Goal: Task Accomplishment & Management: Use online tool/utility

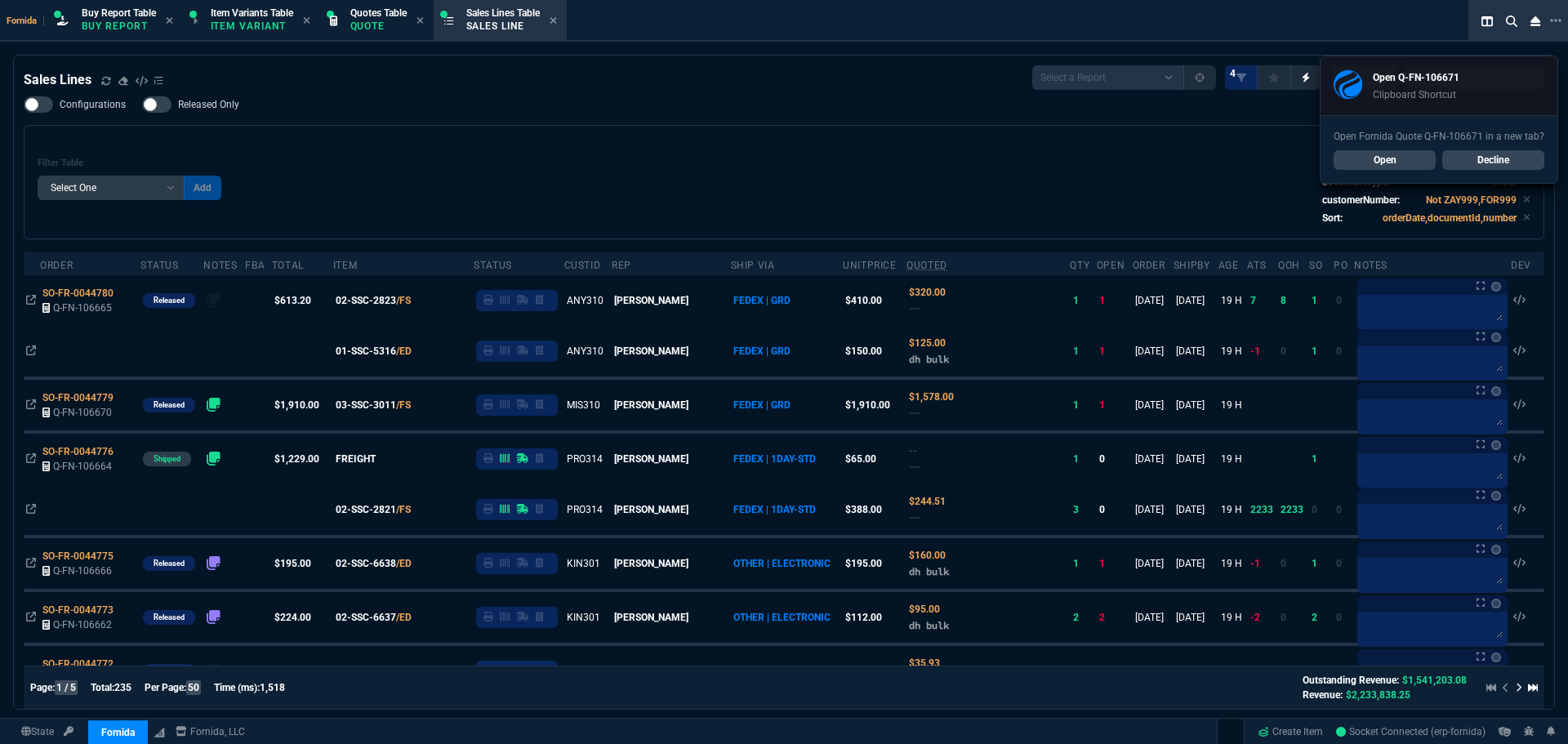
select select "1: BROV"
select select
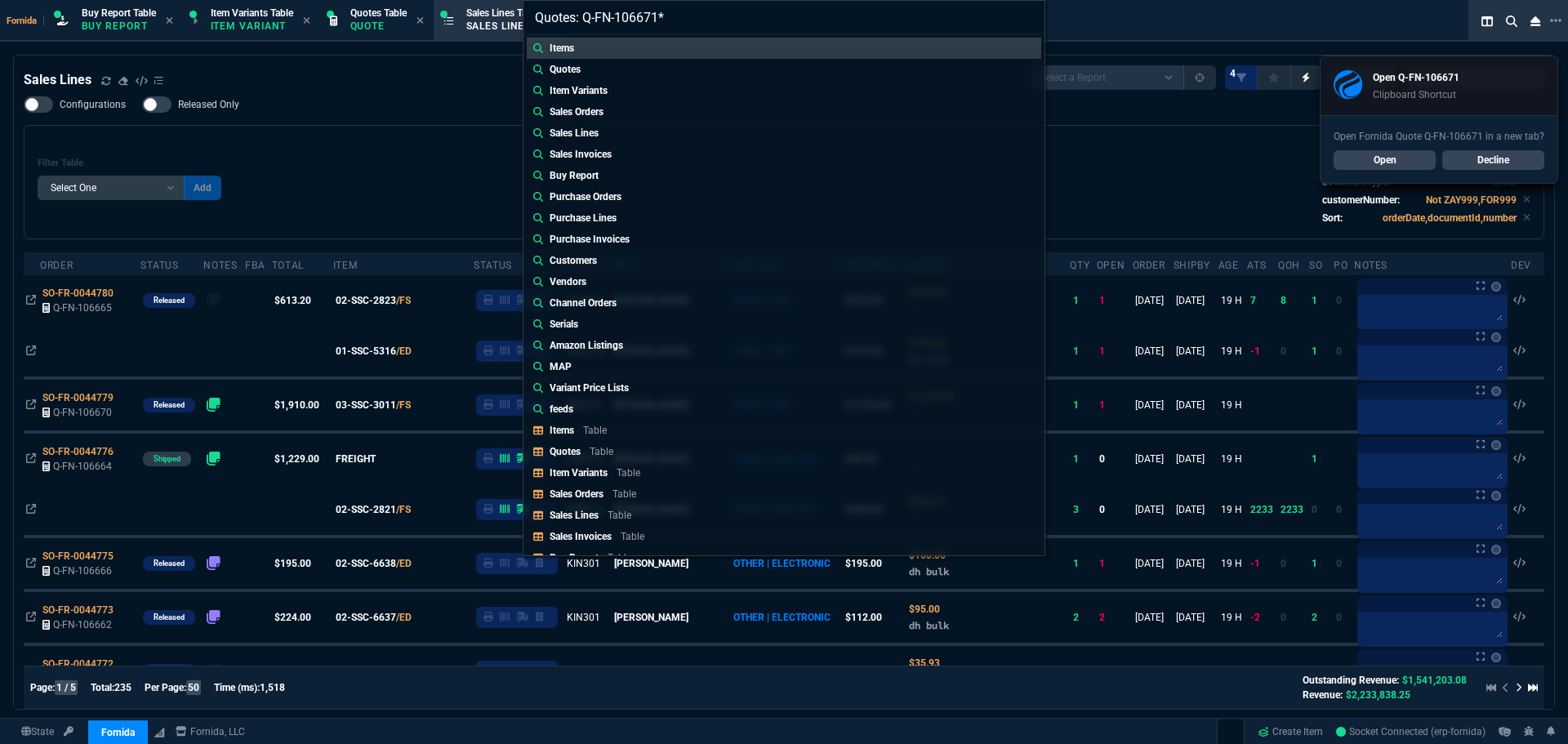
type input "Quotes: Q-FN-106671"
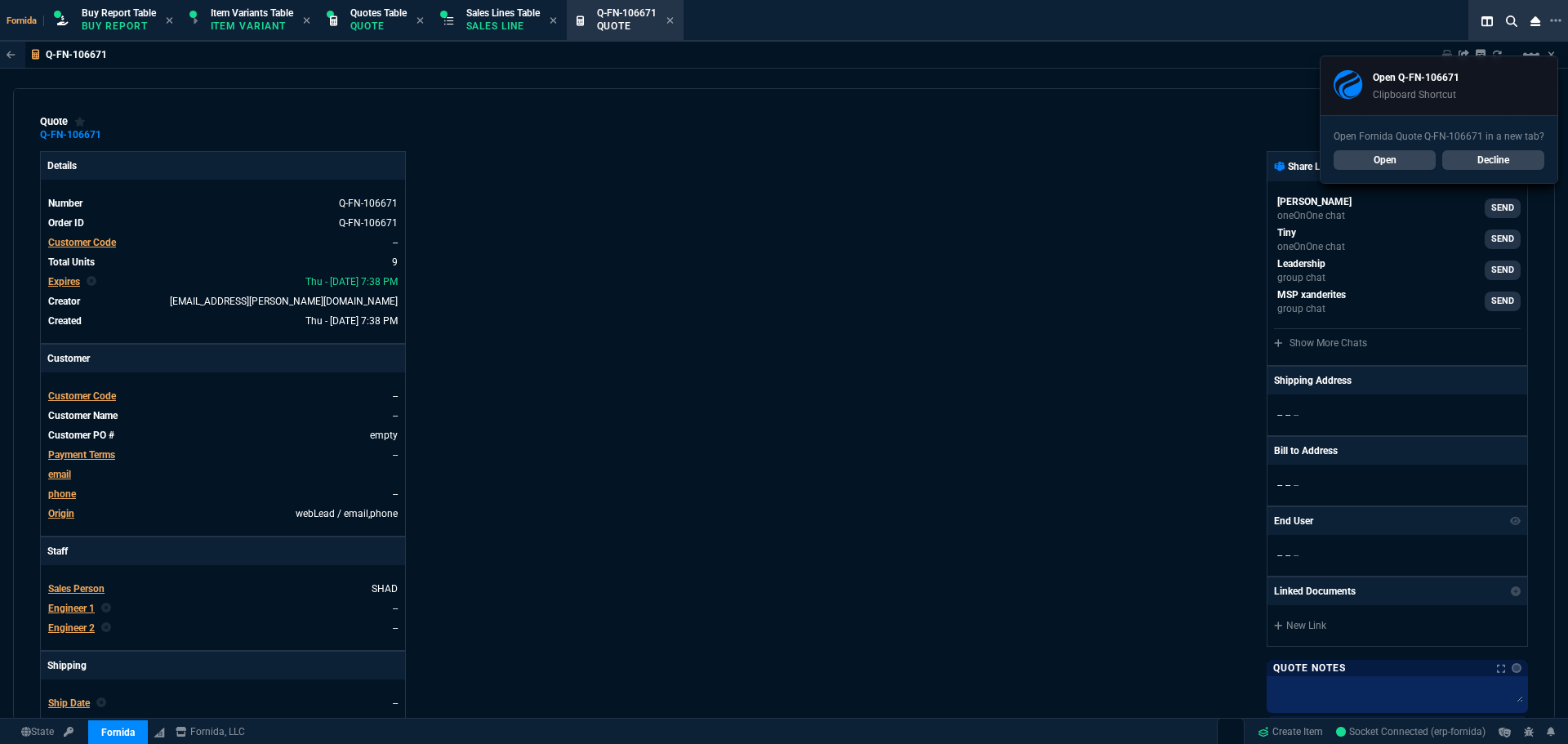
type input "15"
type input "21"
type input "13"
type input "208"
type input "15"
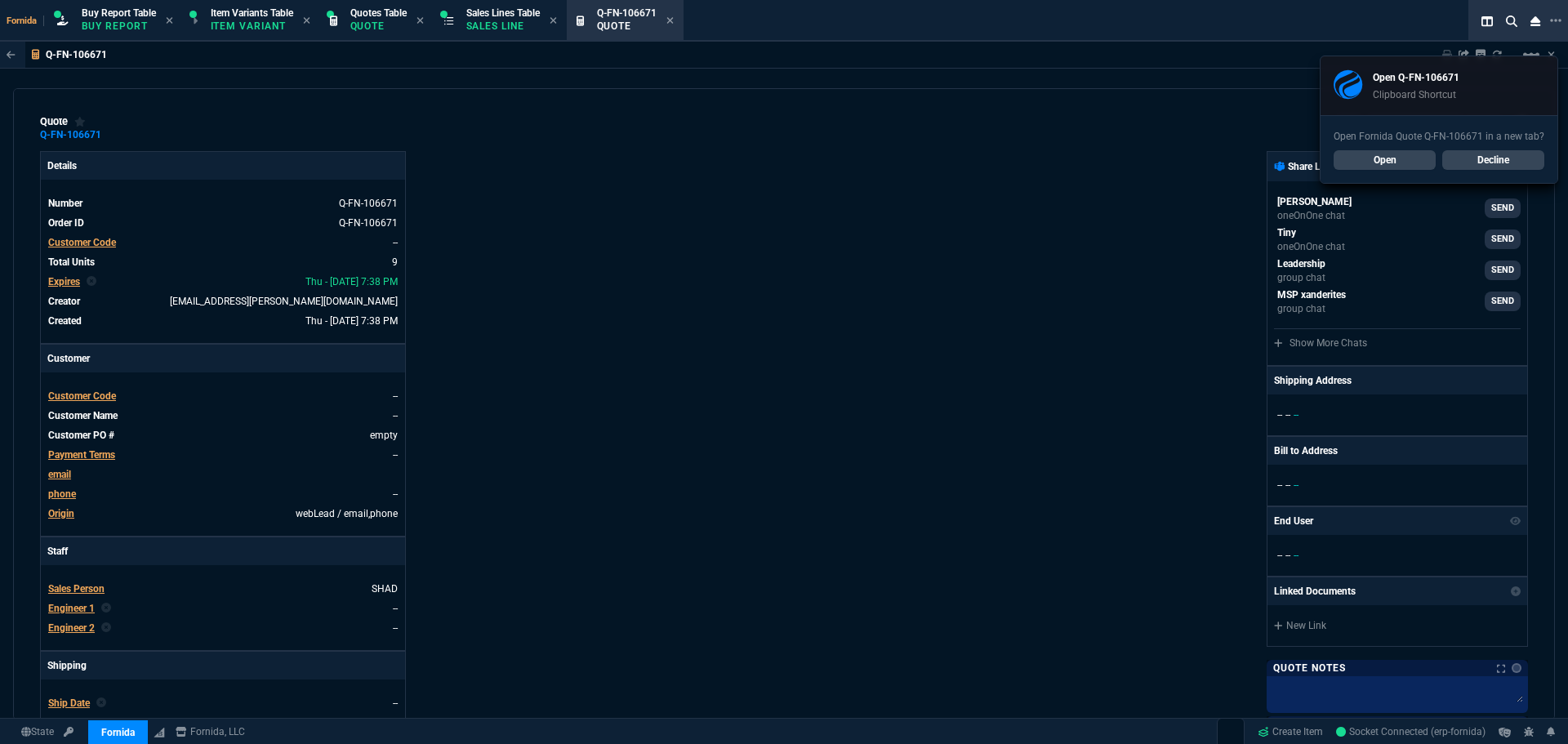
type input "21"
type input "13"
type input "208"
type input "15"
type input "21"
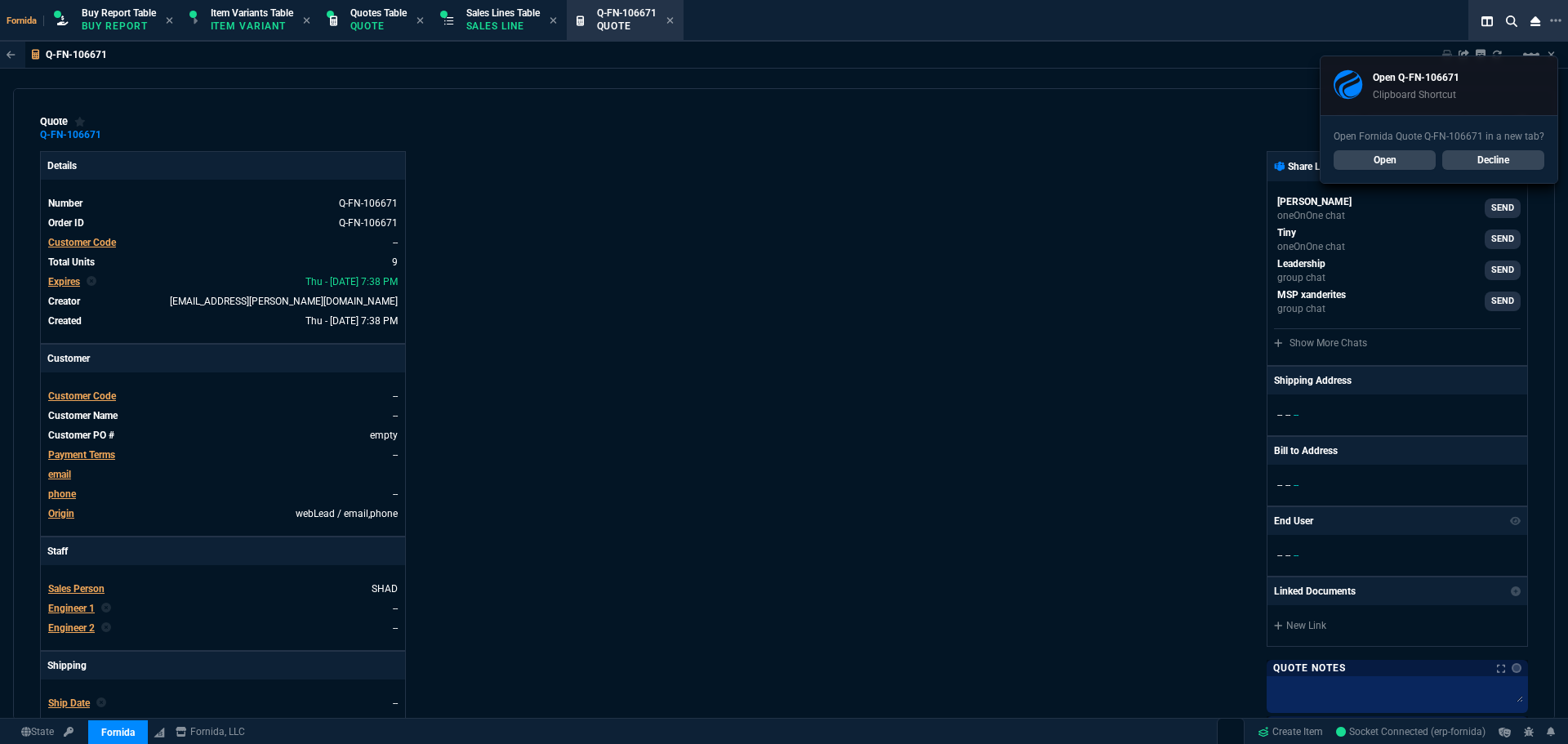
type input "13"
type input "208"
type input "100"
type input "895"
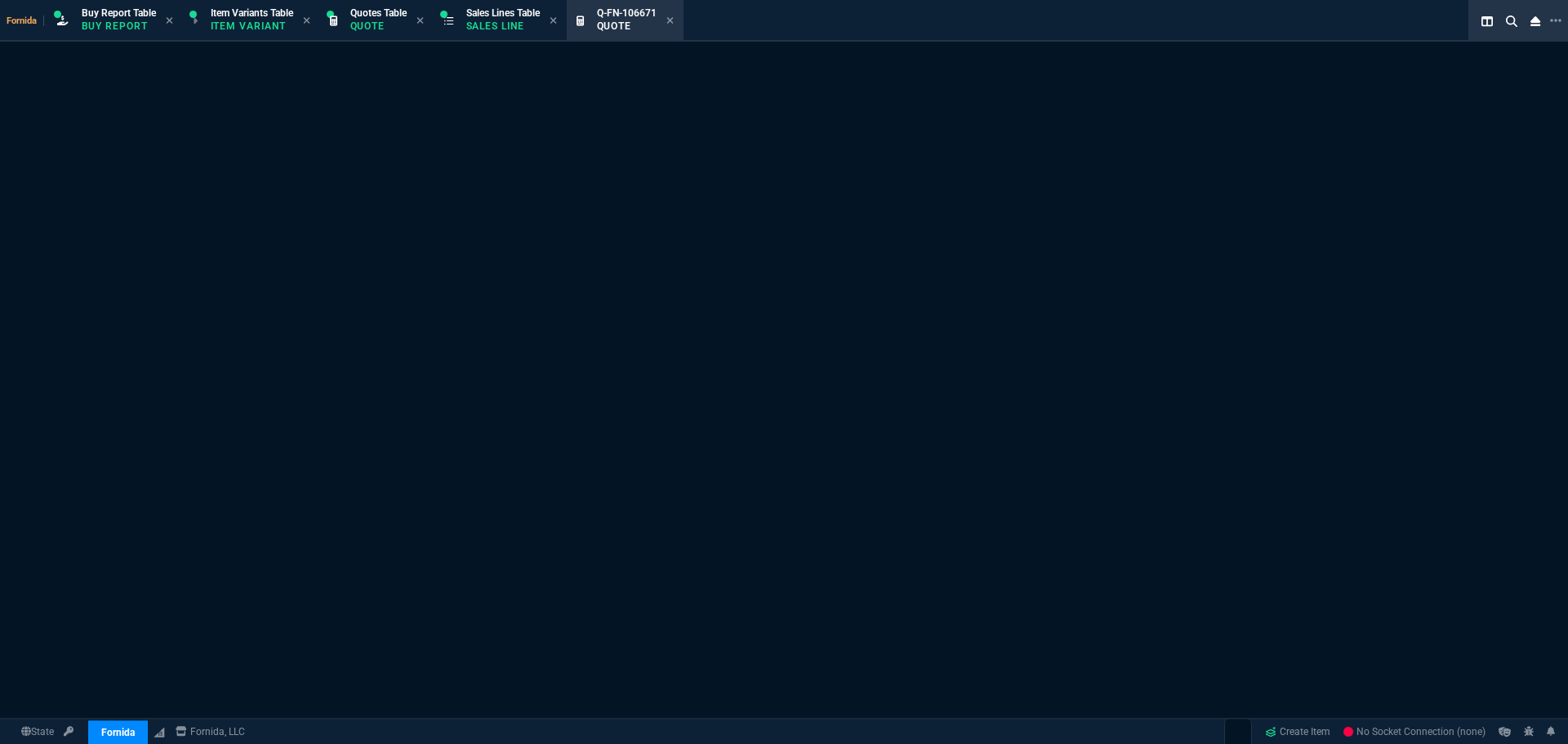
select select "1: BROV"
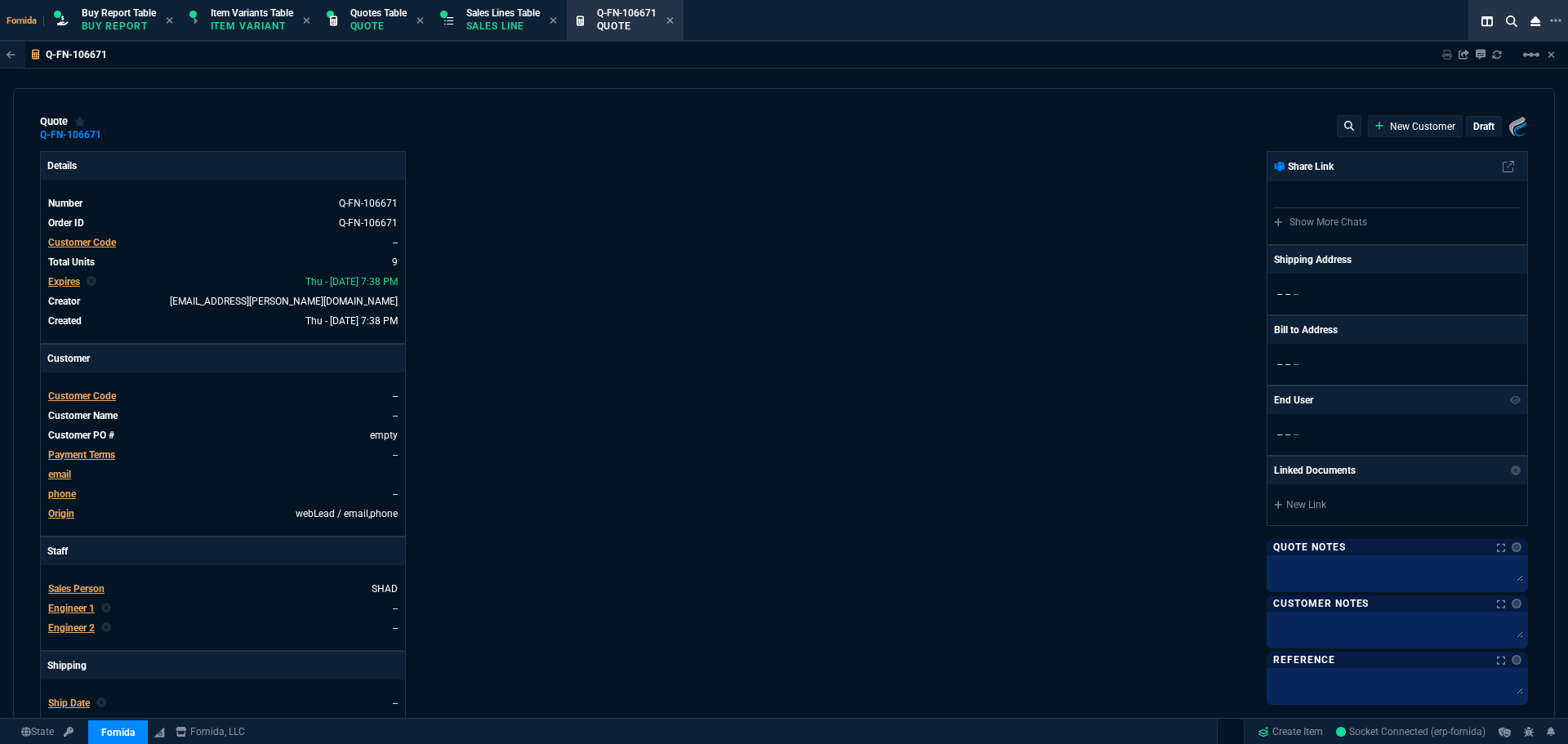
type input "15"
type input "21"
type input "13"
type input "208"
type input "15"
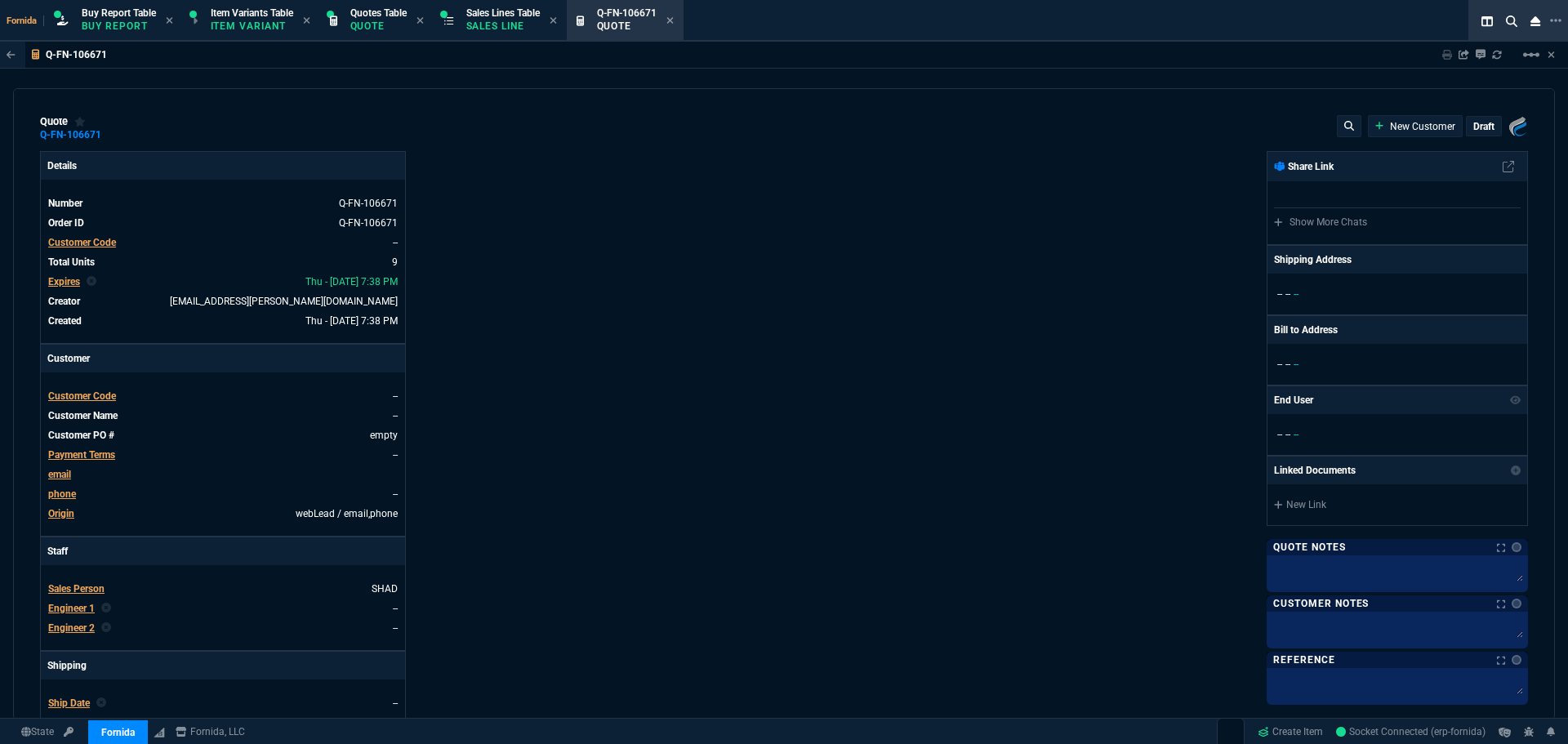
type input "21"
type input "13"
type input "208"
type input "15"
type input "21"
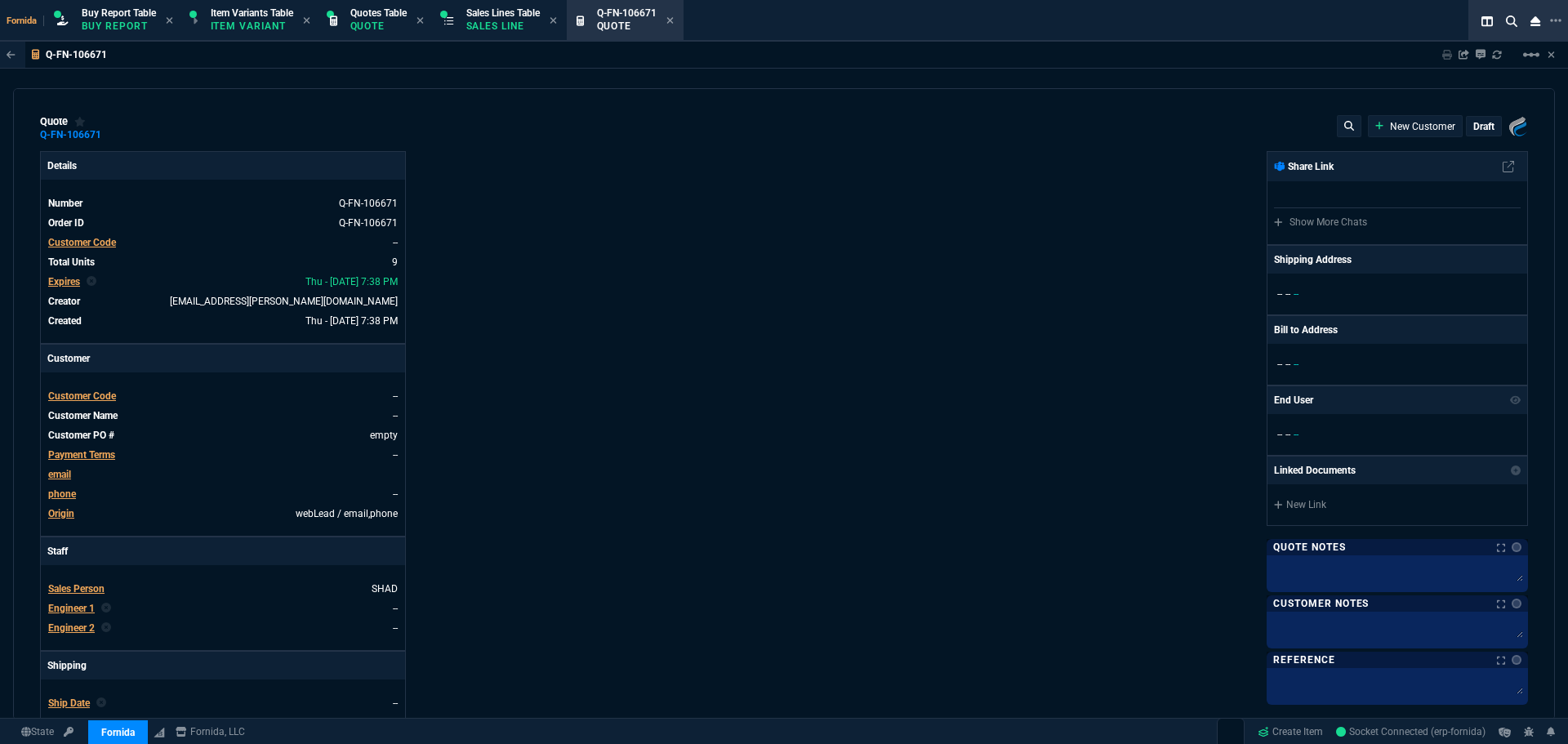
type input "13"
type input "208"
type input "100"
type input "895"
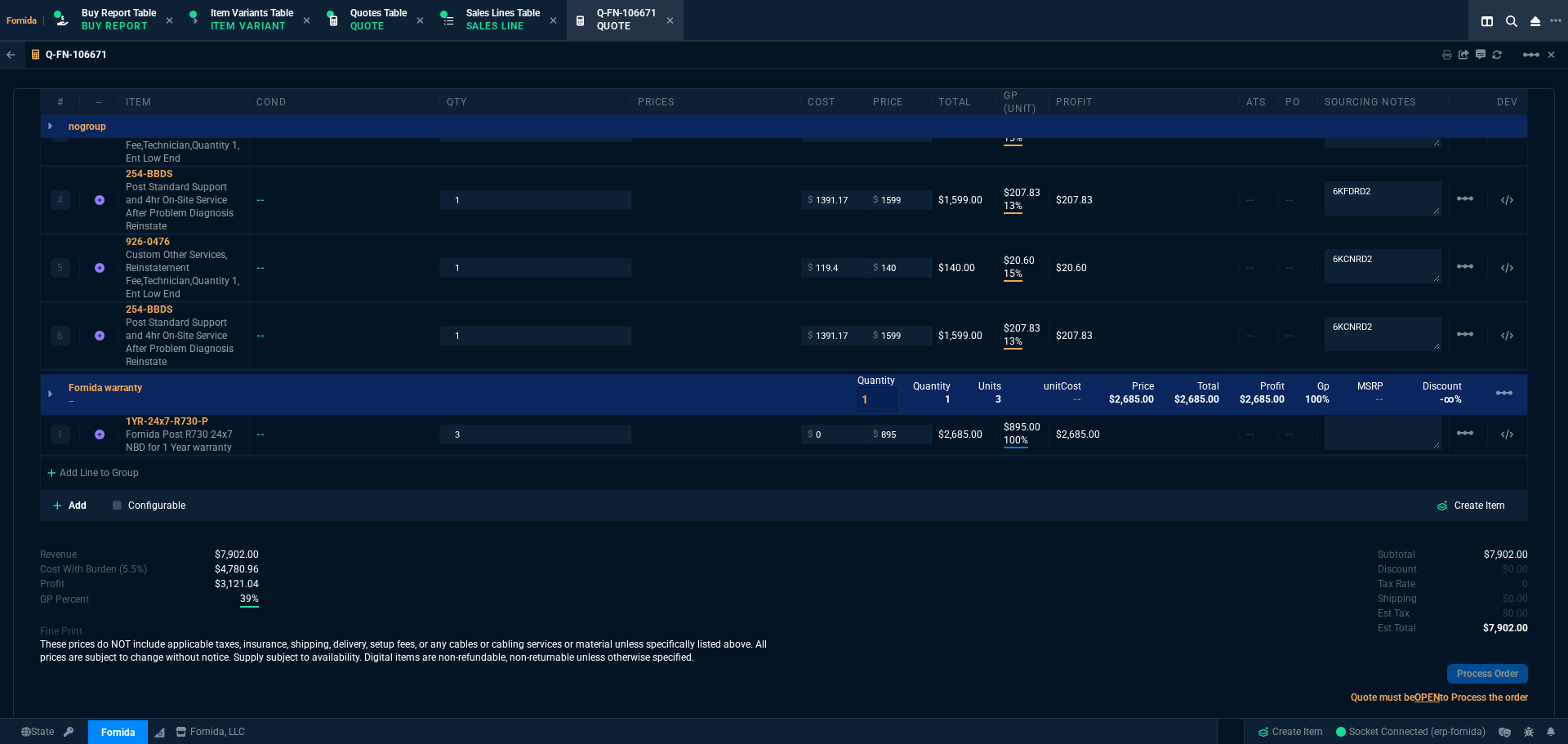
scroll to position [1180, 0]
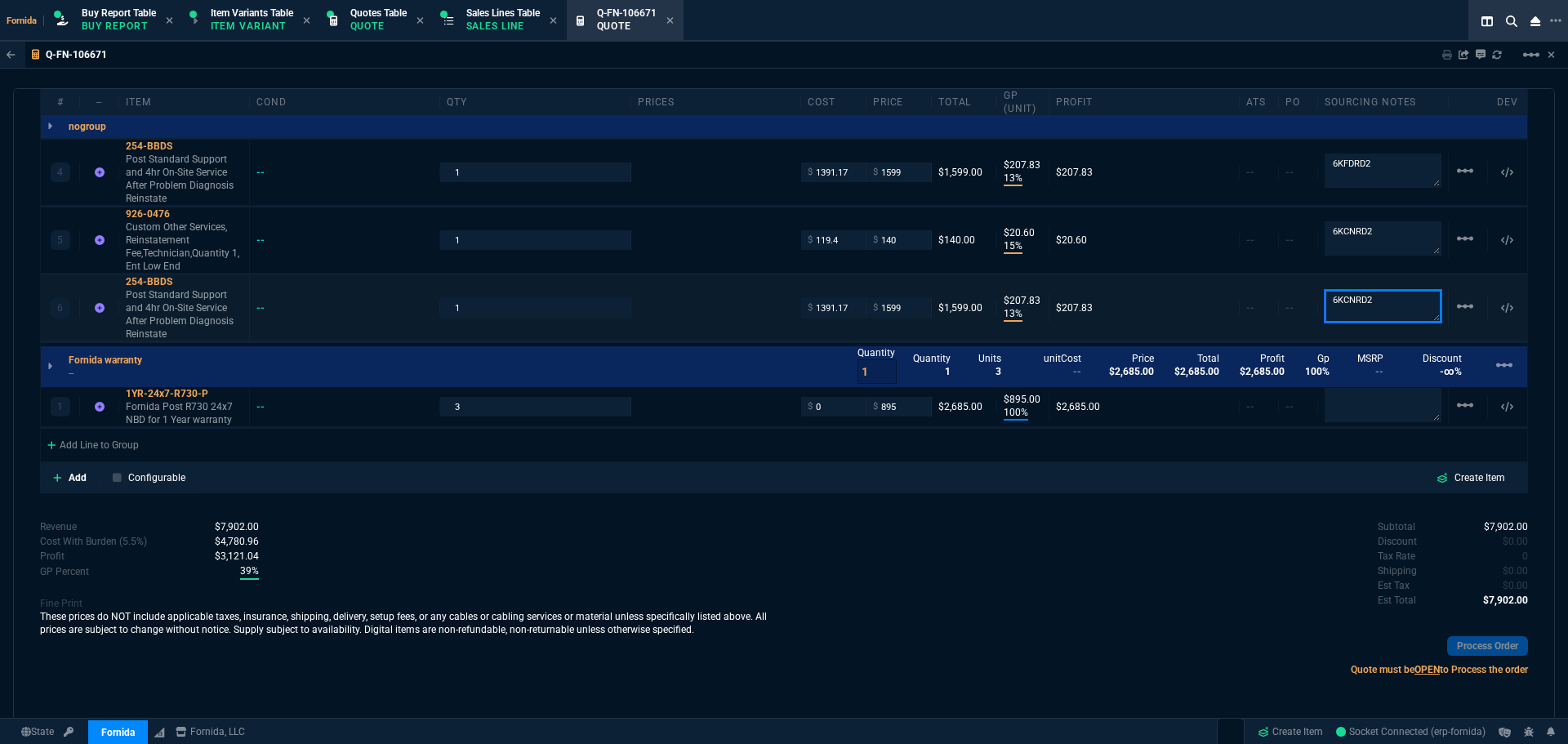
click at [1359, 314] on textarea "6KCNRD2" at bounding box center [1383, 305] width 117 height 32
click at [83, 475] on p "Add" at bounding box center [78, 477] width 18 height 15
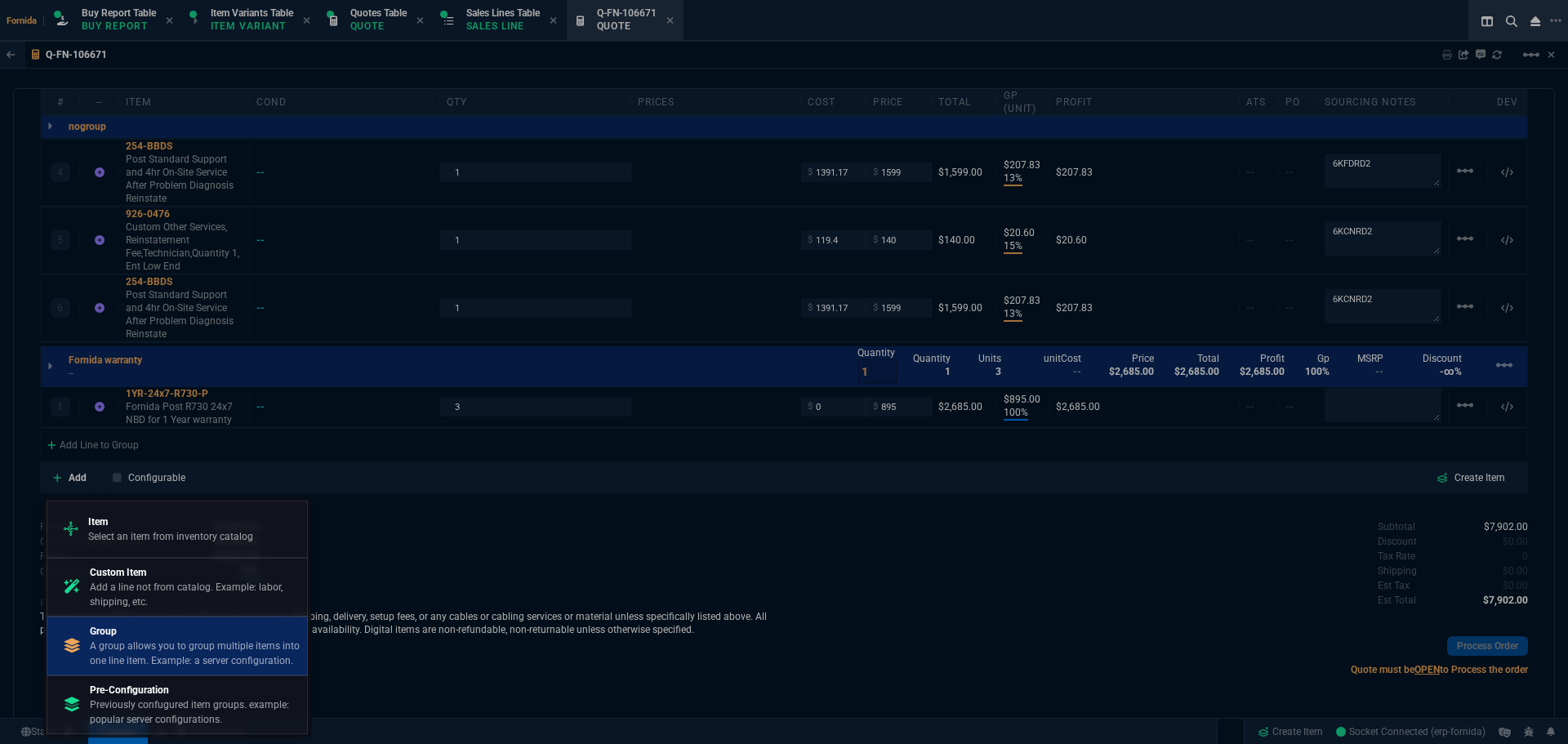
click at [121, 641] on p "A group allows you to group multiple items into one line item. Example: a serve…" at bounding box center [195, 653] width 211 height 30
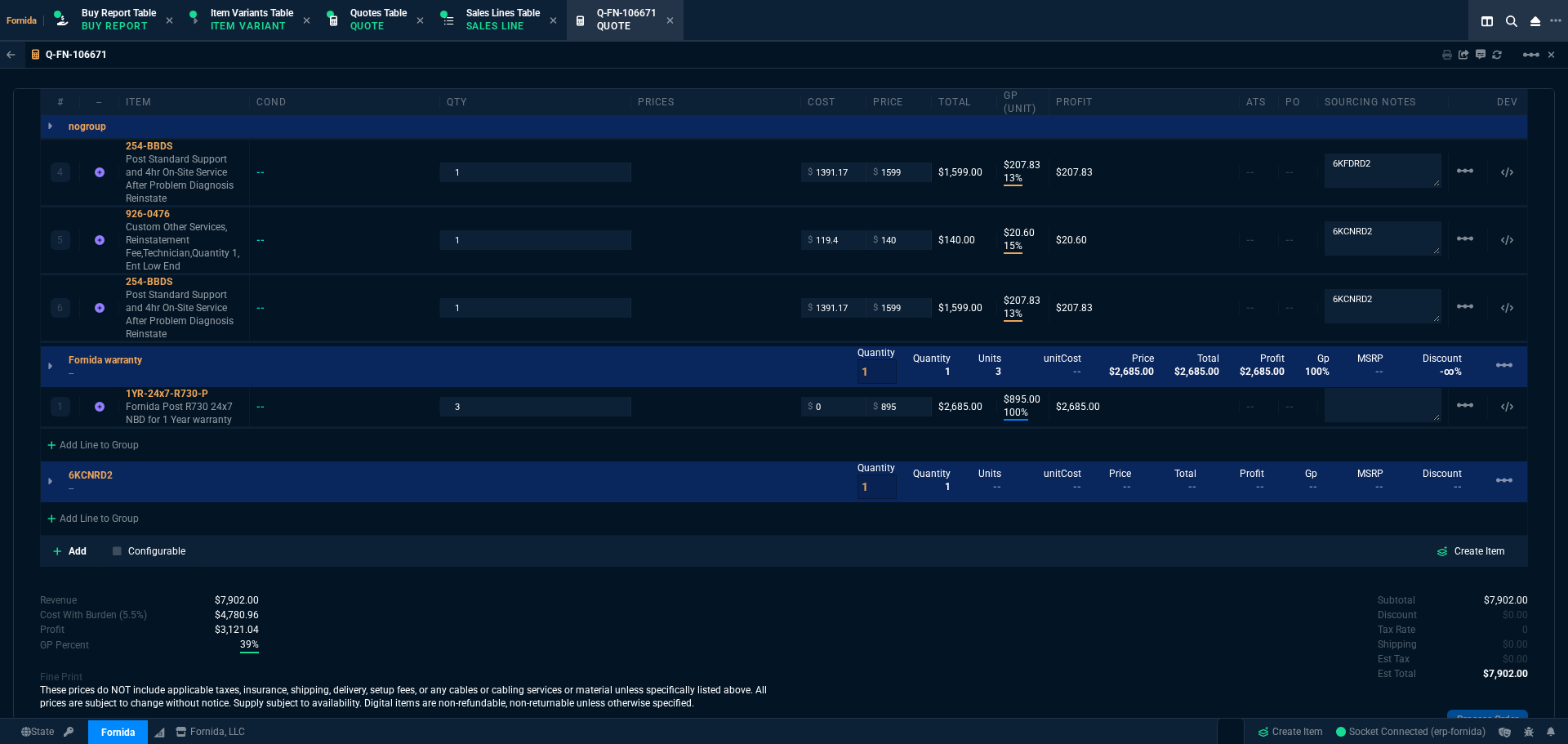
scroll to position [775, 0]
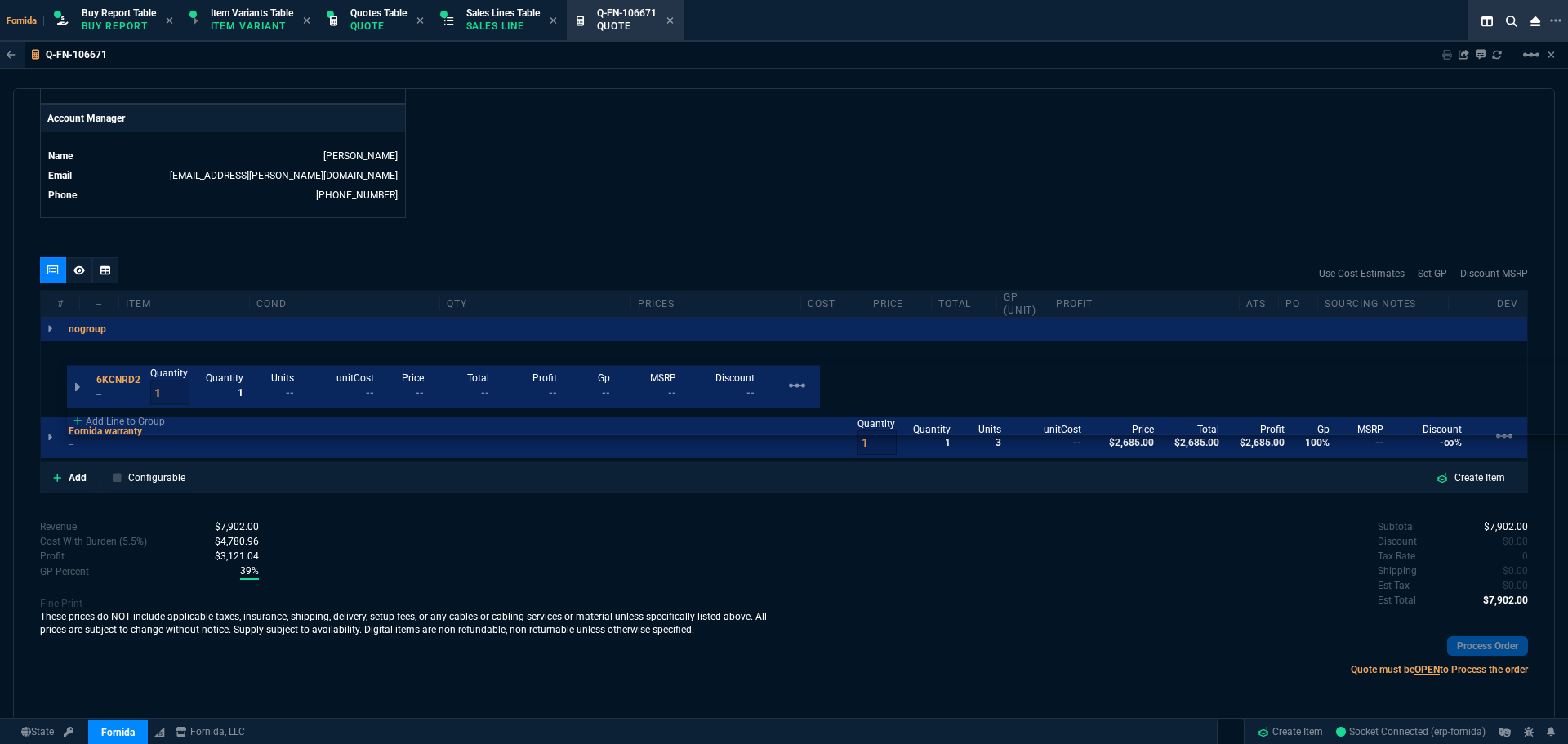
drag, startPoint x: 96, startPoint y: 480, endPoint x: 214, endPoint y: 381, distance: 154.0
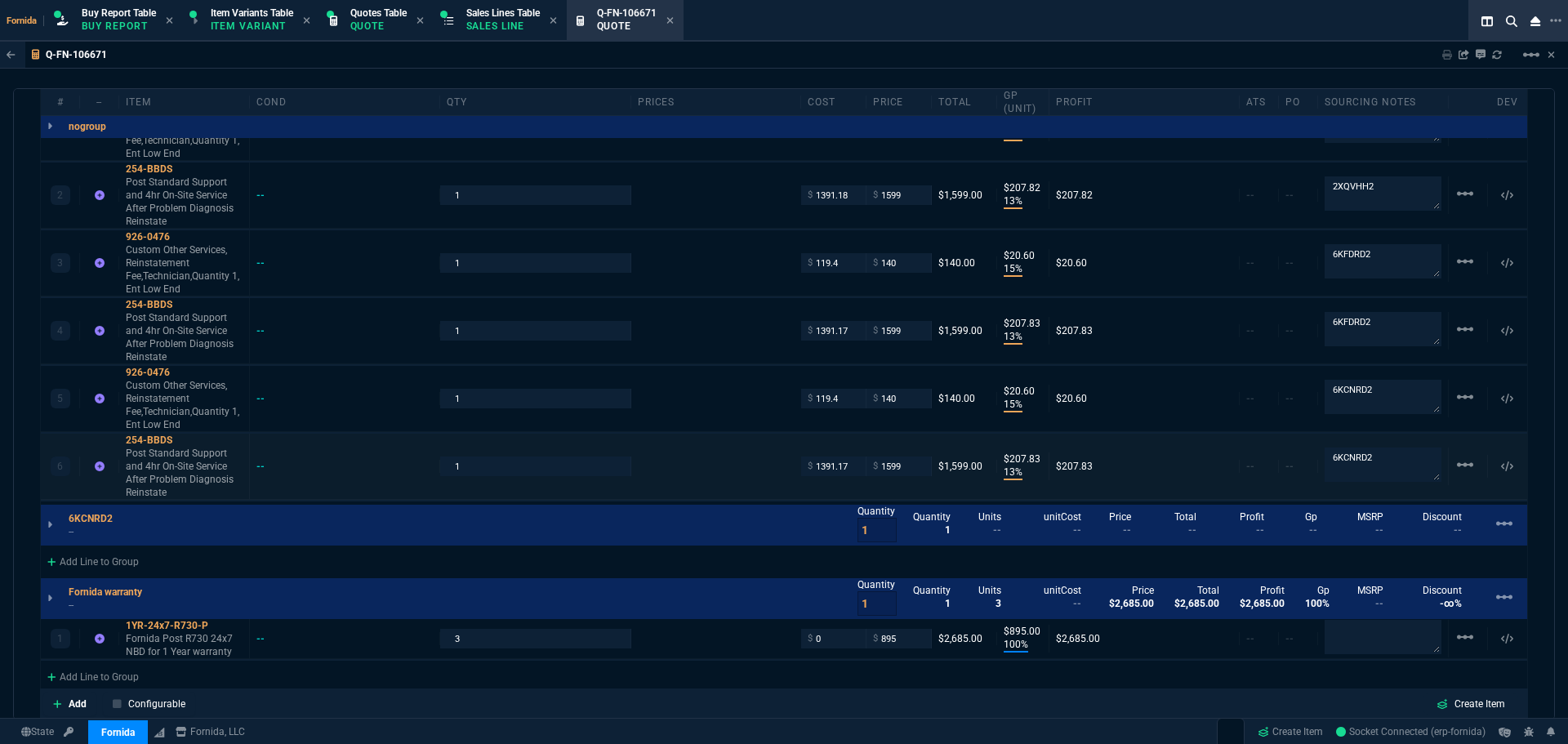
scroll to position [1017, 0]
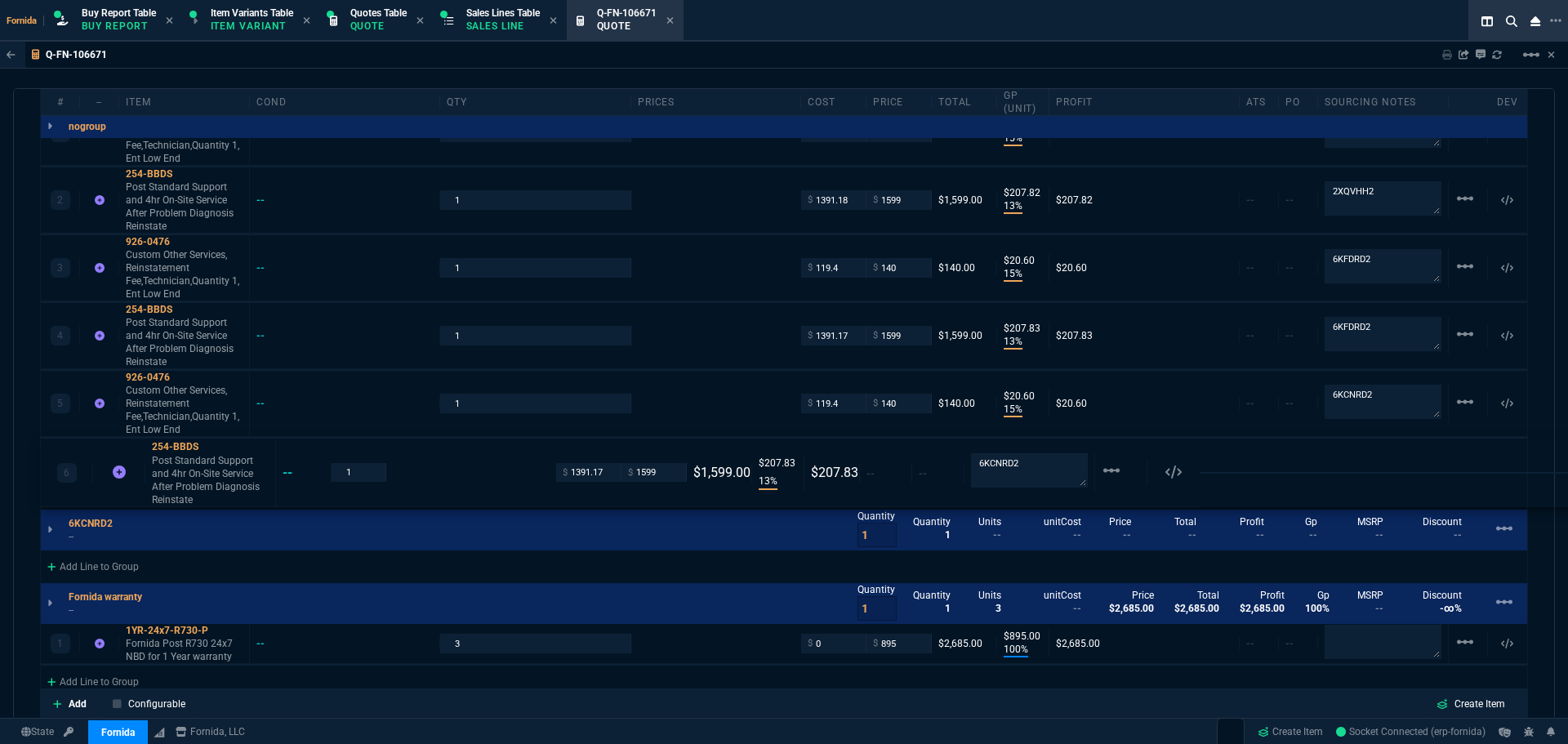
drag, startPoint x: 167, startPoint y: 461, endPoint x: 177, endPoint y: 537, distance: 76.7
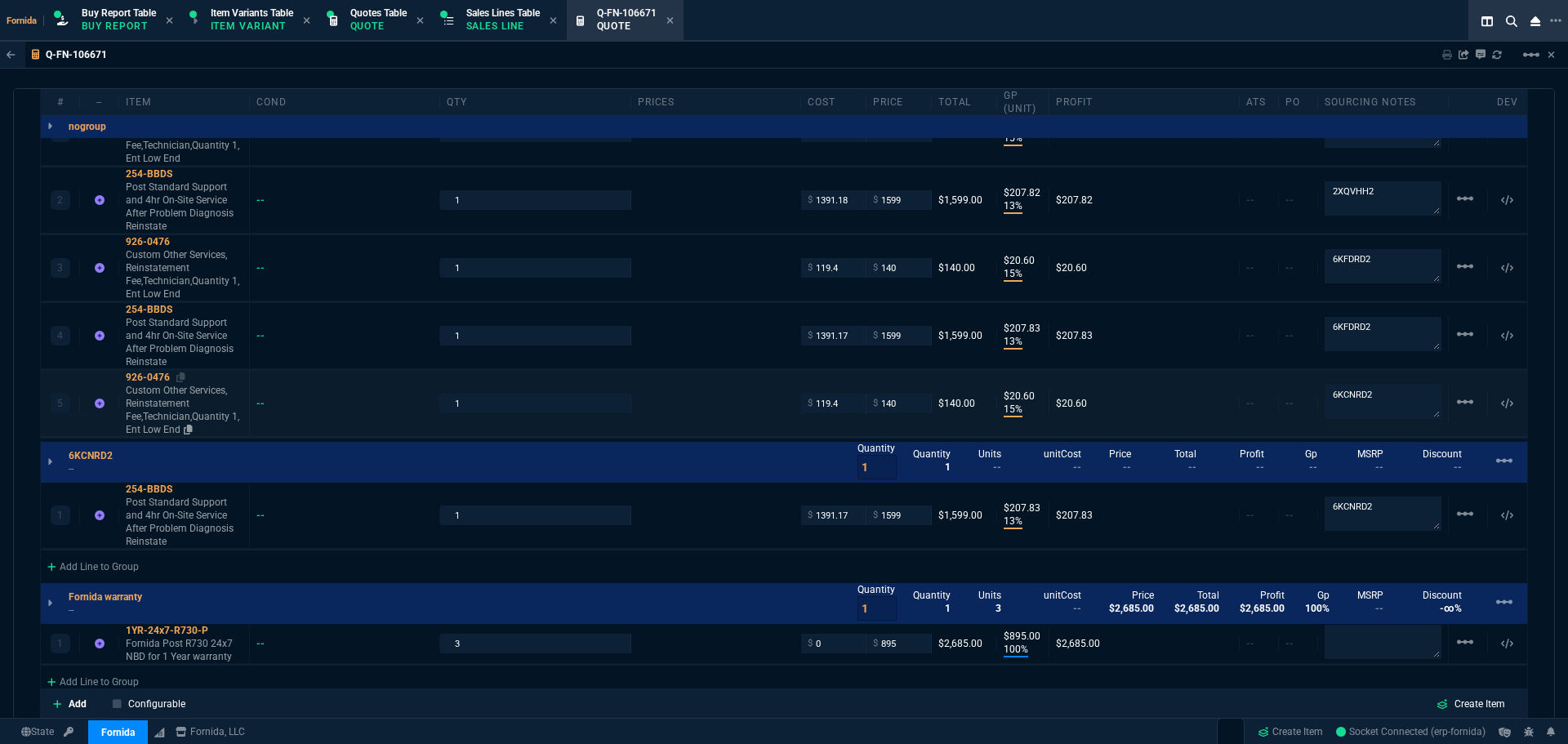
type input "13"
type input "208"
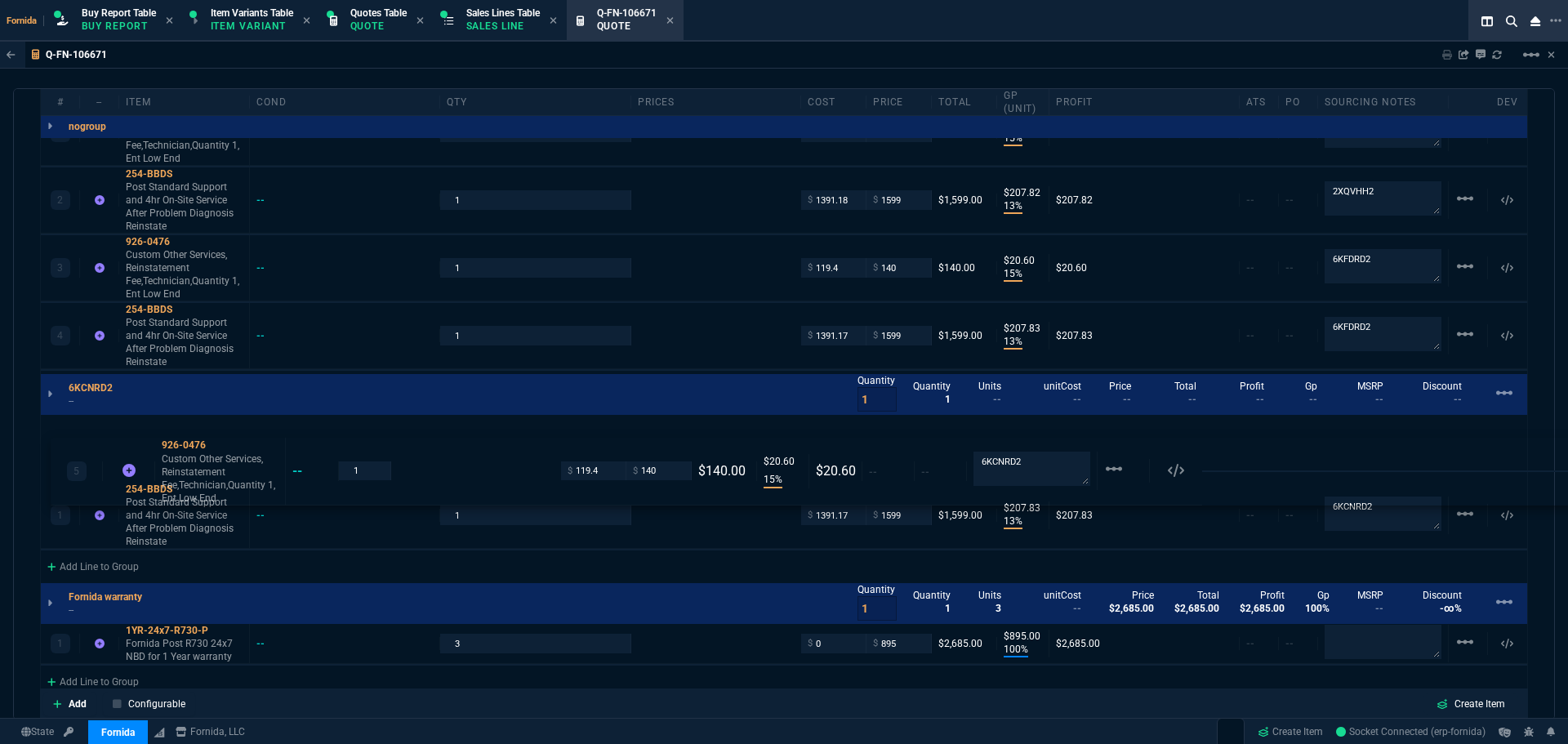
drag, startPoint x: 180, startPoint y: 402, endPoint x: 189, endPoint y: 470, distance: 68.6
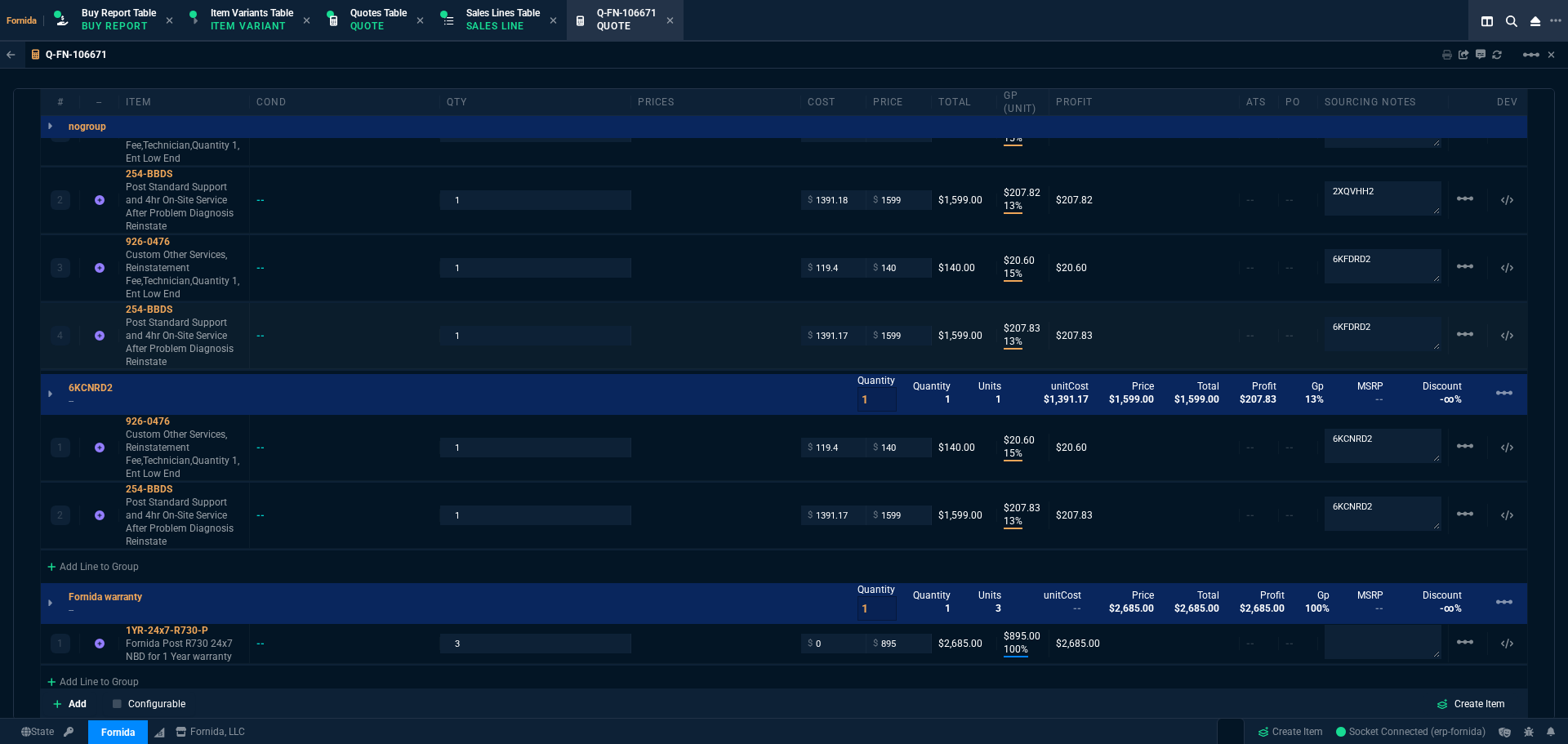
type input "15"
type input "21"
click at [1401, 334] on textarea "6KFDRD2" at bounding box center [1383, 333] width 117 height 34
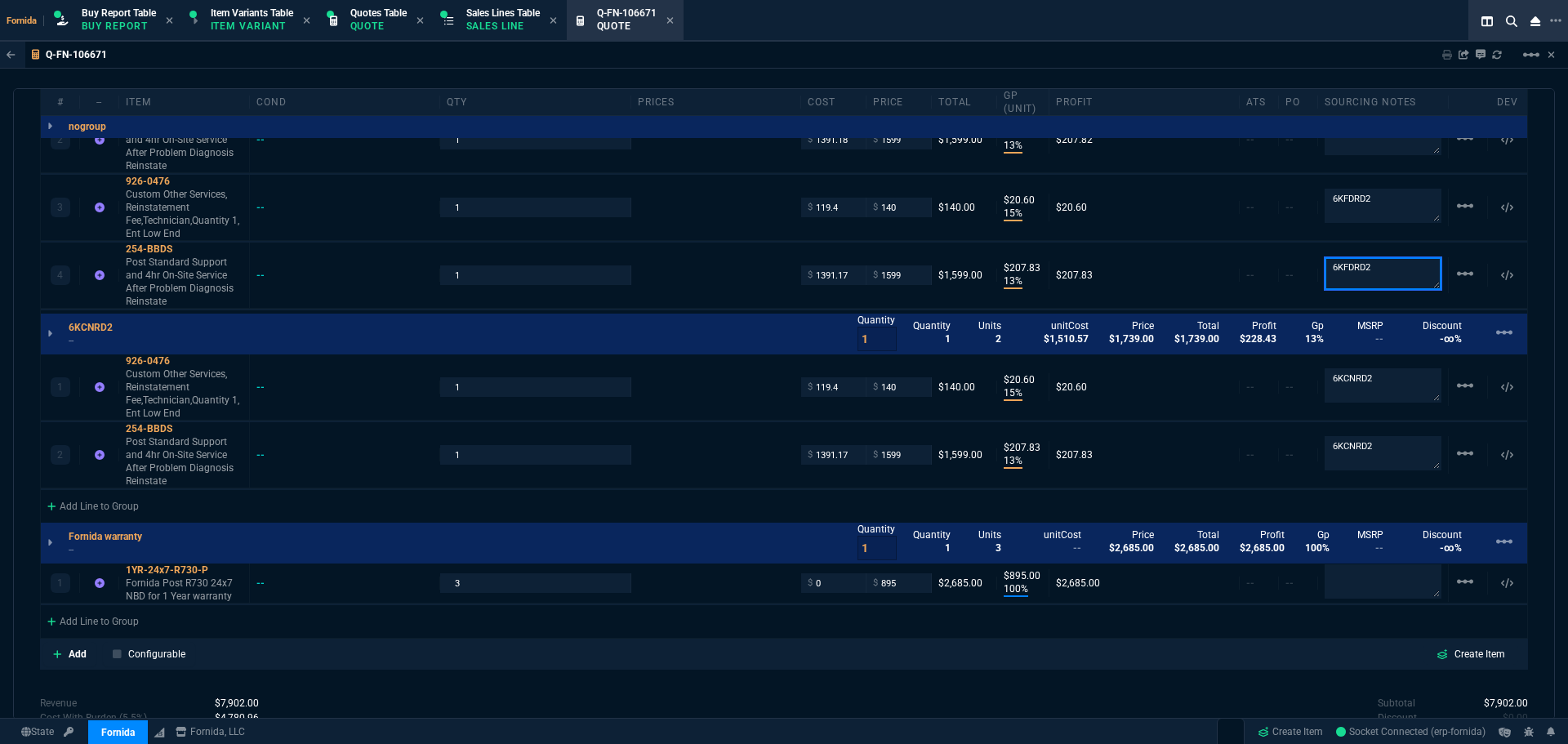
scroll to position [1180, 0]
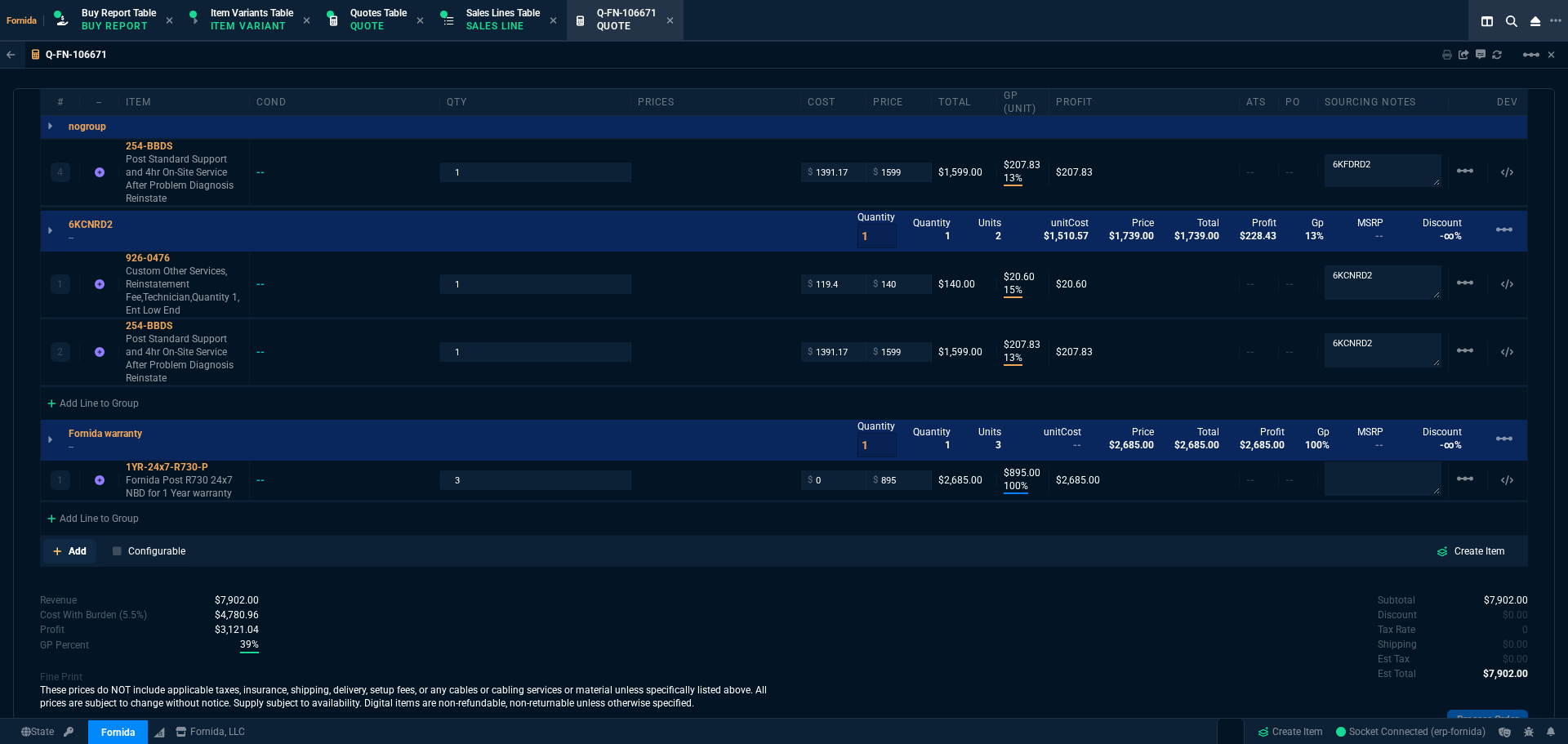
click at [56, 556] on icon at bounding box center [58, 550] width 9 height 10
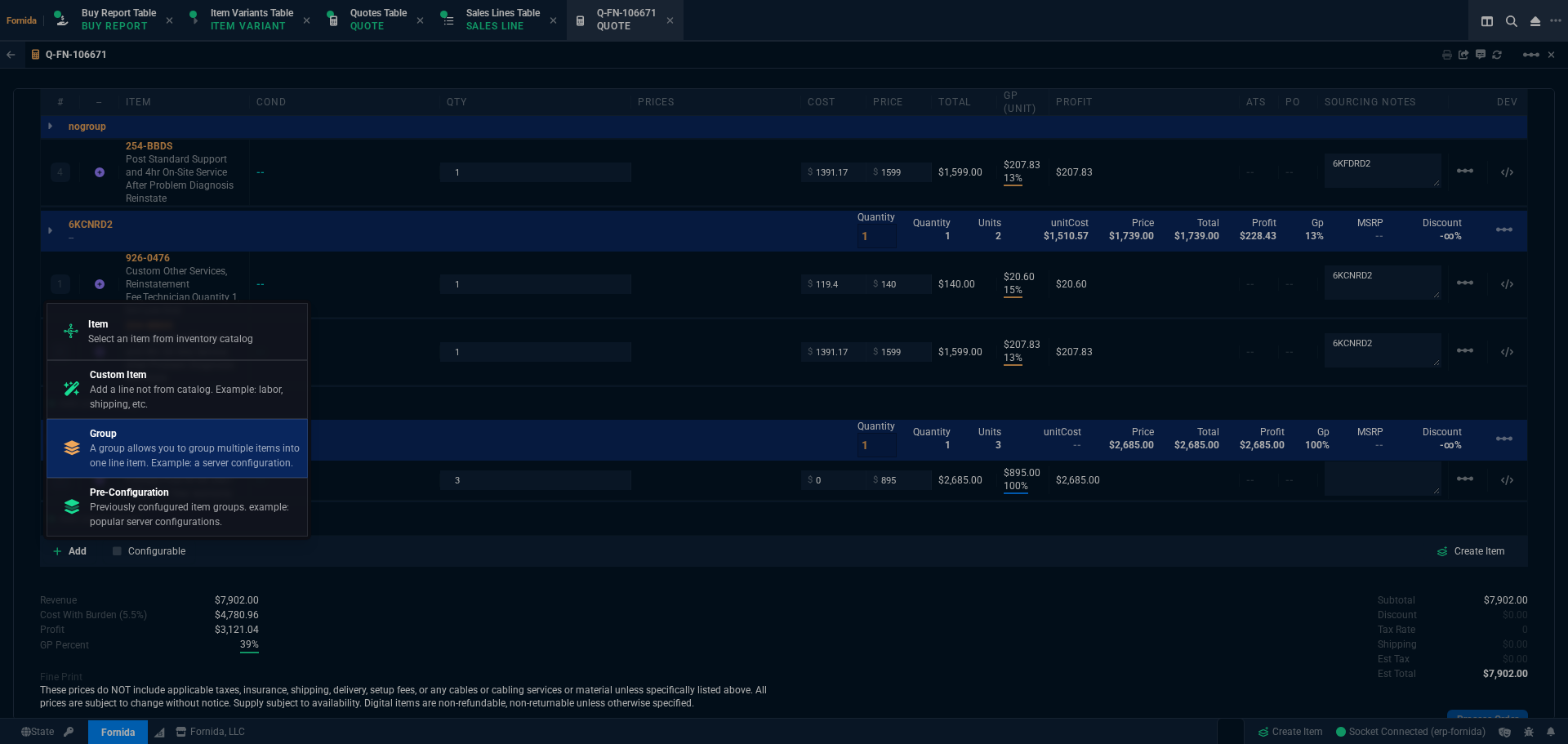
click at [178, 442] on p "A group allows you to group multiple items into one line item. Example: a serve…" at bounding box center [195, 456] width 211 height 30
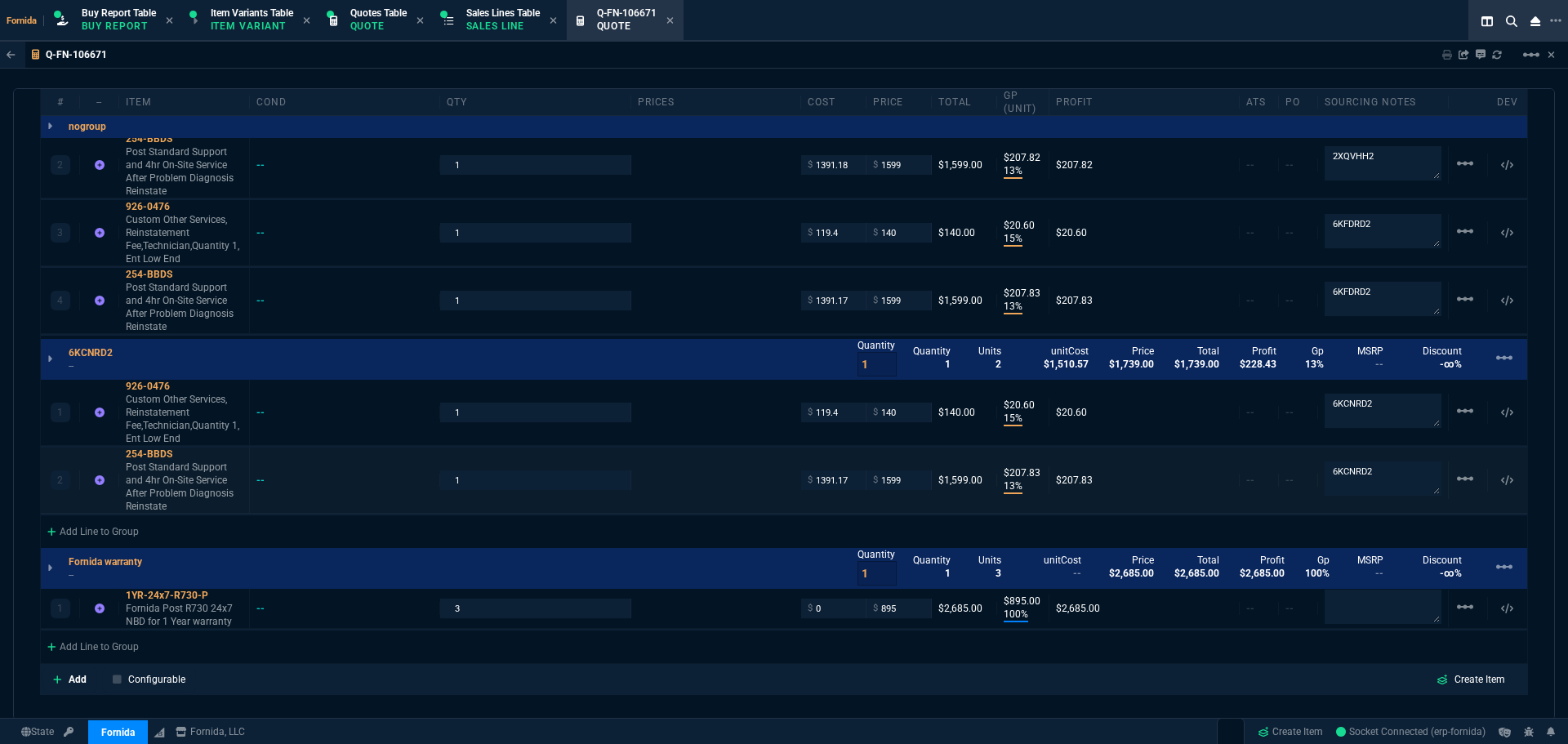
scroll to position [1253, 0]
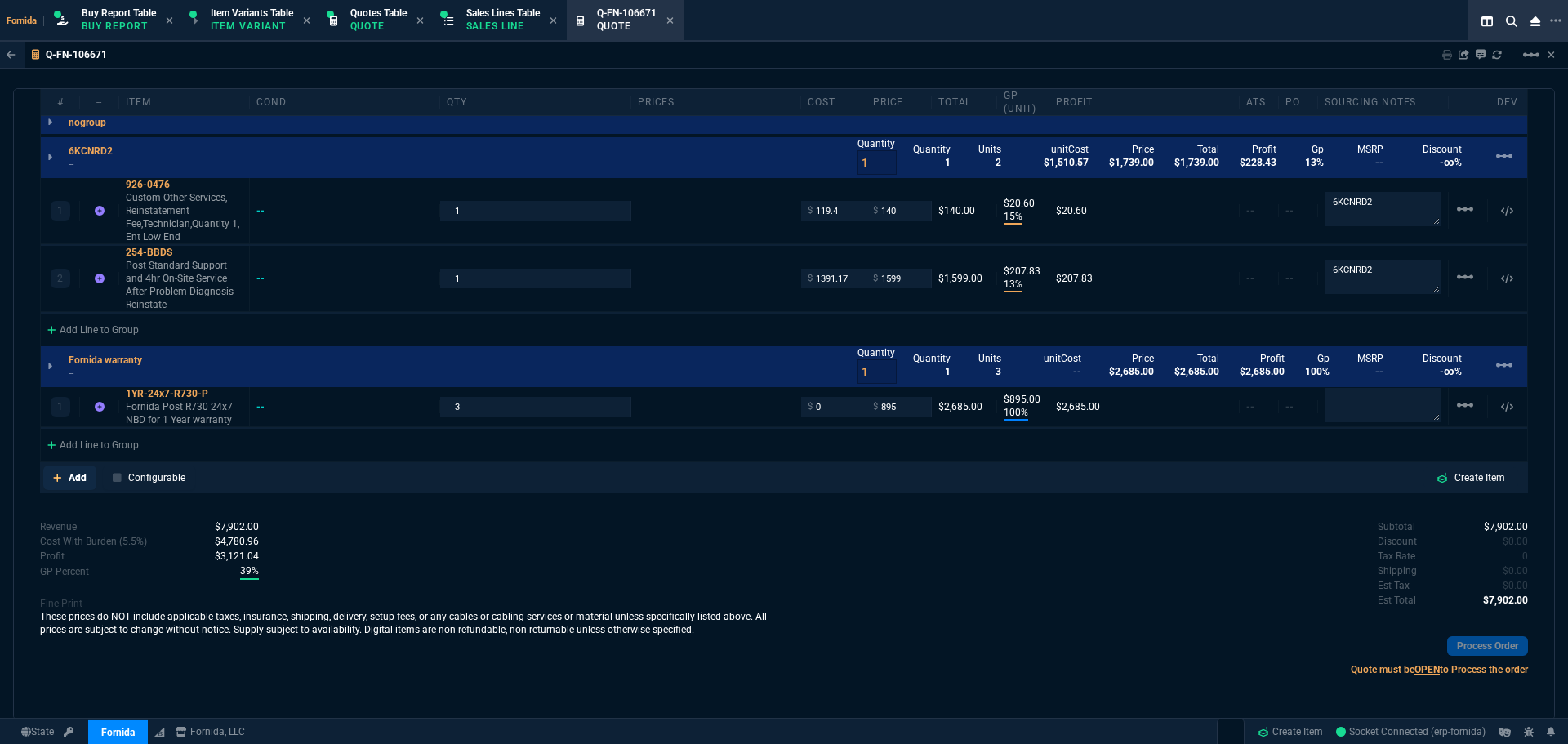
click at [94, 482] on link "Add" at bounding box center [70, 478] width 53 height 24
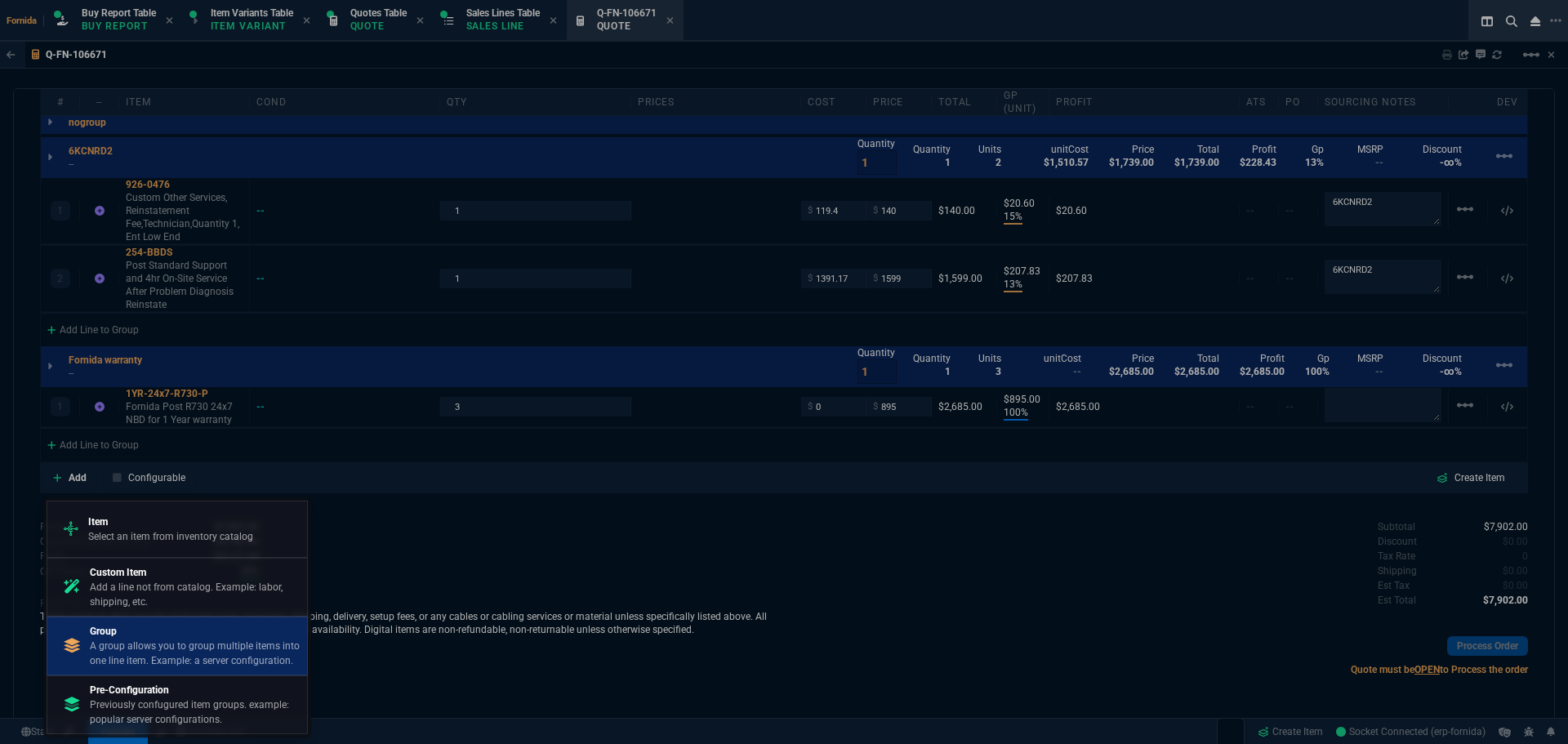
drag, startPoint x: 198, startPoint y: 657, endPoint x: 865, endPoint y: 96, distance: 871.6
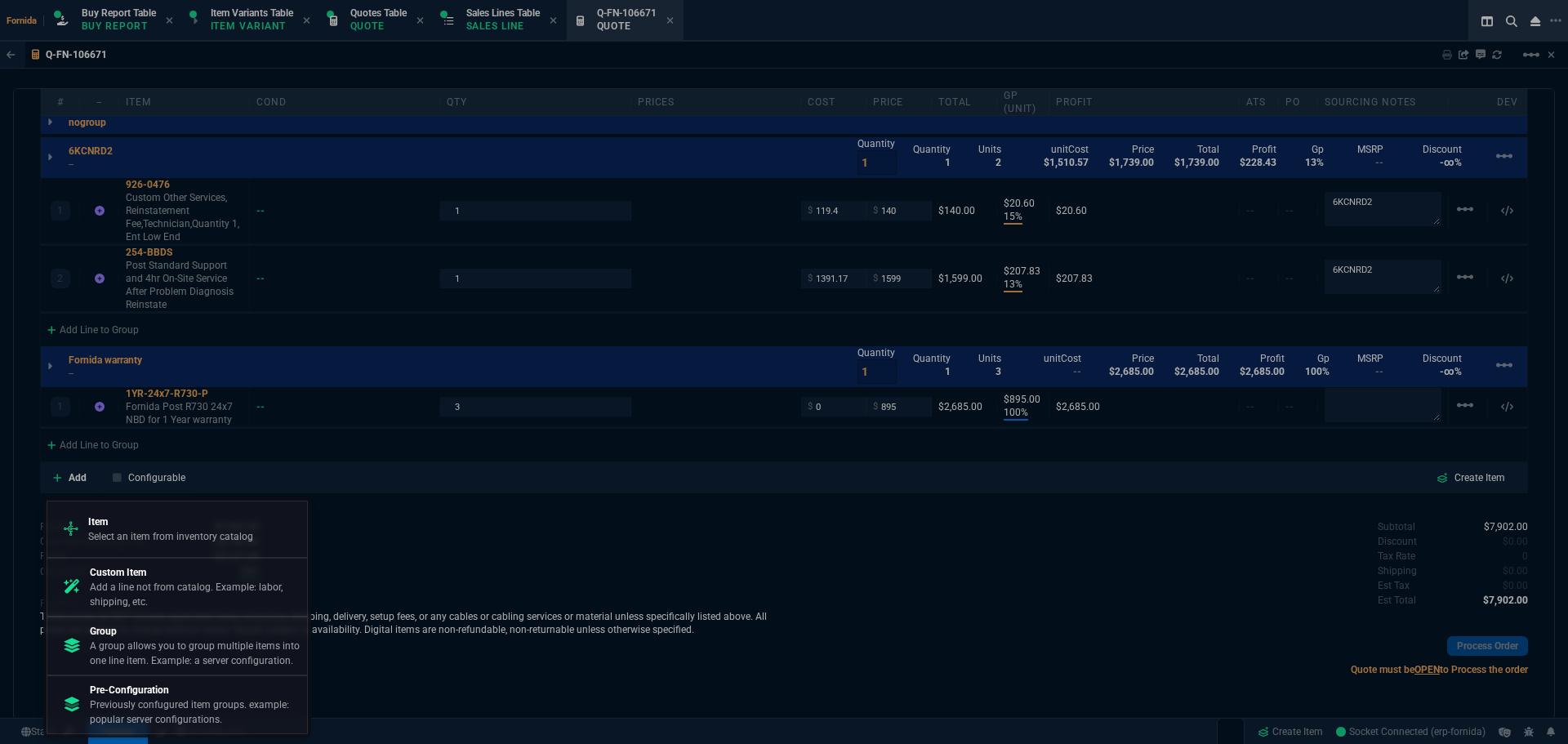
click at [199, 657] on p "A group allows you to group multiple items into one line item. Example: a serve…" at bounding box center [195, 653] width 211 height 30
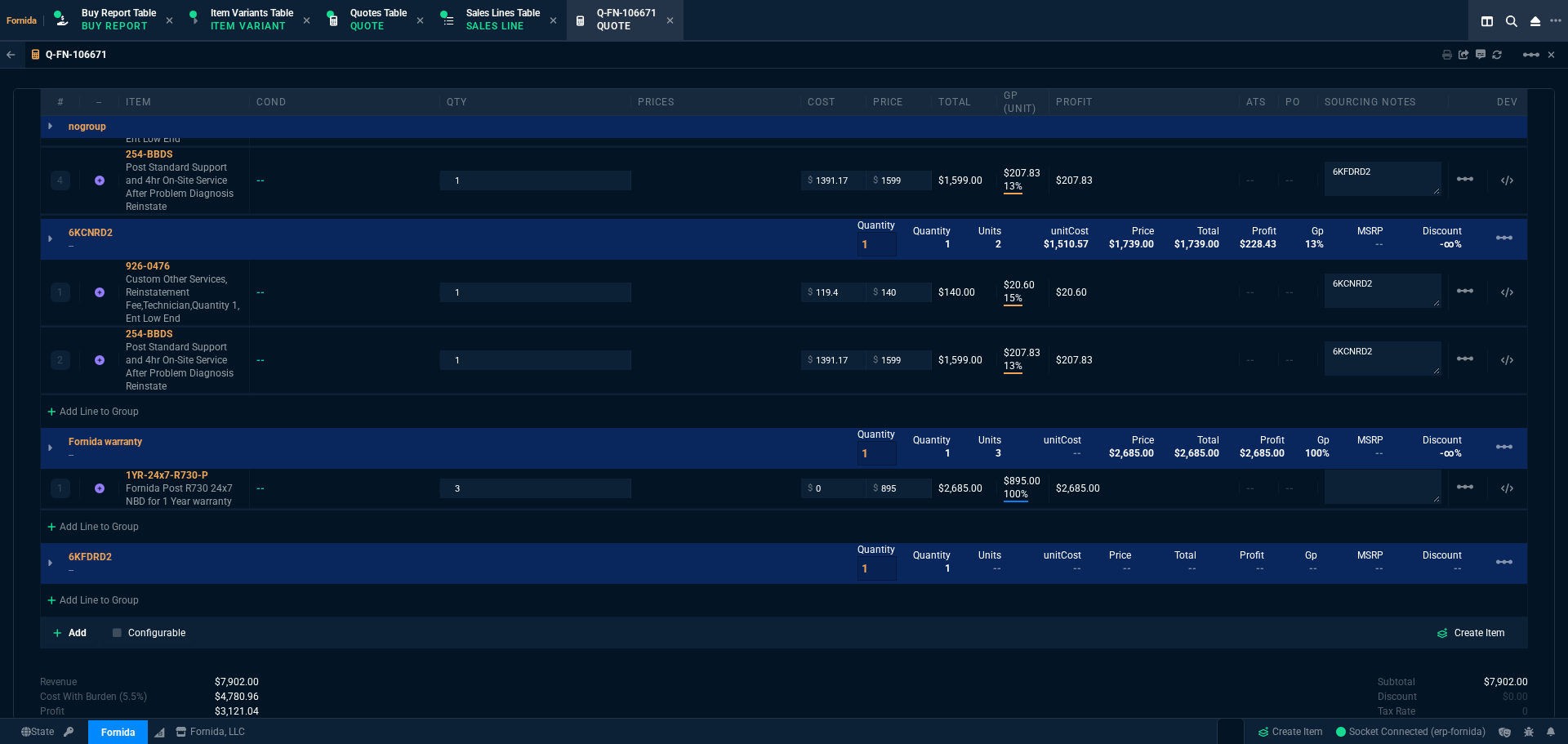
scroll to position [820, 0]
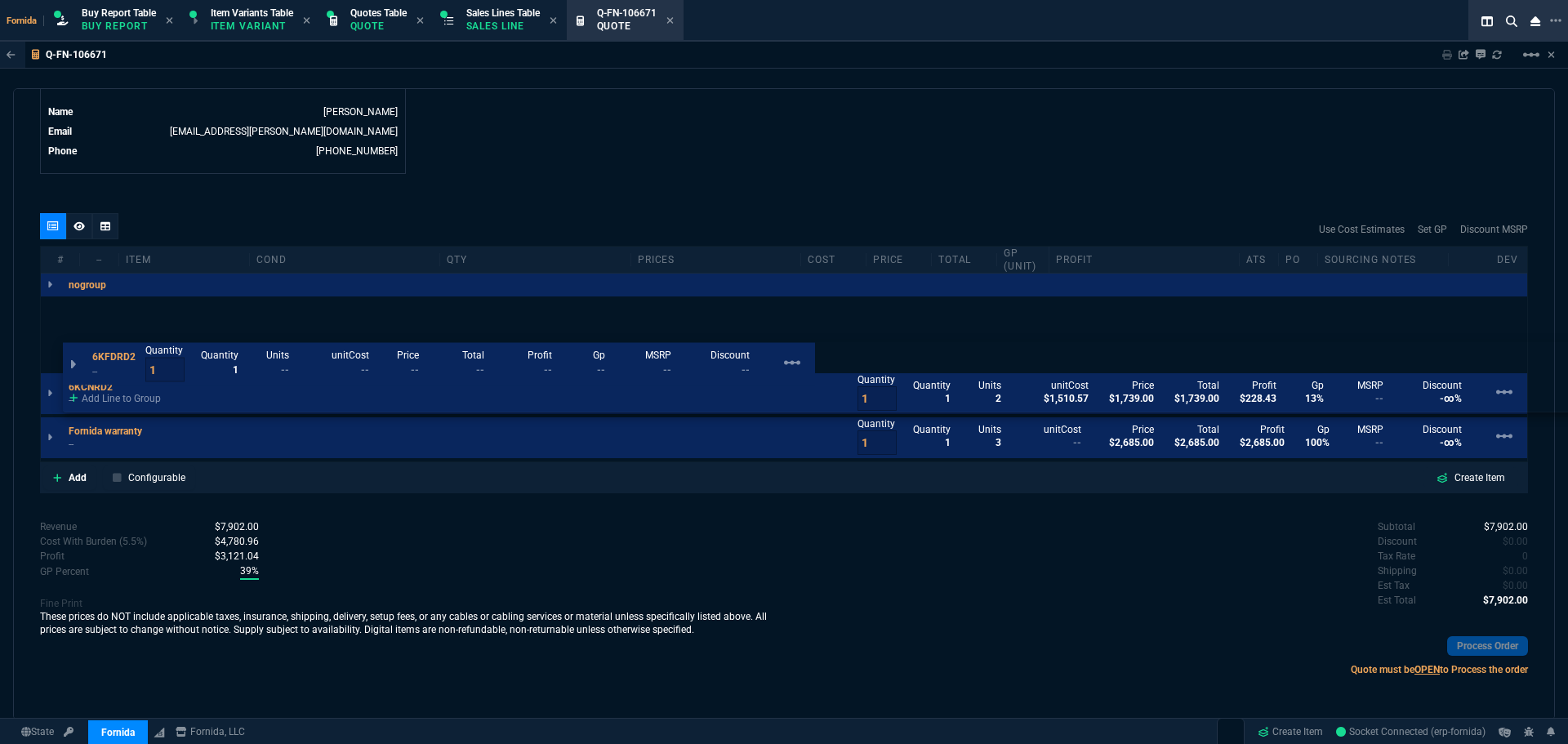
drag, startPoint x: 199, startPoint y: 563, endPoint x: 222, endPoint y: 362, distance: 202.3
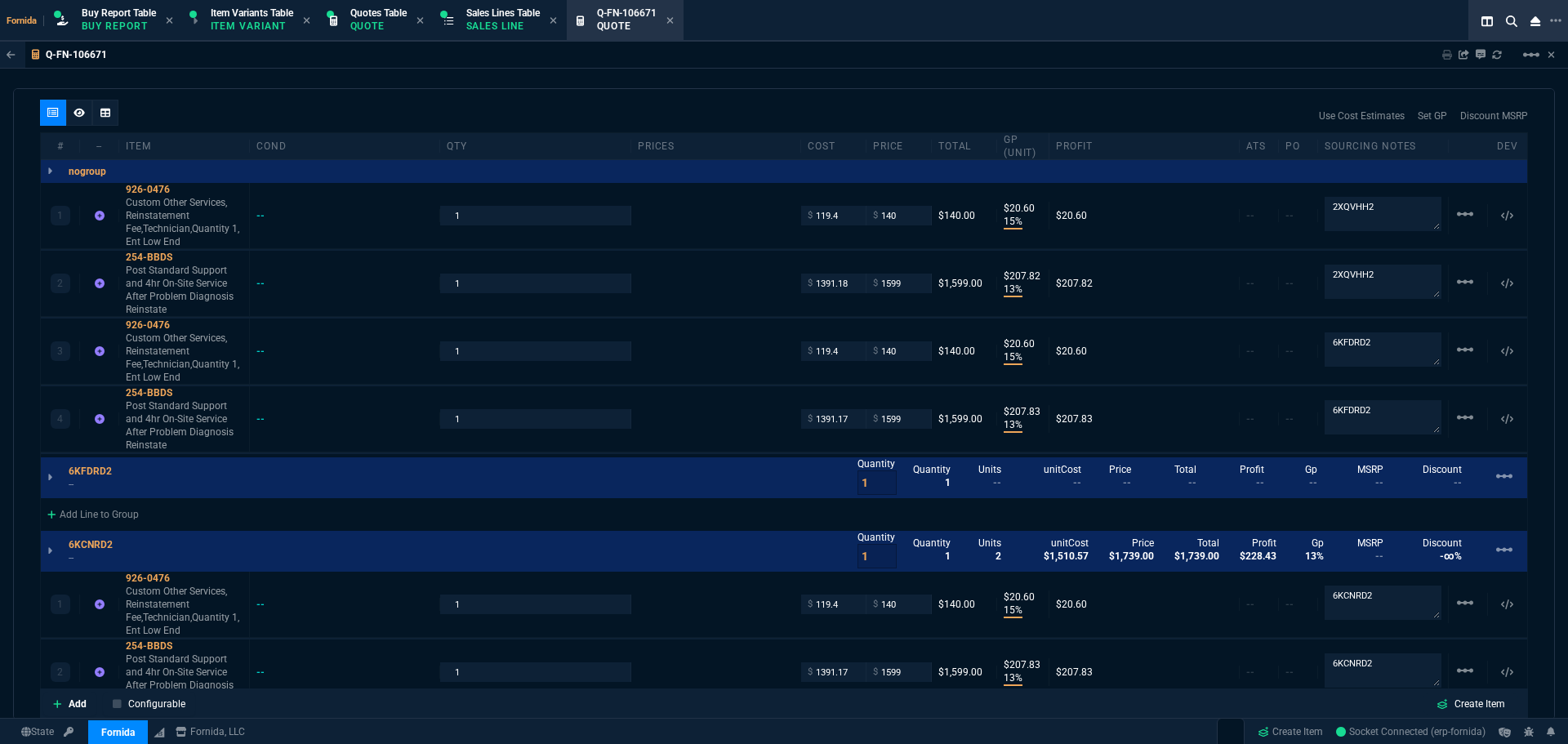
scroll to position [1065, 0]
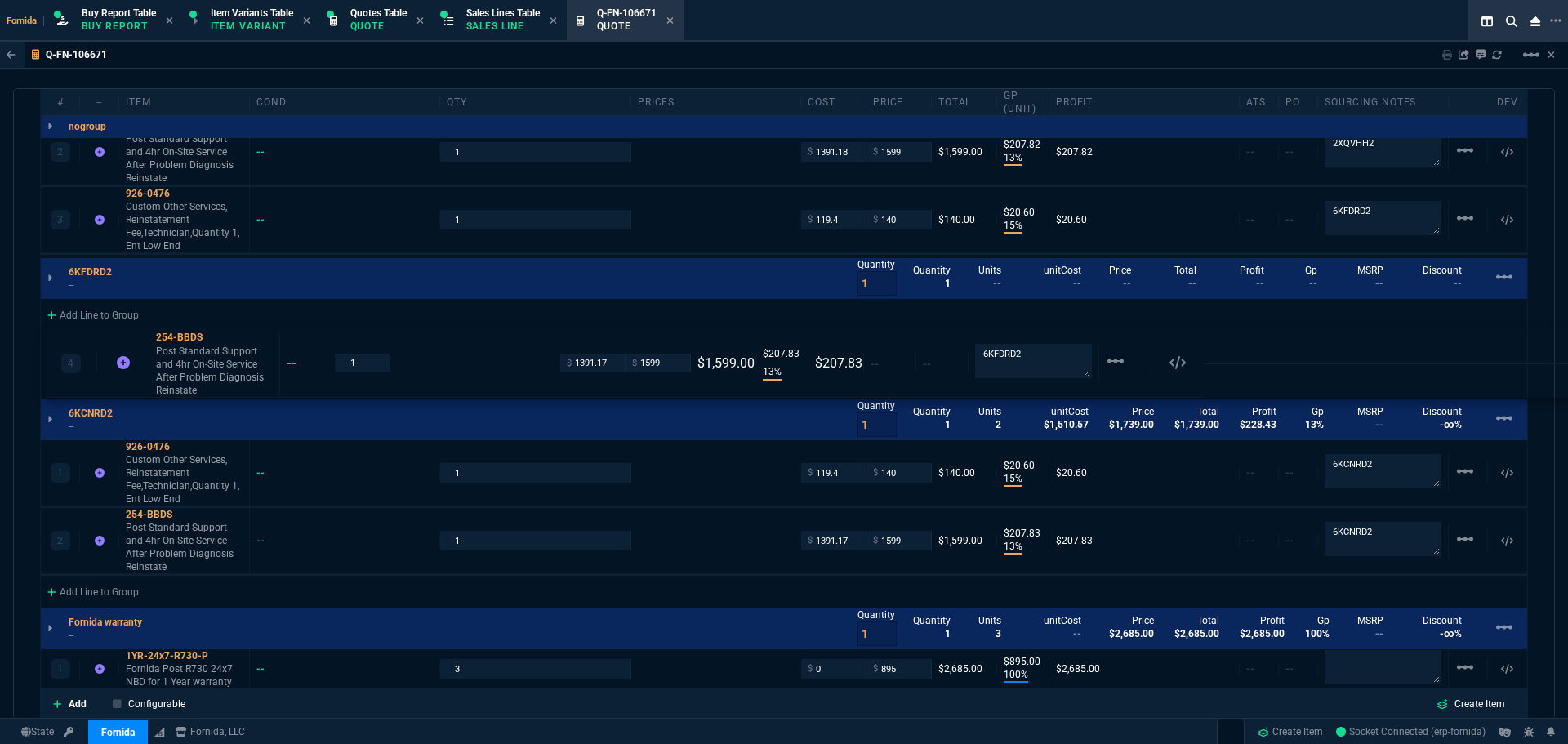
drag, startPoint x: 180, startPoint y: 312, endPoint x: 181, endPoint y: 365, distance: 53.0
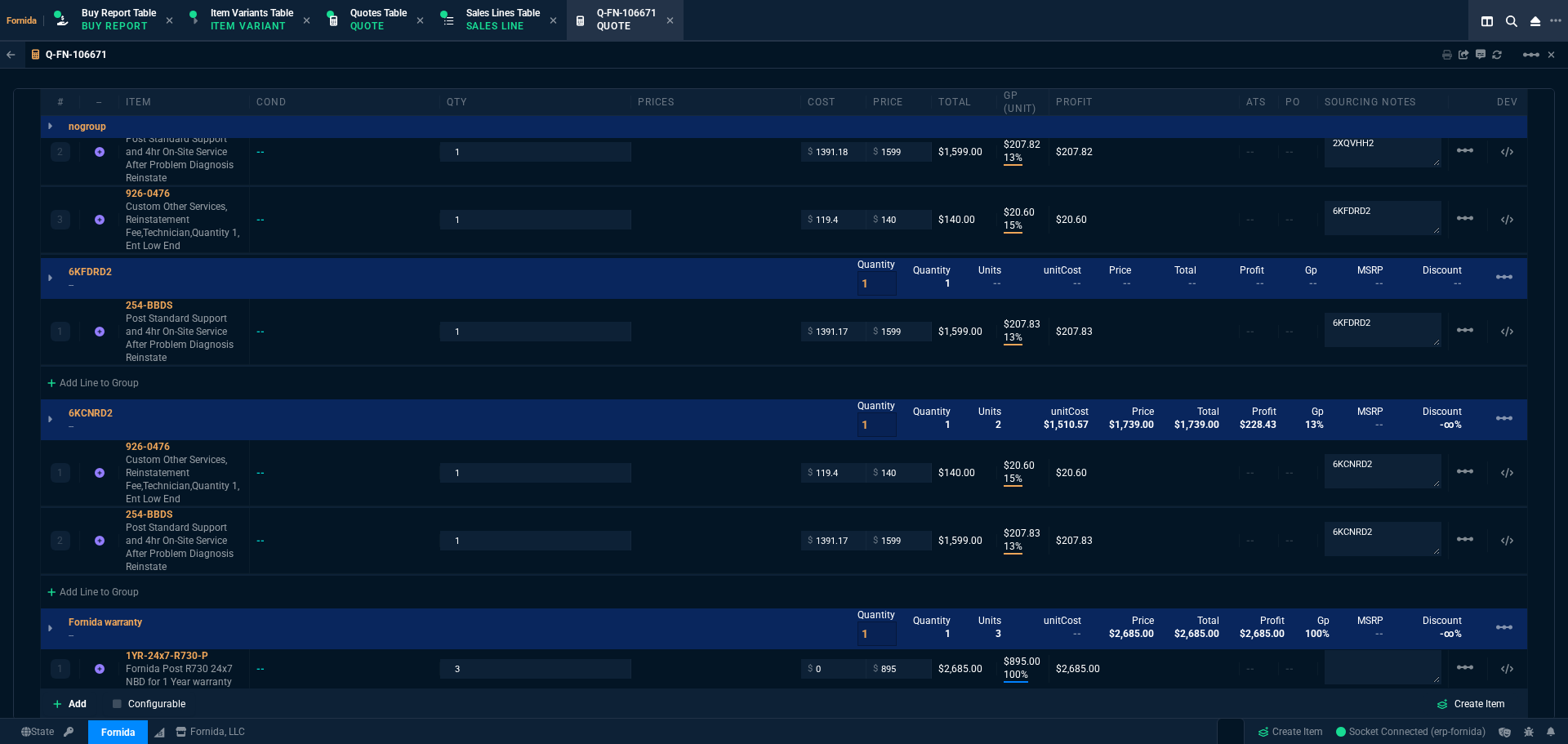
type input "13"
type input "208"
drag, startPoint x: 176, startPoint y: 214, endPoint x: 187, endPoint y: 282, distance: 68.9
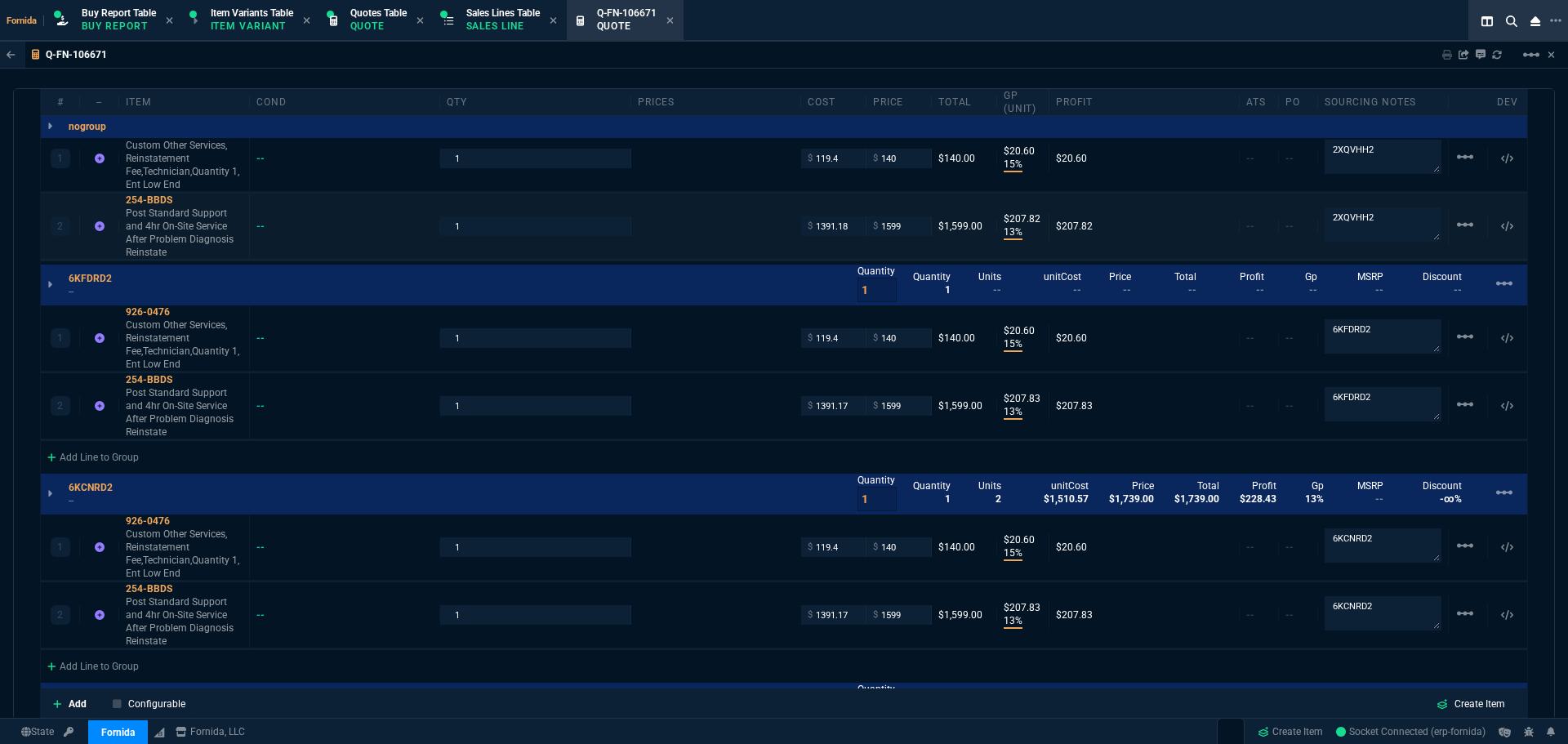
type input "15"
type input "21"
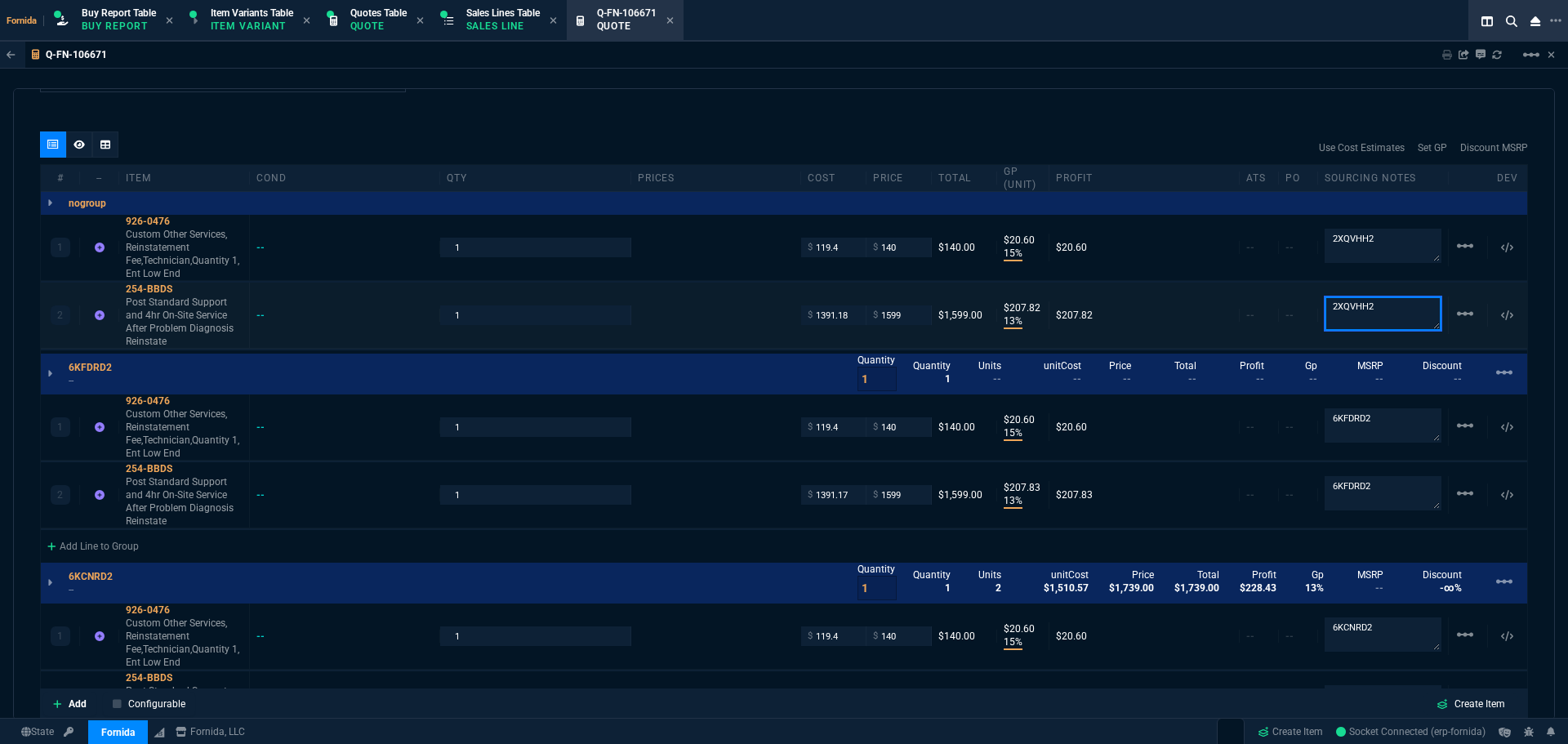
click at [1363, 298] on textarea "2XQVHH2" at bounding box center [1383, 313] width 117 height 34
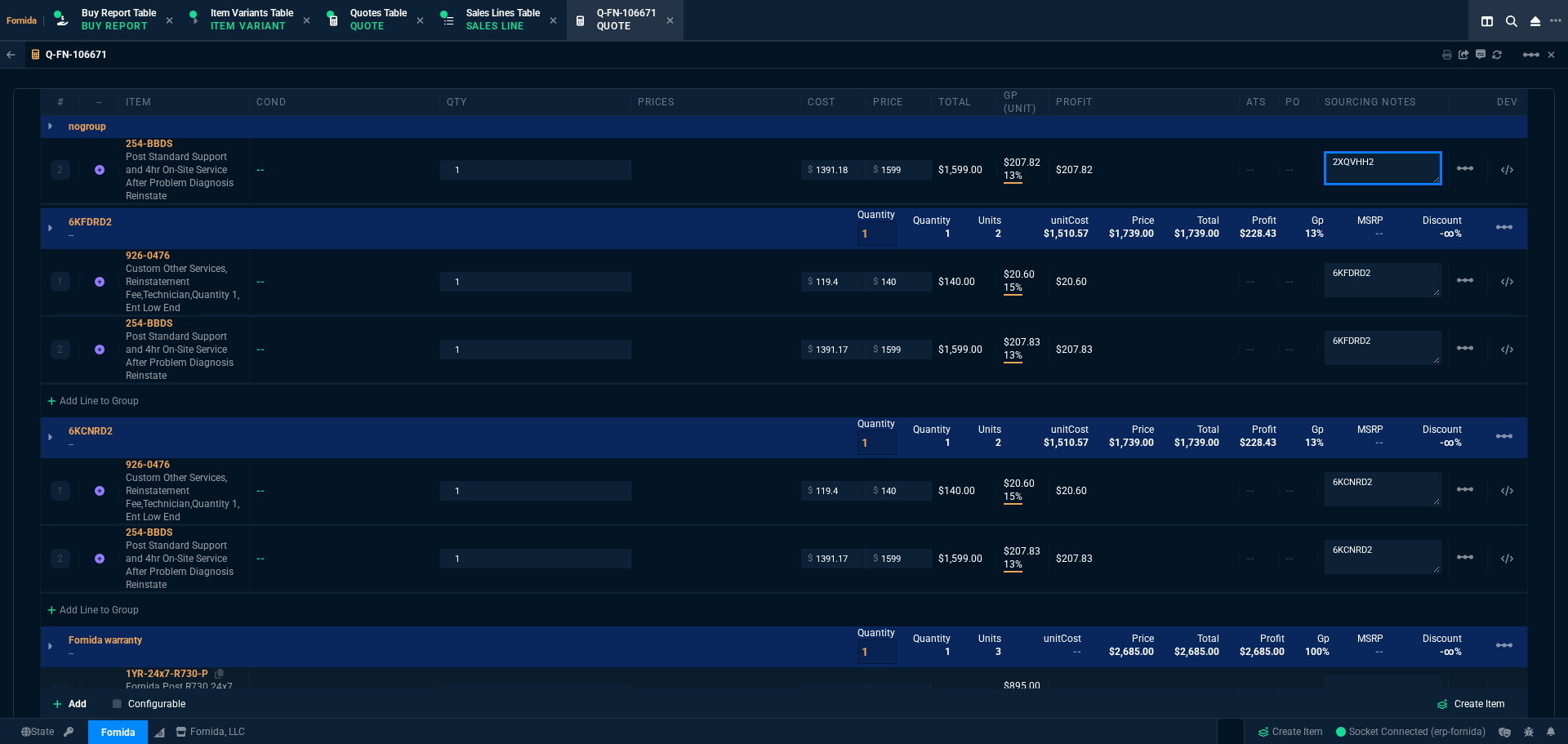
scroll to position [1310, 0]
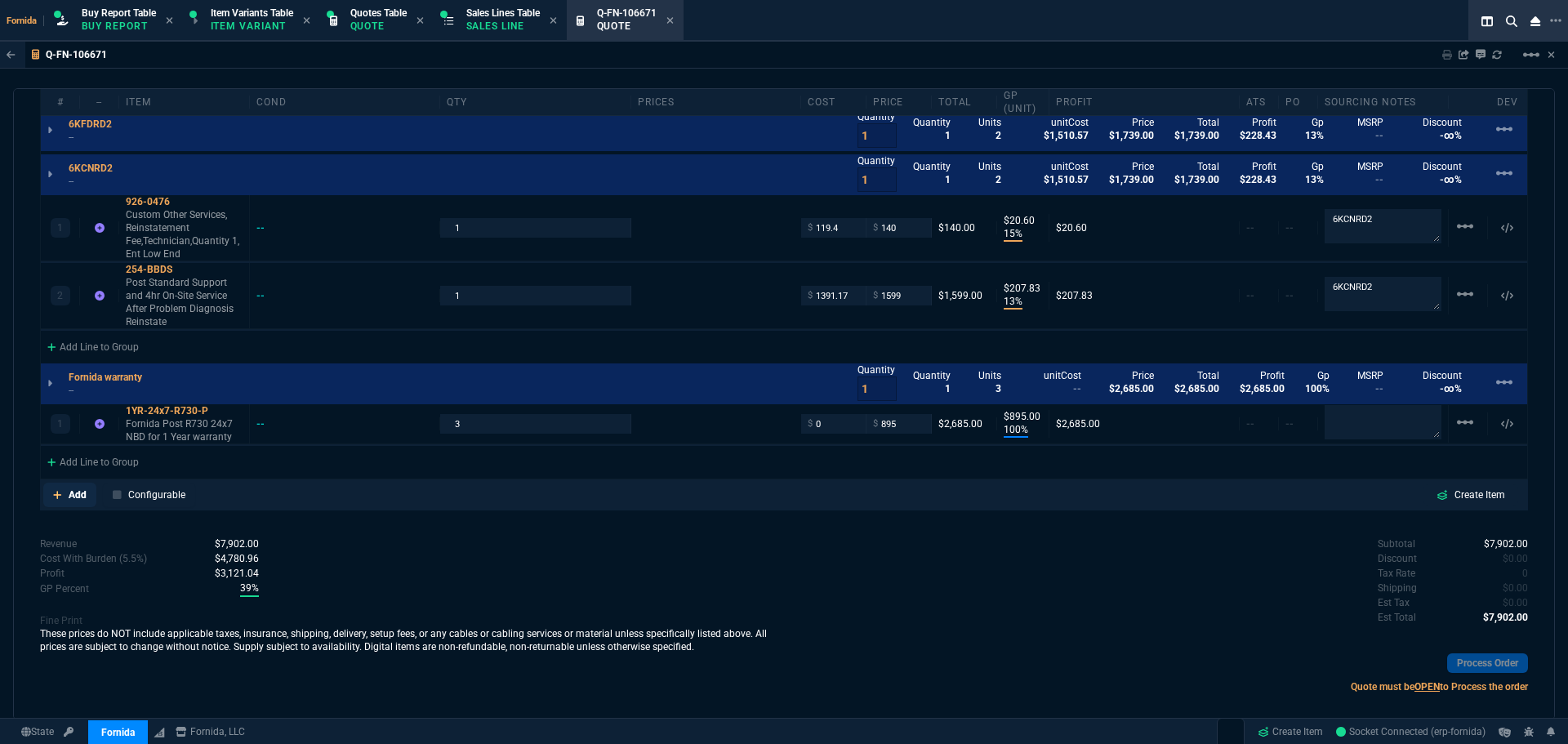
click at [82, 502] on p "Add" at bounding box center [78, 495] width 18 height 15
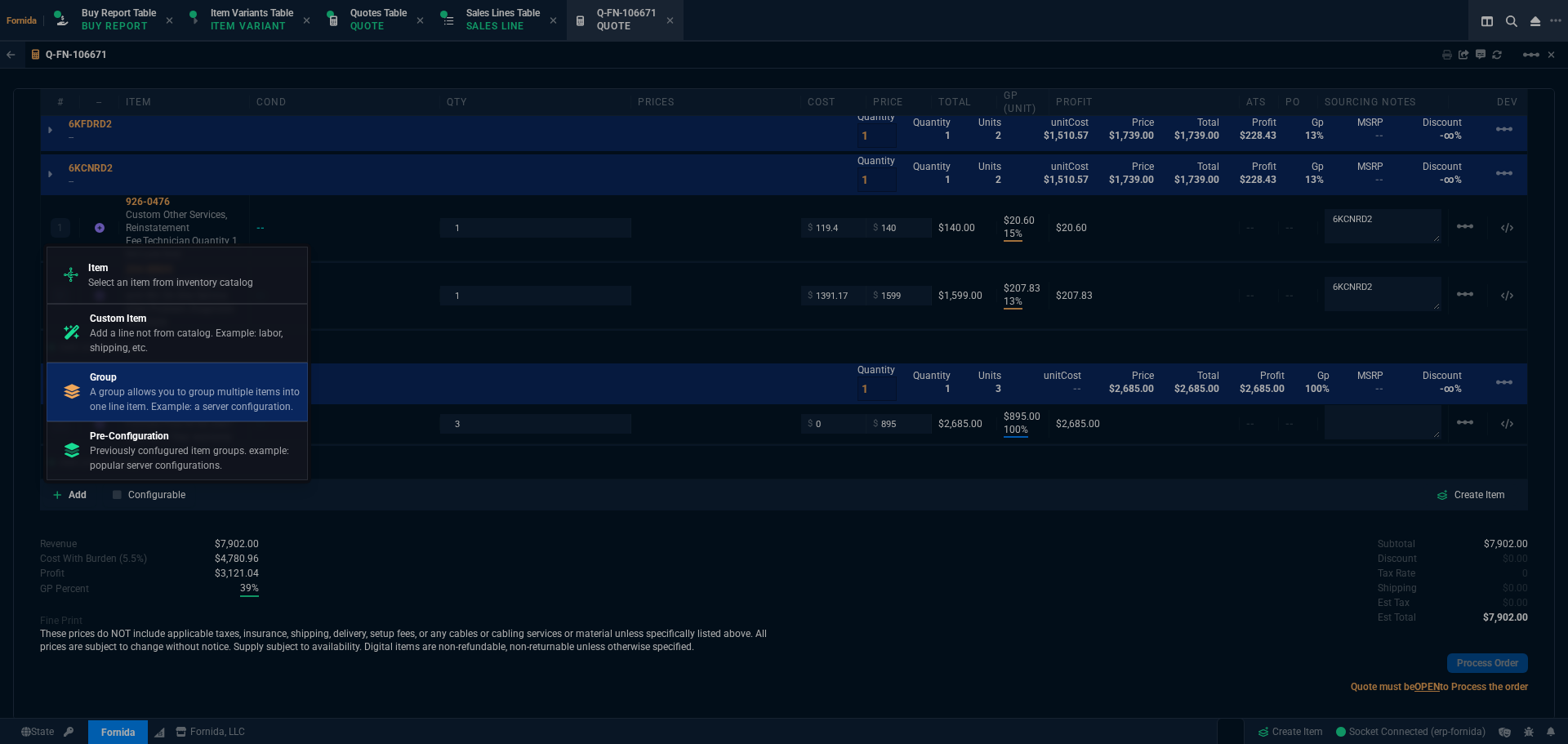
click at [156, 388] on p "A group allows you to group multiple items into one line item. Example: a serve…" at bounding box center [195, 399] width 211 height 30
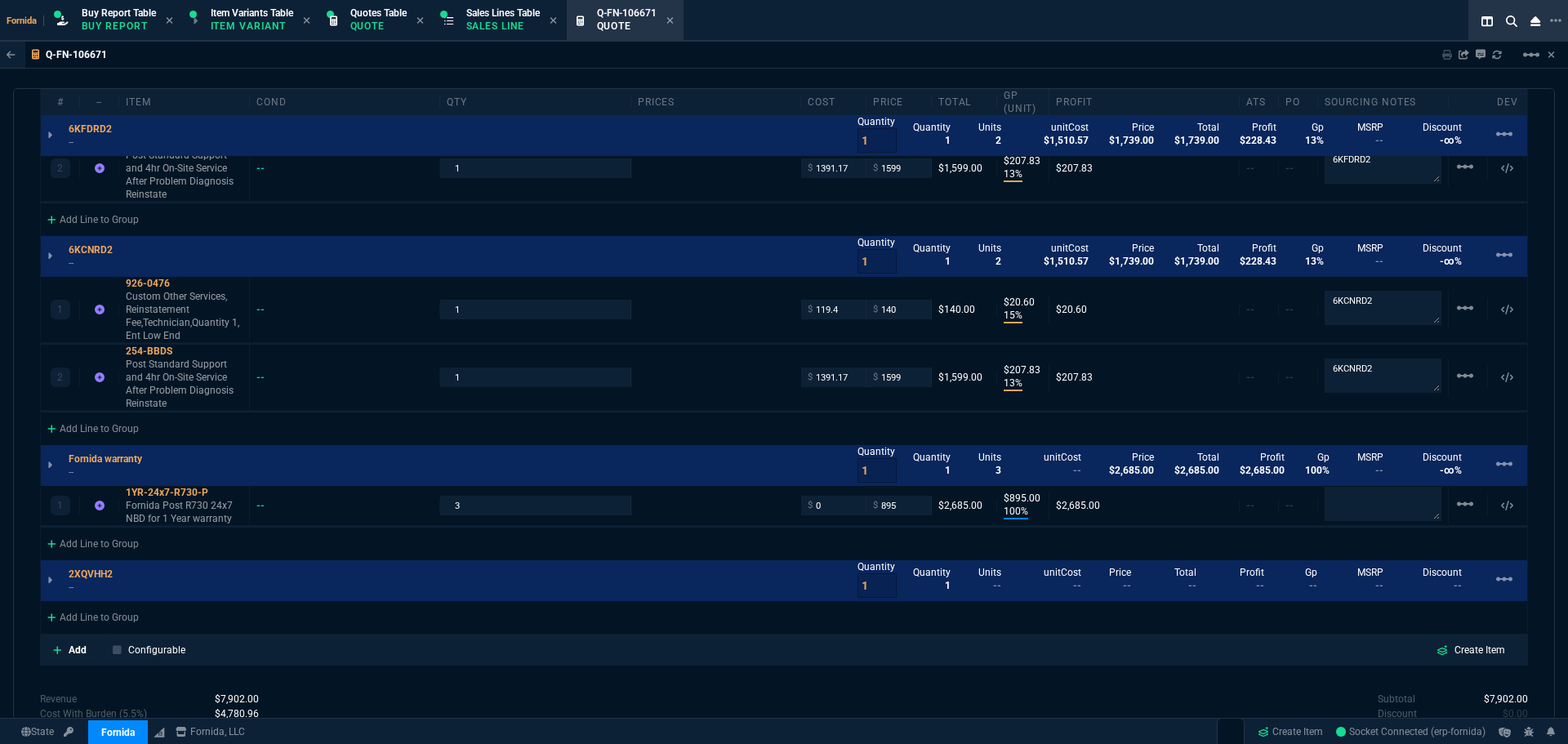
scroll to position [864, 0]
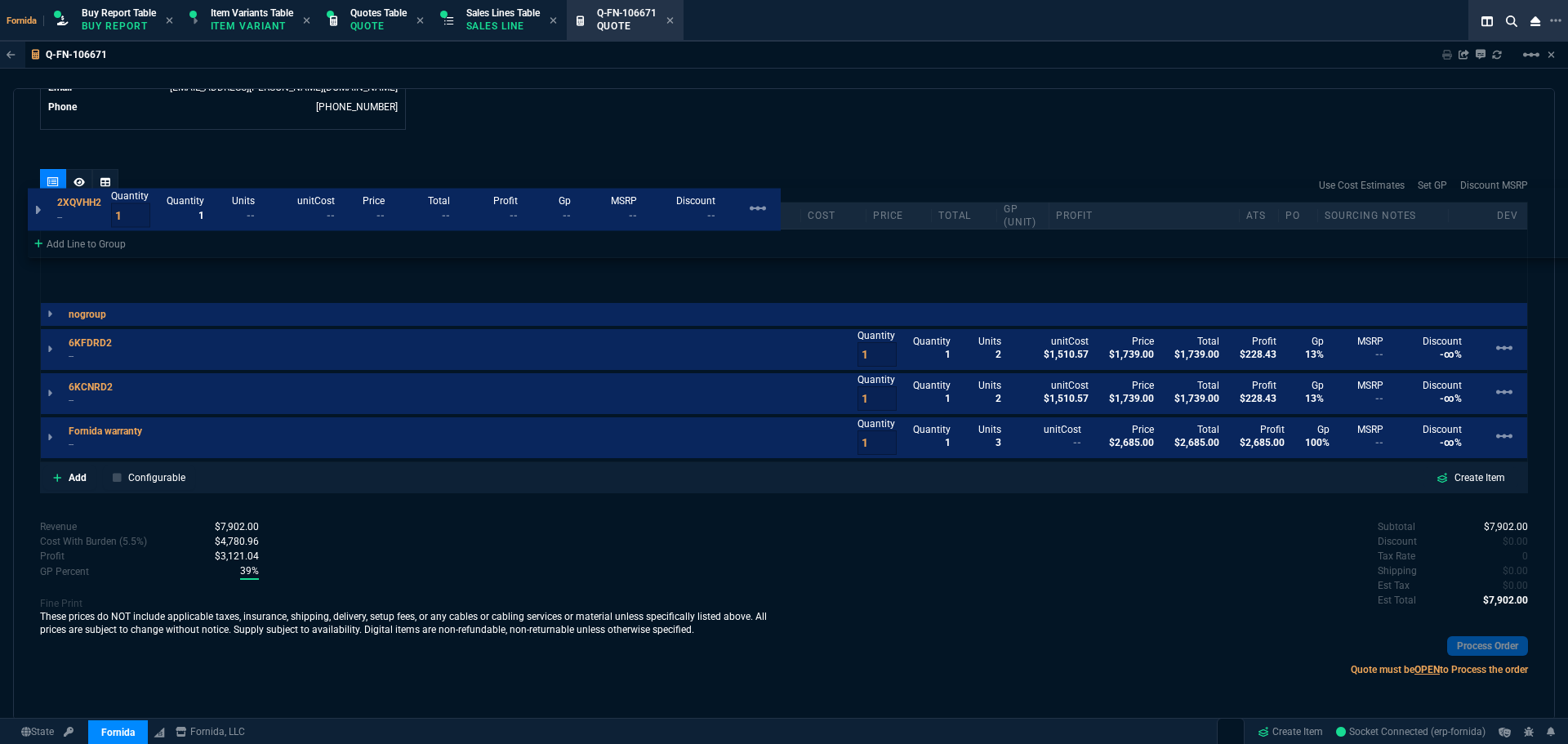
drag, startPoint x: 256, startPoint y: 584, endPoint x: 246, endPoint y: 217, distance: 367.1
click at [246, 217] on div "Item" at bounding box center [185, 215] width 131 height 13
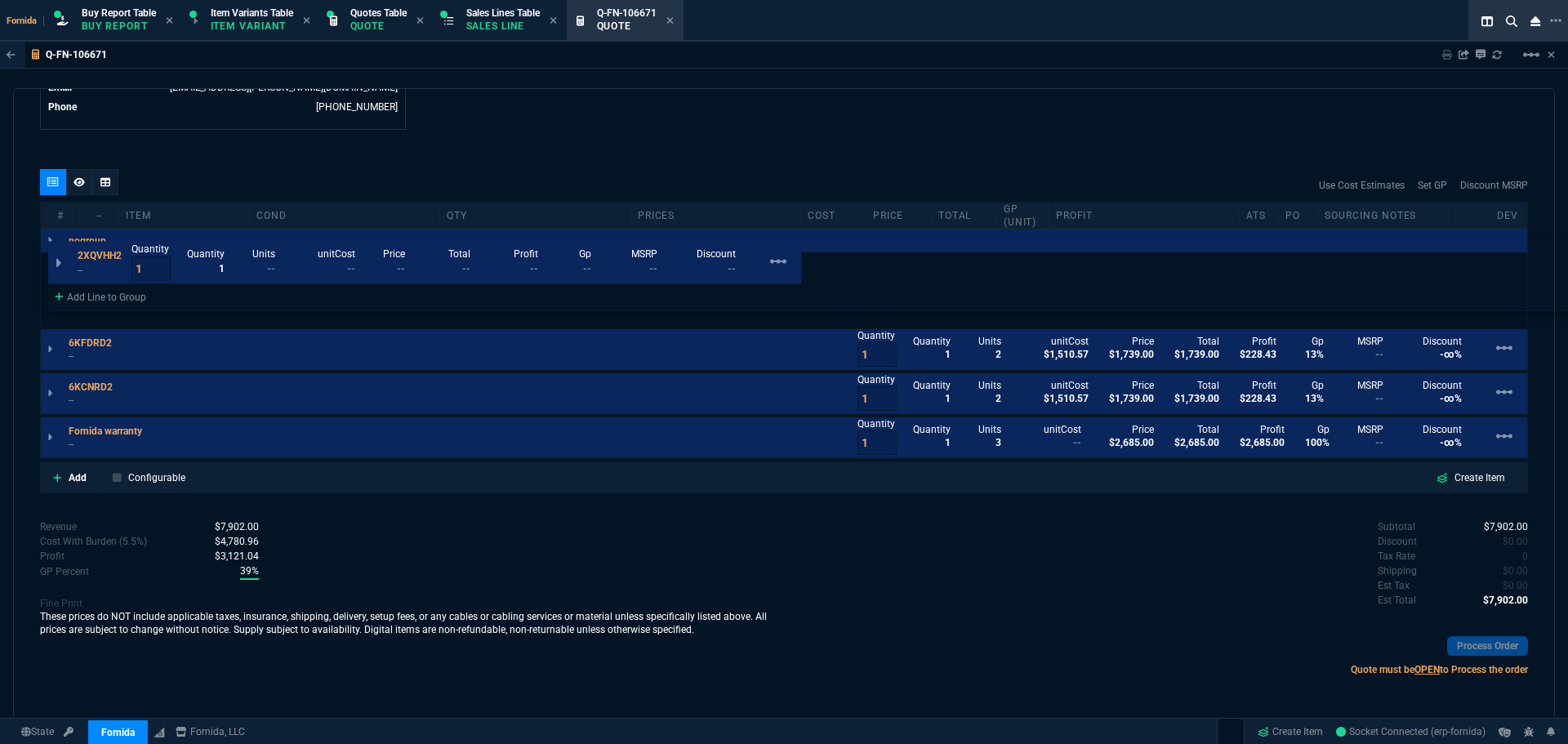
drag, startPoint x: 227, startPoint y: 255, endPoint x: 235, endPoint y: 265, distance: 12.8
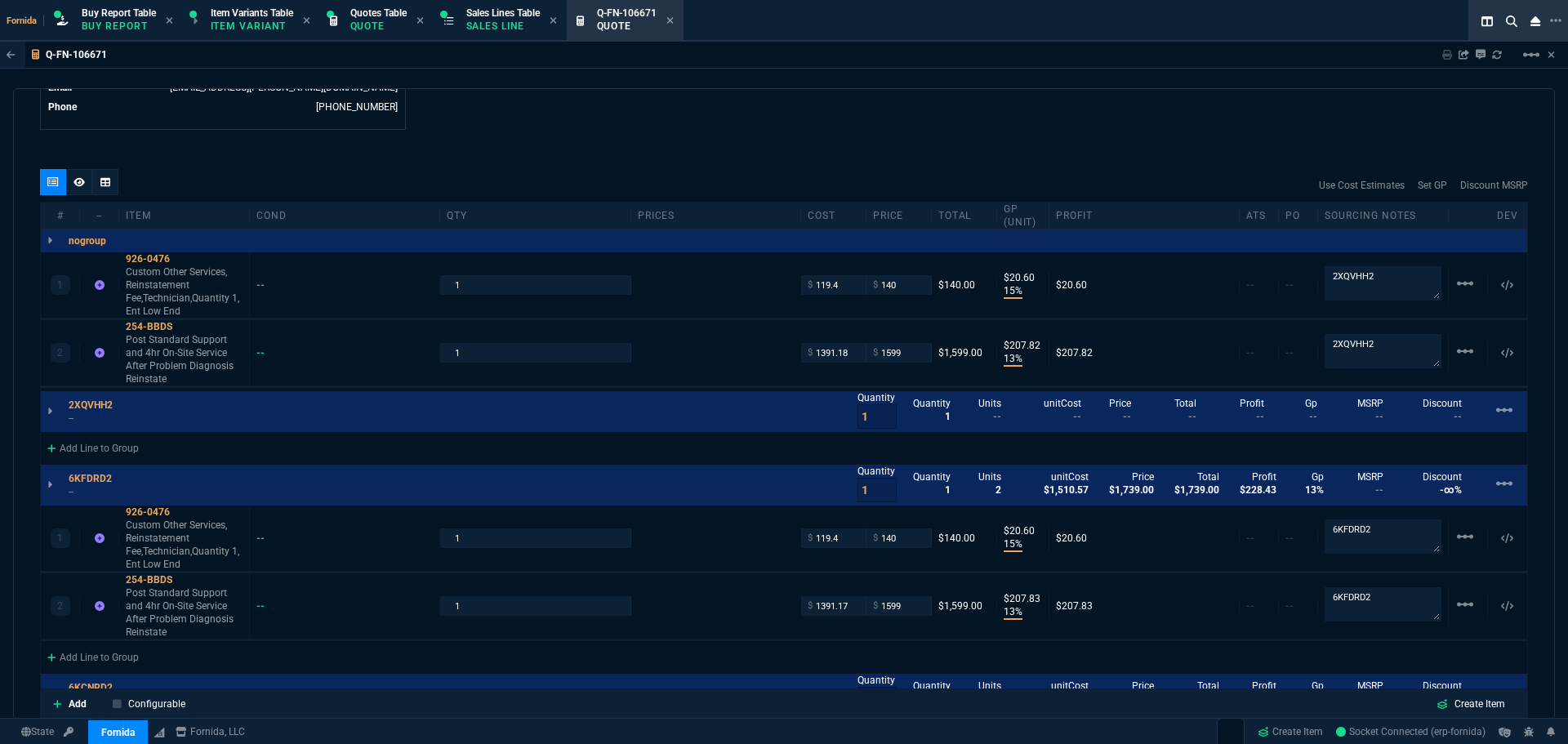
drag, startPoint x: 160, startPoint y: 352, endPoint x: 167, endPoint y: 409, distance: 57.4
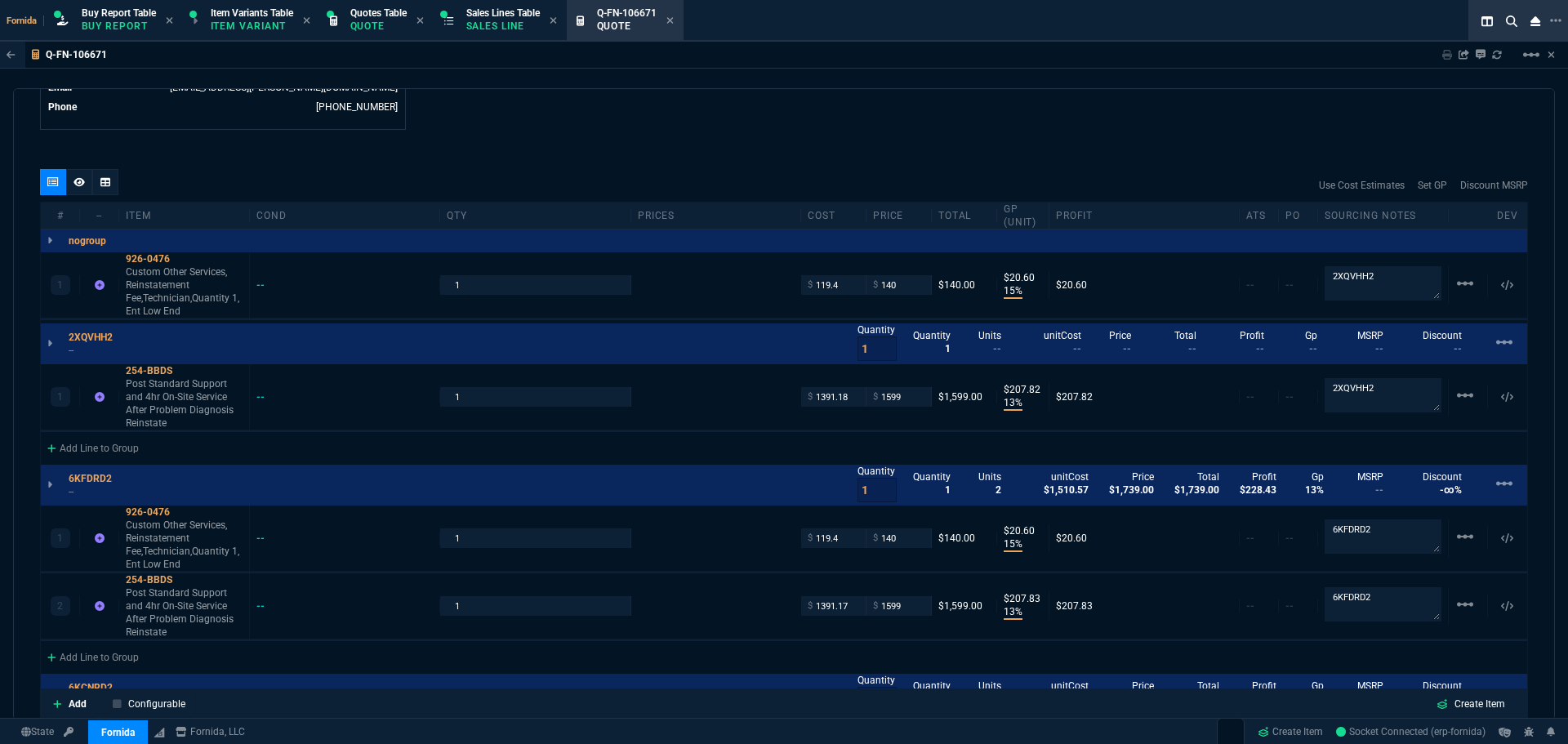
type input "13"
type input "208"
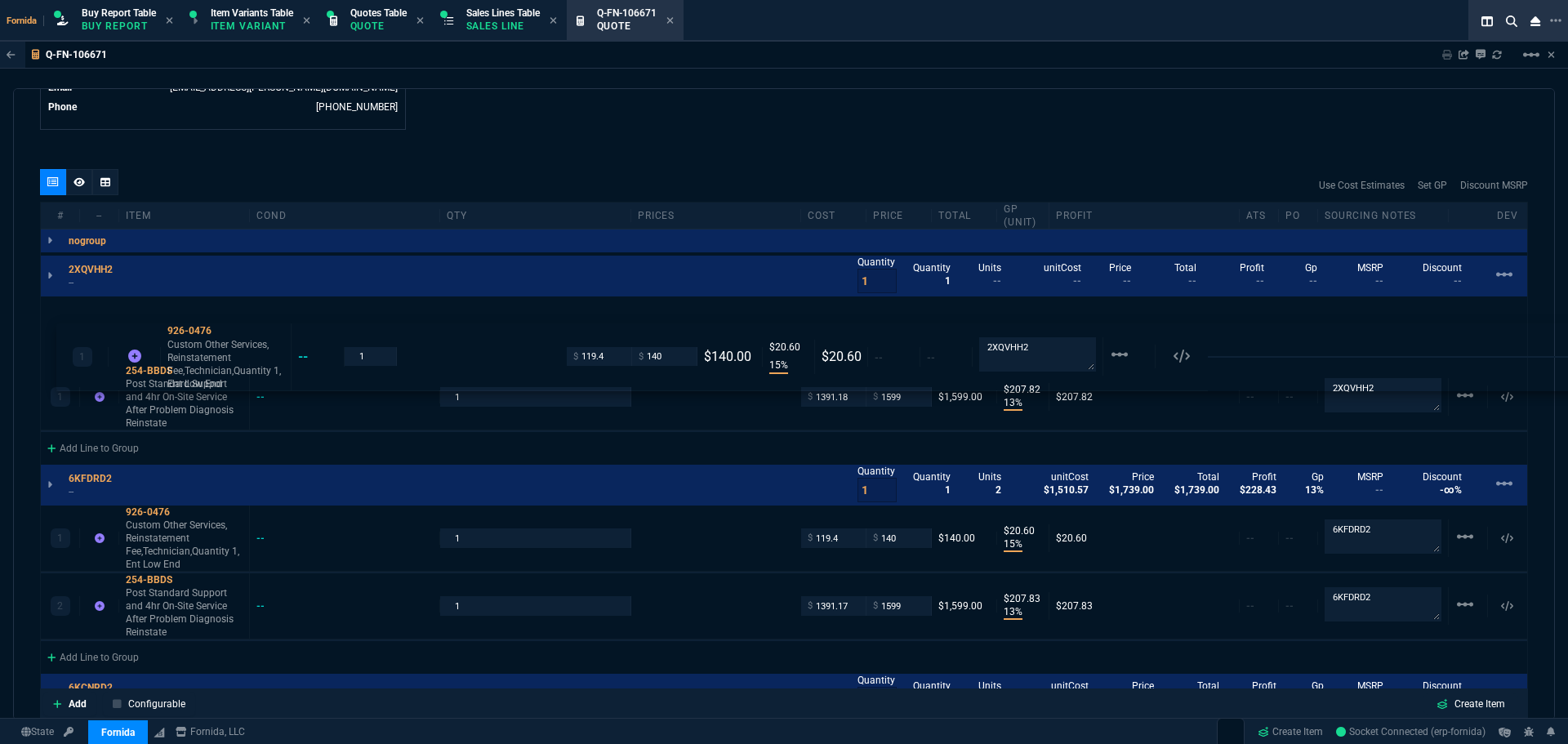
drag, startPoint x: 155, startPoint y: 276, endPoint x: 169, endPoint y: 338, distance: 63.6
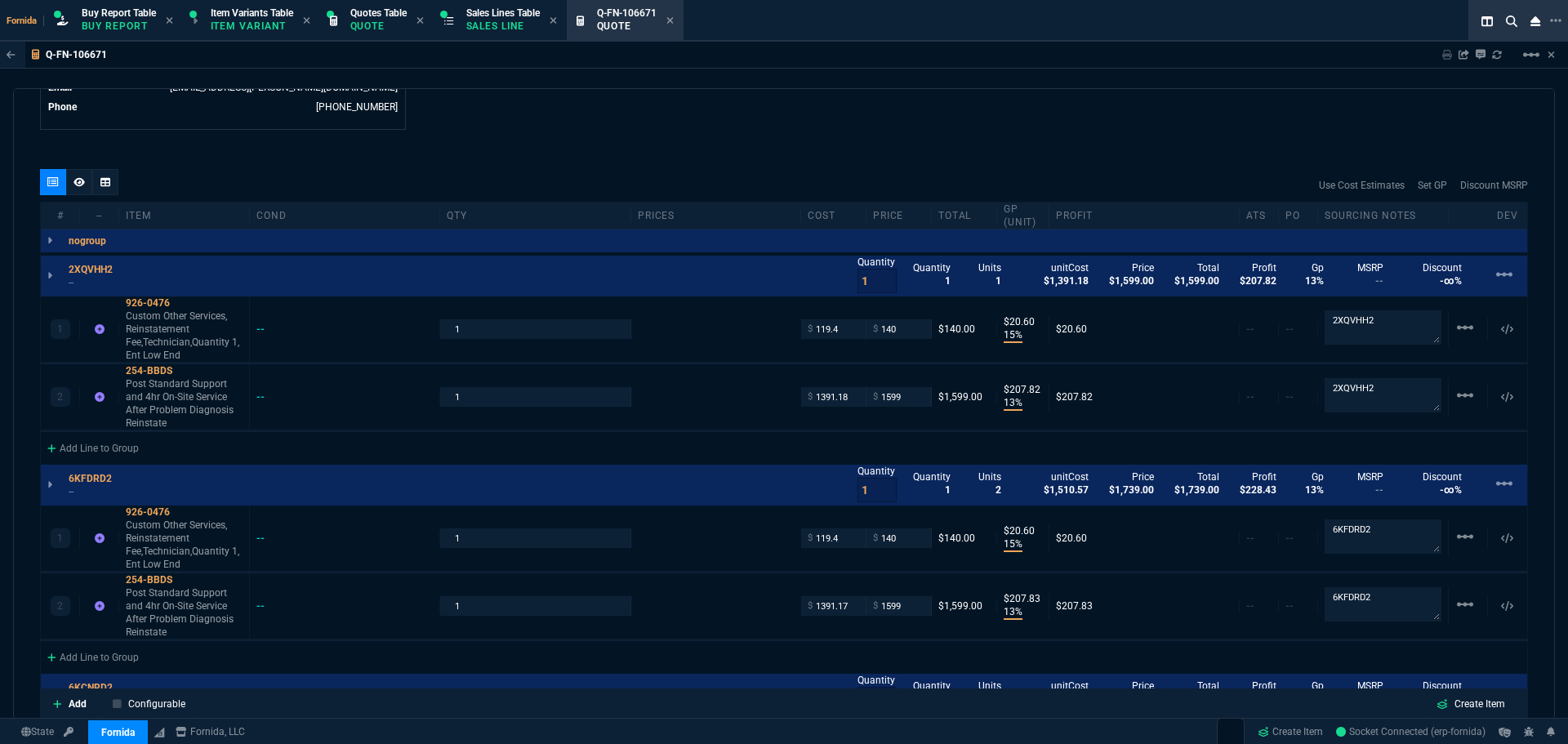
type input "15"
type input "21"
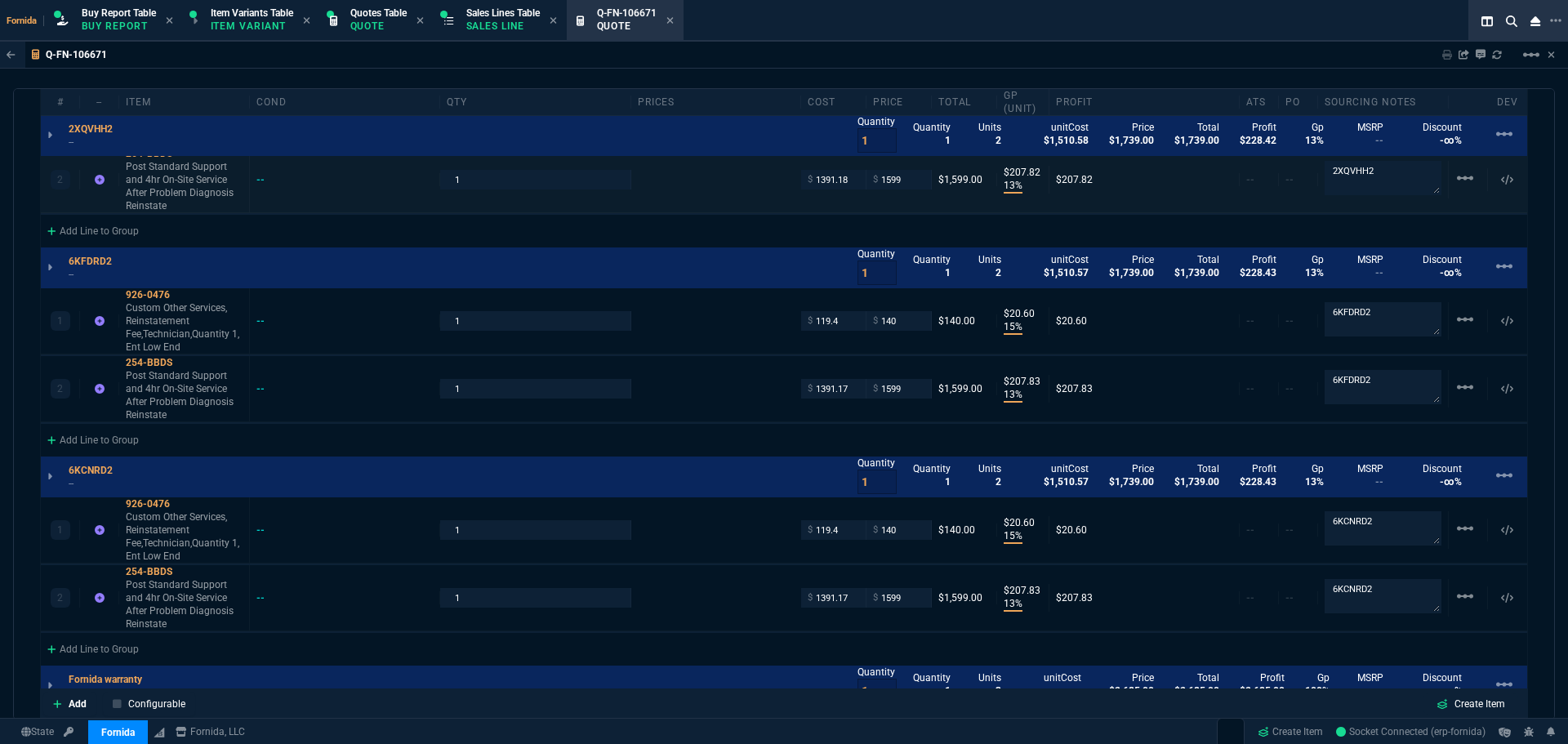
scroll to position [1237, 0]
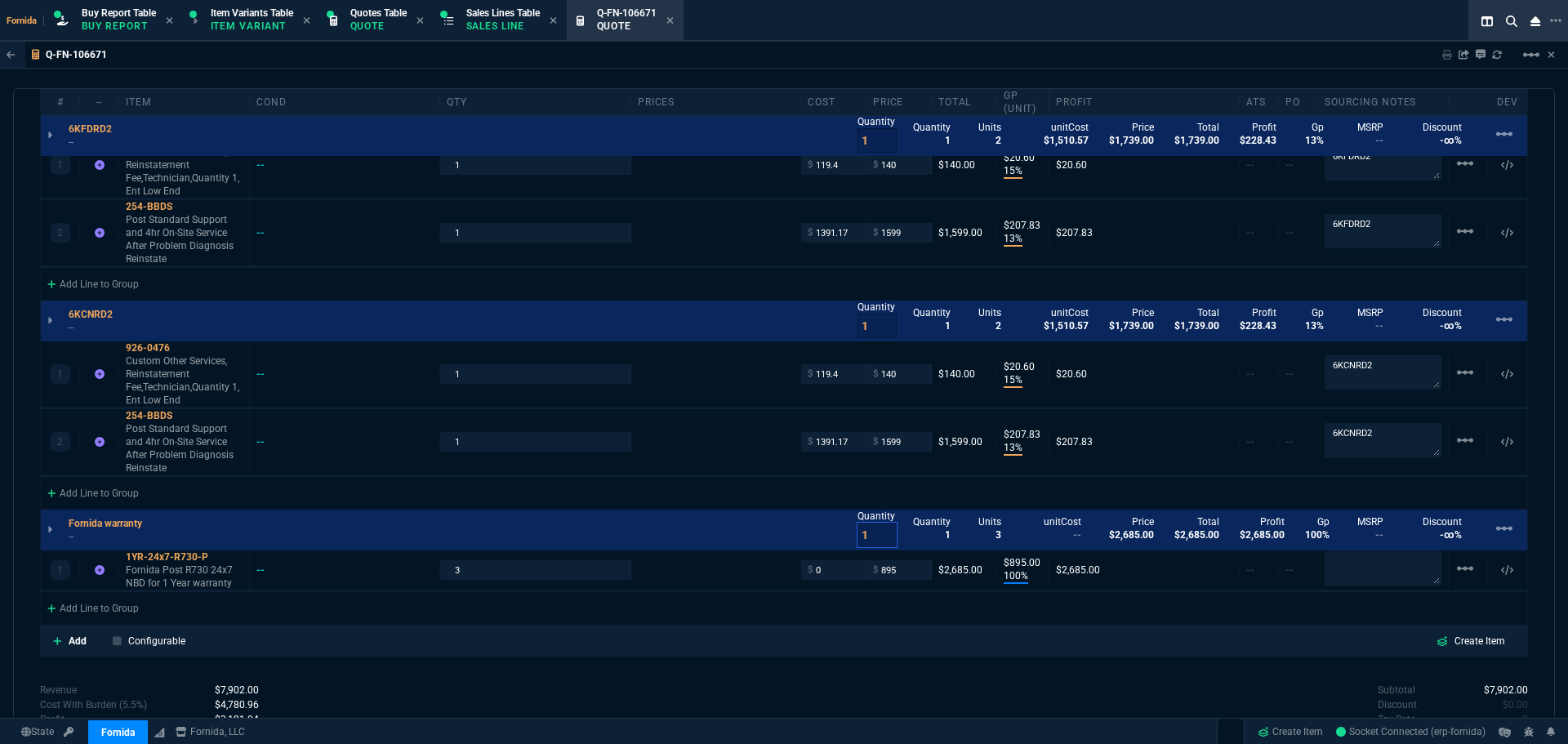
drag, startPoint x: 861, startPoint y: 539, endPoint x: 793, endPoint y: 533, distance: 68.3
click at [797, 534] on div "Fornida warranty -- Quantity 1 Quantity 1 Units 3 unitCost -- Price $2,685.00 T…" at bounding box center [784, 529] width 1486 height 41
type input "3"
click at [437, 571] on div "1 1YR-24x7-R730-P Fornida Post R730 24x7 NBD for 1 Year warranty -- 3 $ 0 $ 895…" at bounding box center [784, 570] width 1486 height 40
type input "1"
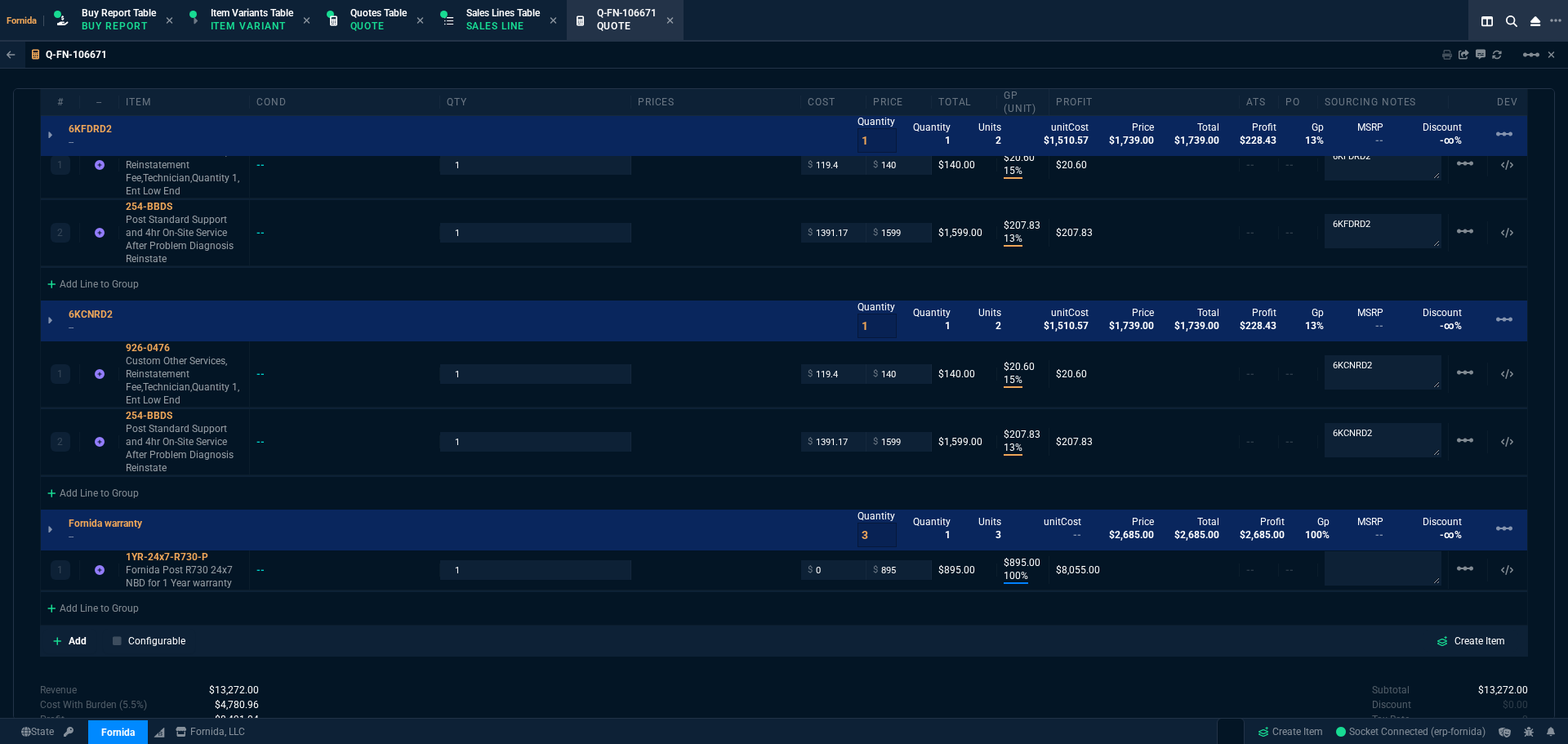
click at [526, 651] on div "Add Configurable Create Item" at bounding box center [784, 641] width 1481 height 24
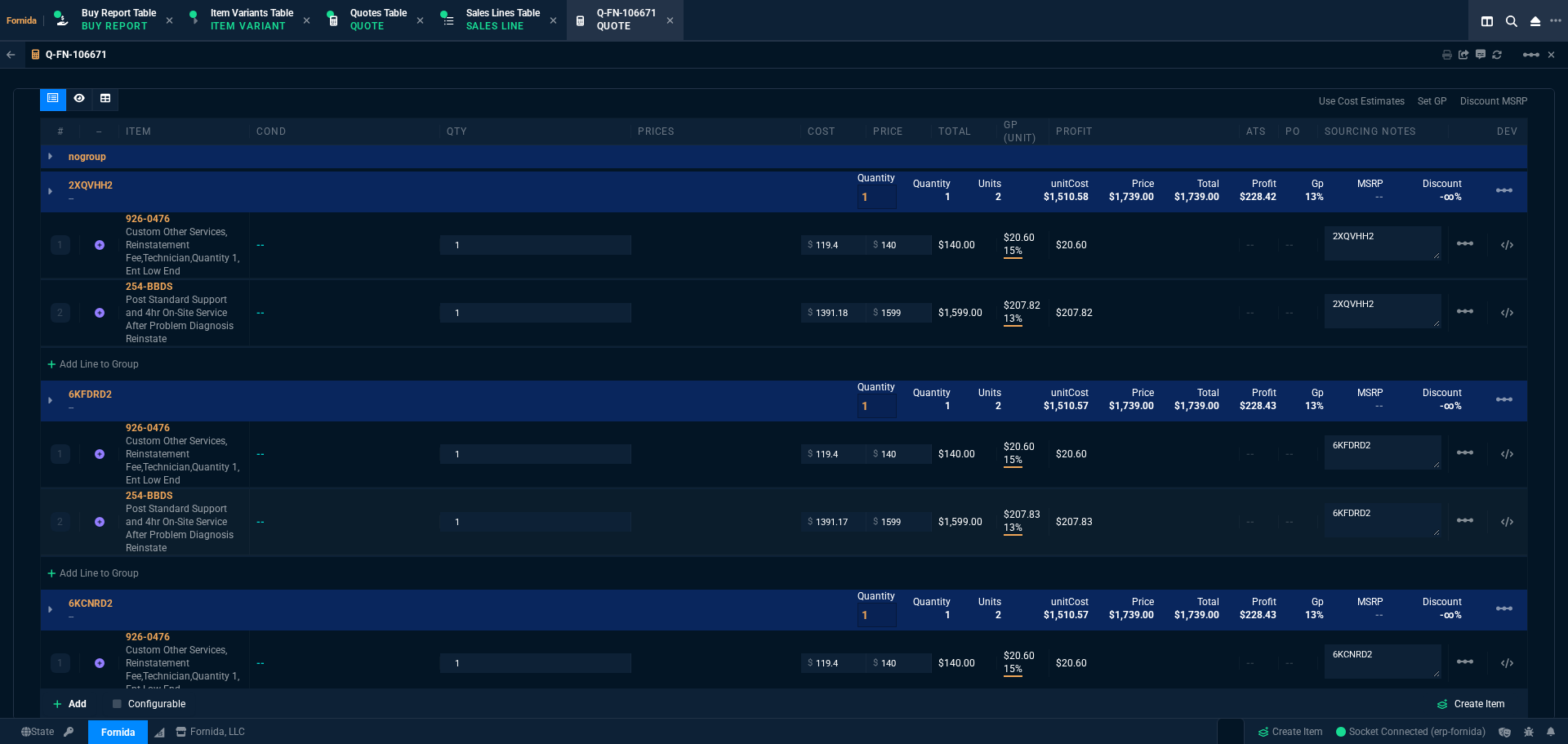
scroll to position [911, 0]
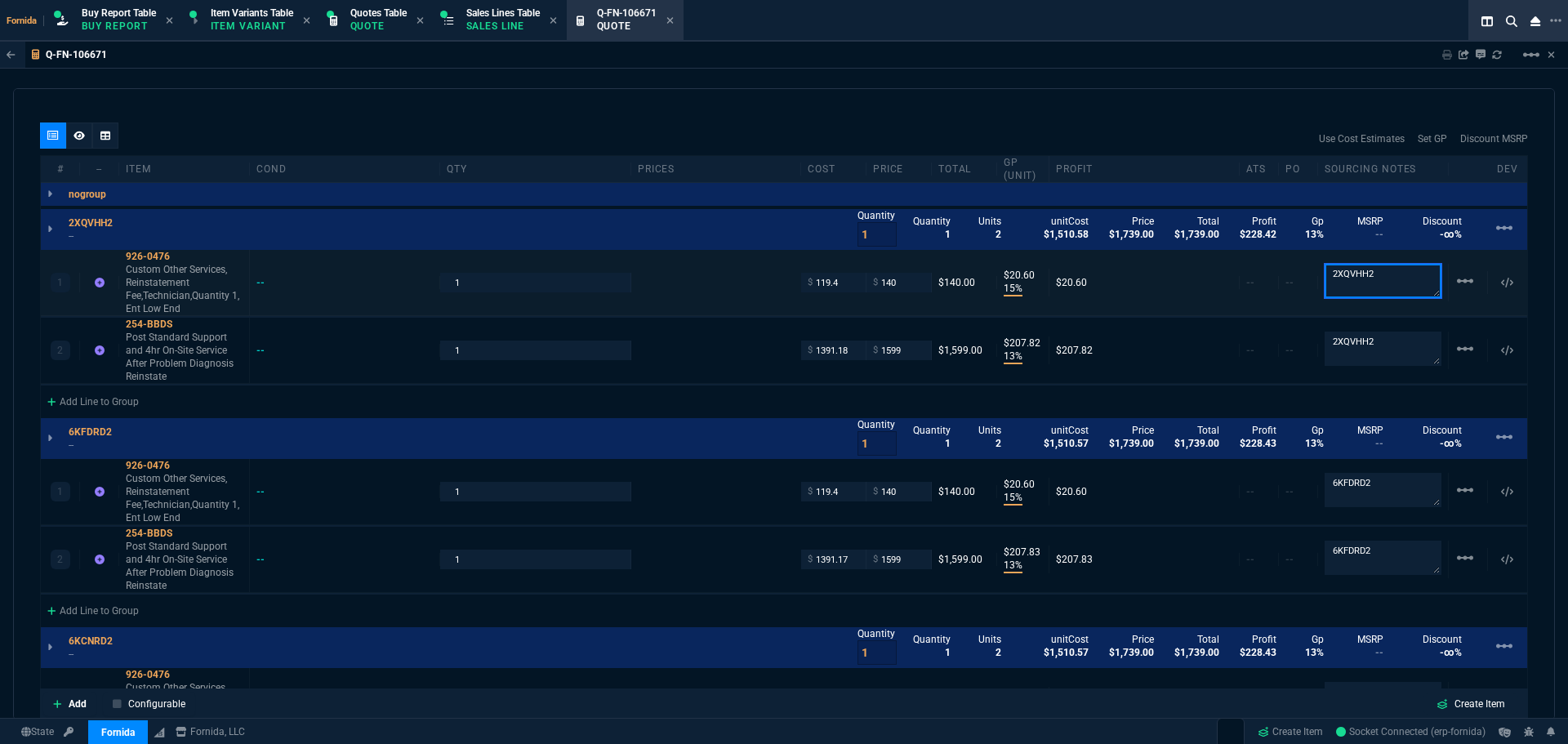
drag, startPoint x: 1404, startPoint y: 281, endPoint x: 922, endPoint y: 269, distance: 482.1
click at [1031, 253] on div "1 926-0476 Custom Other Services, Reinstatement Fee,Technician,Quantity 1, Ent …" at bounding box center [784, 283] width 1486 height 66
drag, startPoint x: 1370, startPoint y: 331, endPoint x: 1346, endPoint y: 263, distance: 72.1
click at [1371, 331] on div "2 254-BBDS Post Standard Support and 4hr On-Site Service After Problem Diagnosi…" at bounding box center [784, 351] width 1486 height 66
click at [1360, 268] on textarea "2XQVHH2" at bounding box center [1383, 280] width 117 height 32
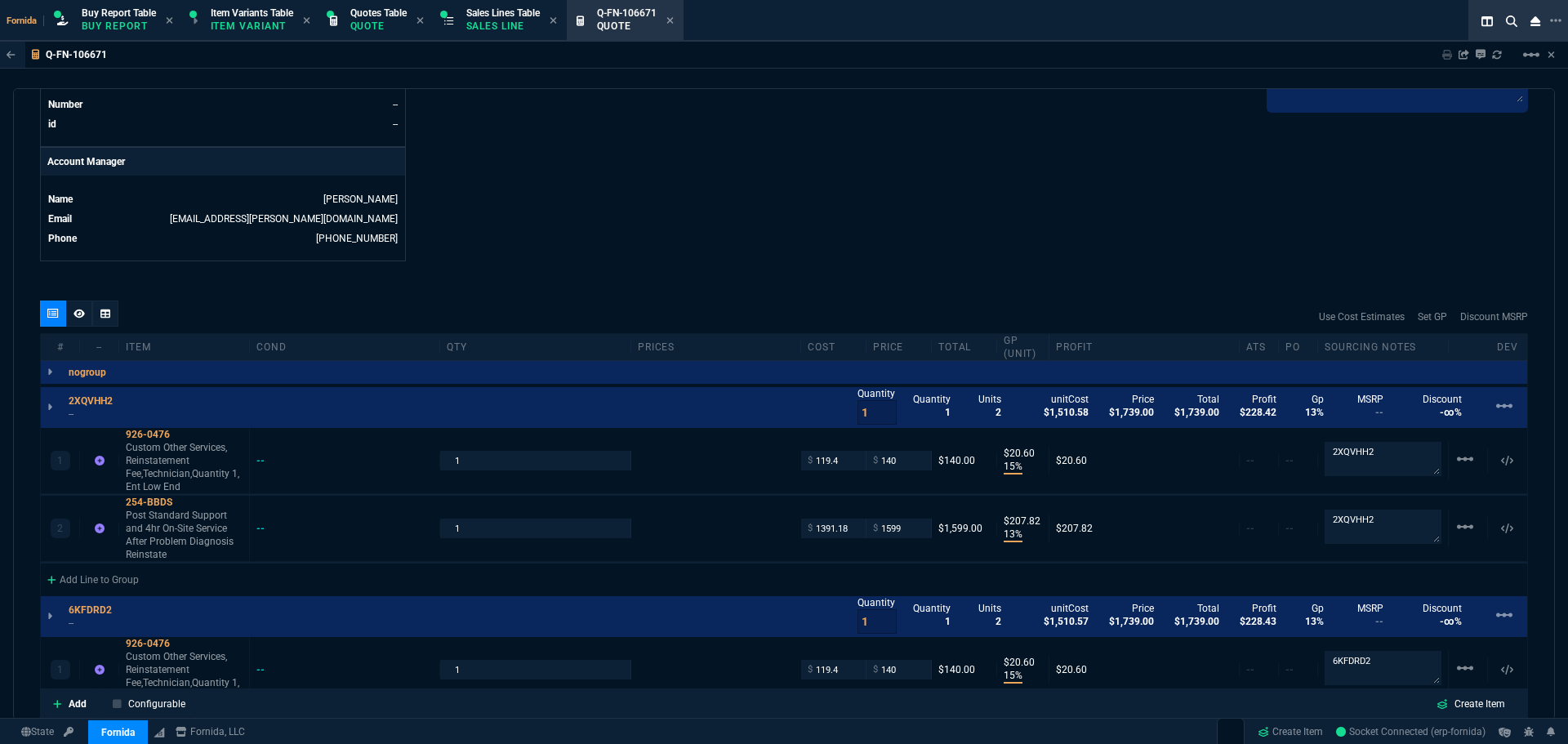
scroll to position [584, 0]
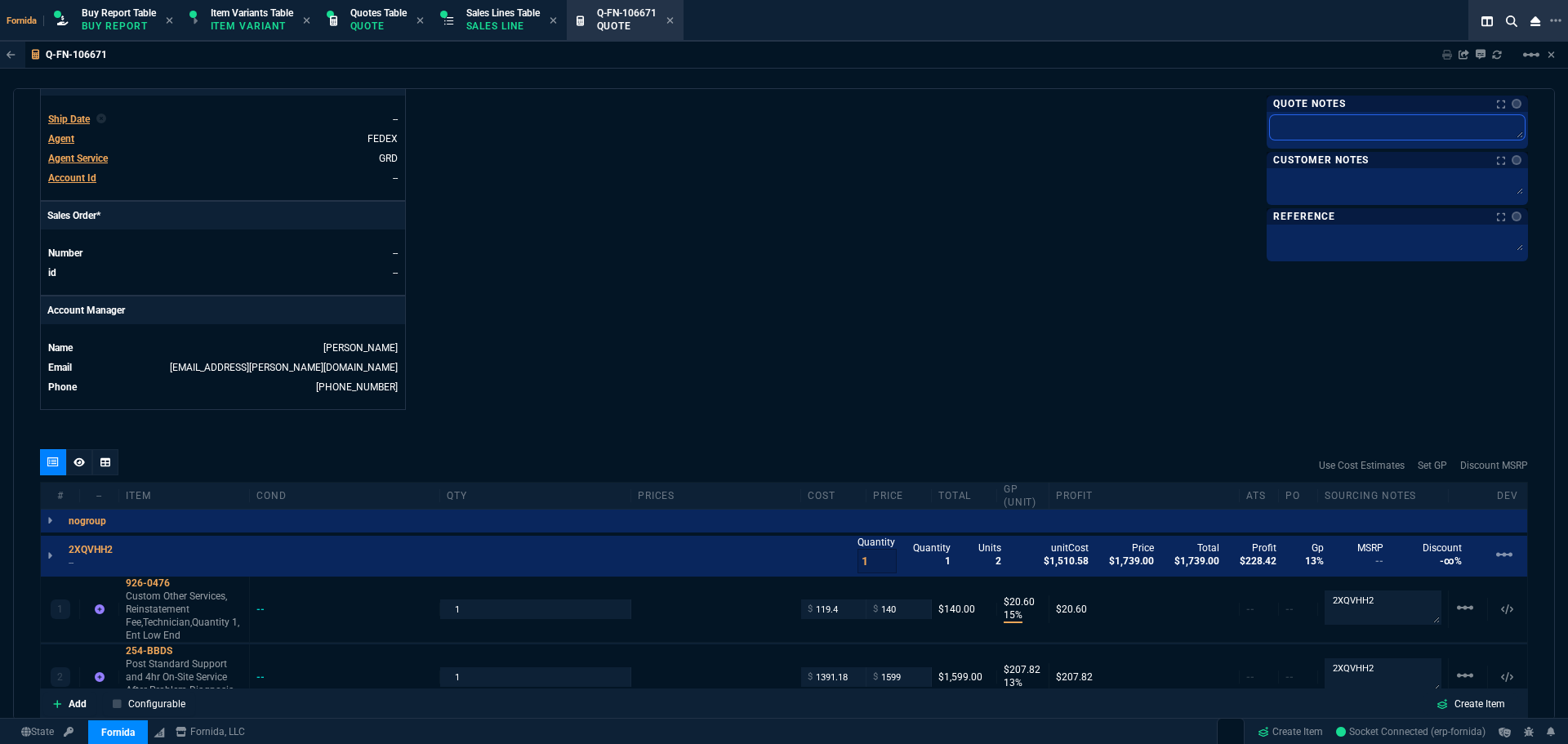
click at [1317, 134] on textarea at bounding box center [1397, 127] width 255 height 24
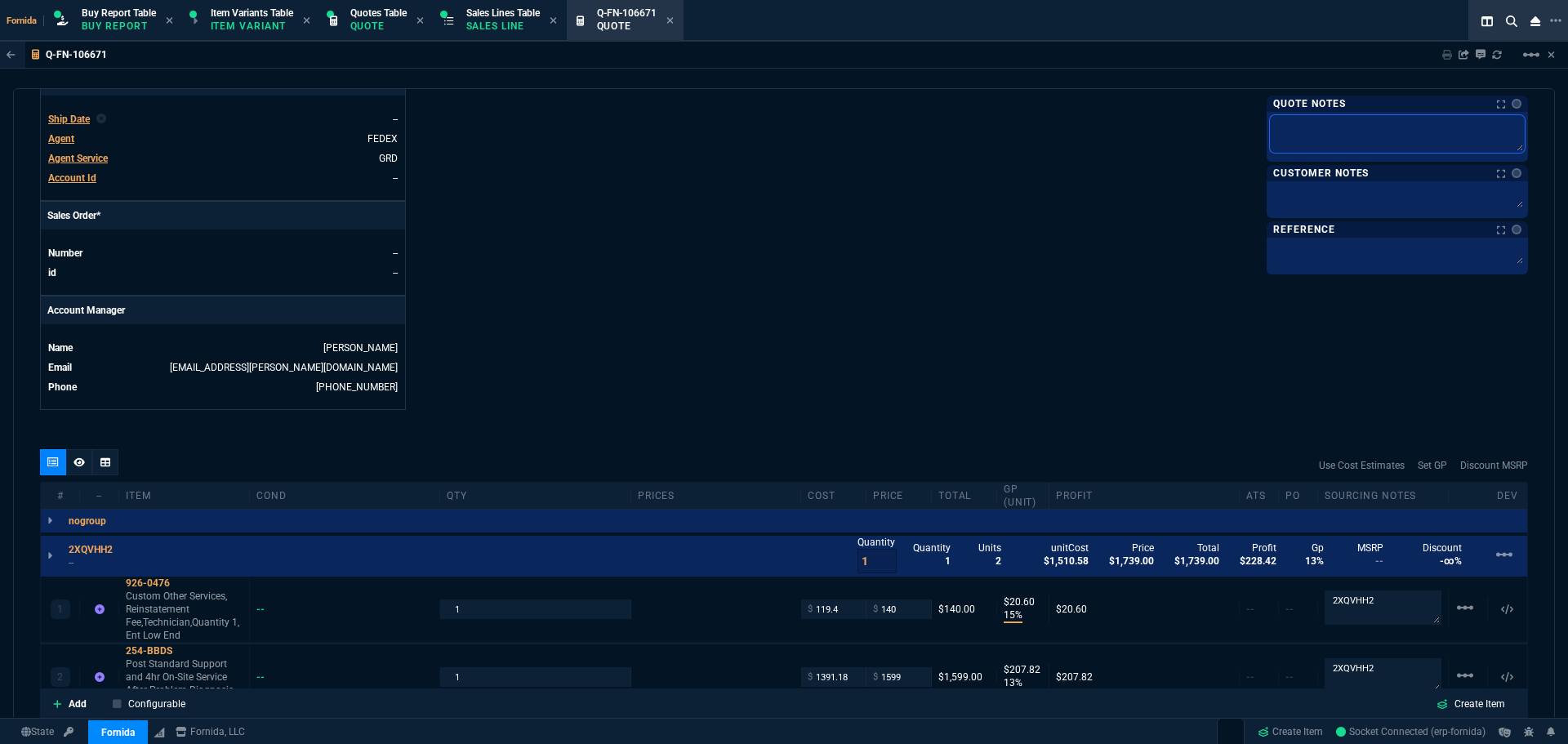
type textarea "D"
type textarea "De"
type textarea "Del"
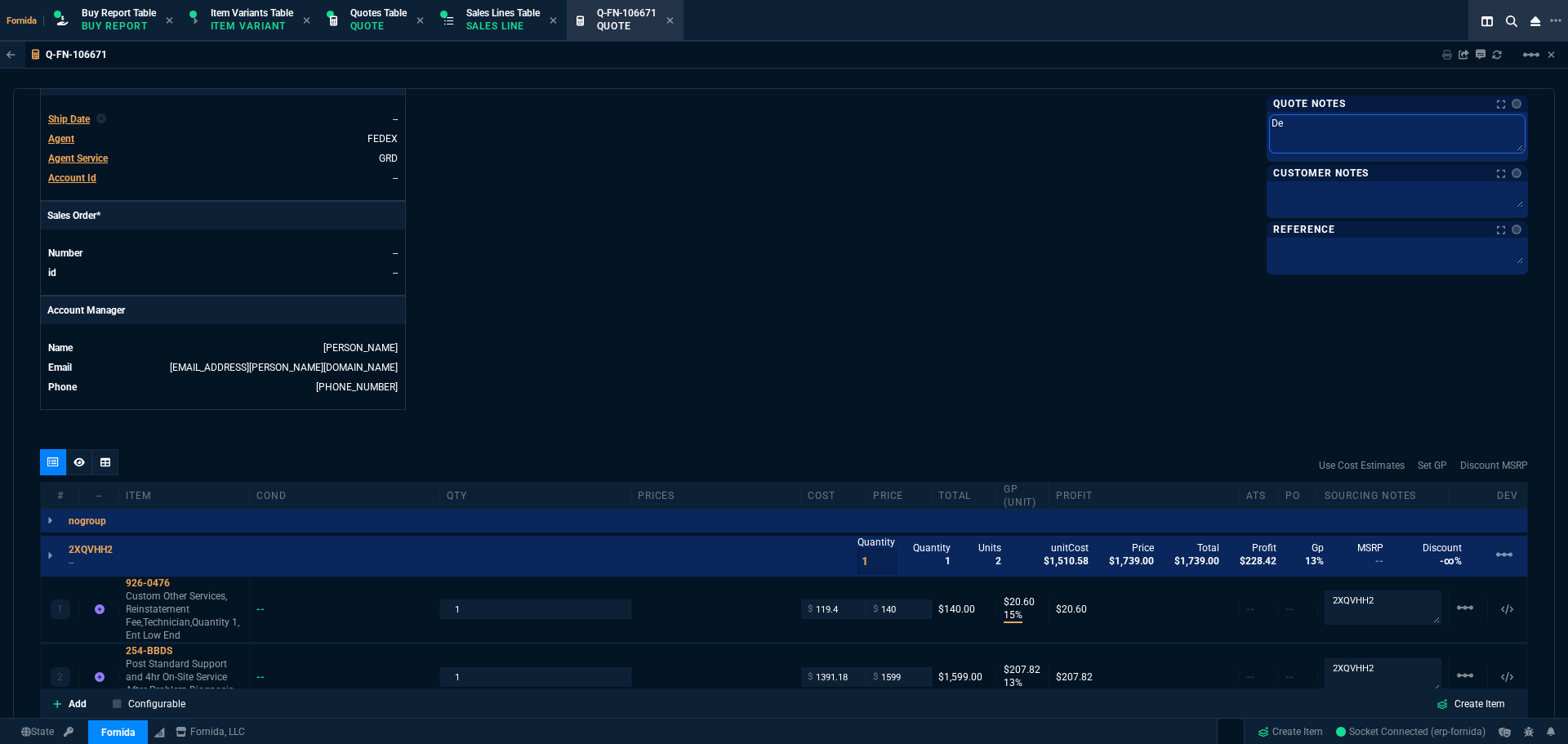
type textarea "Del"
type textarea "Dell"
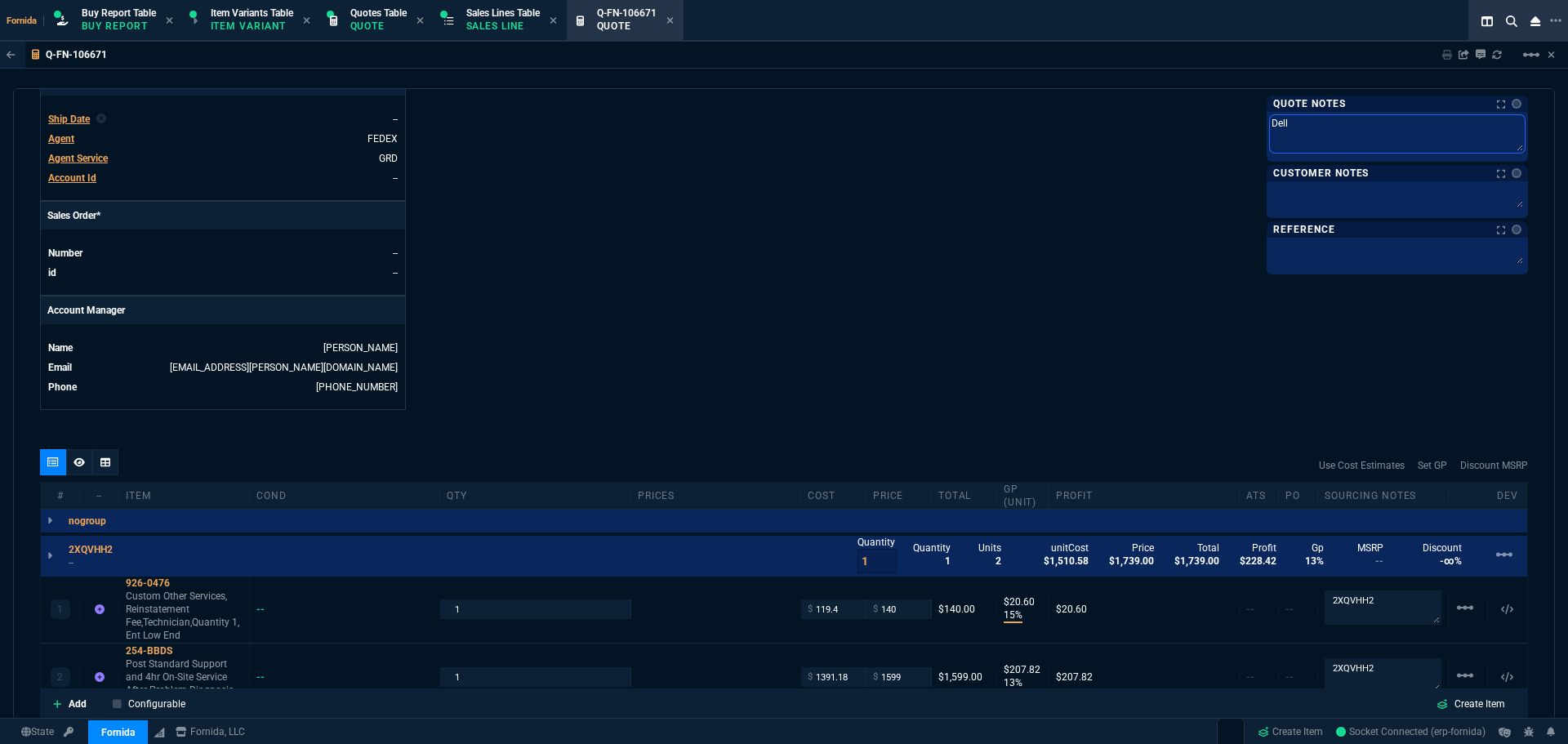
paste textarea "Quote #: 3000193319377.1"
type textarea "Dell Quote #: 3000193319377.1"
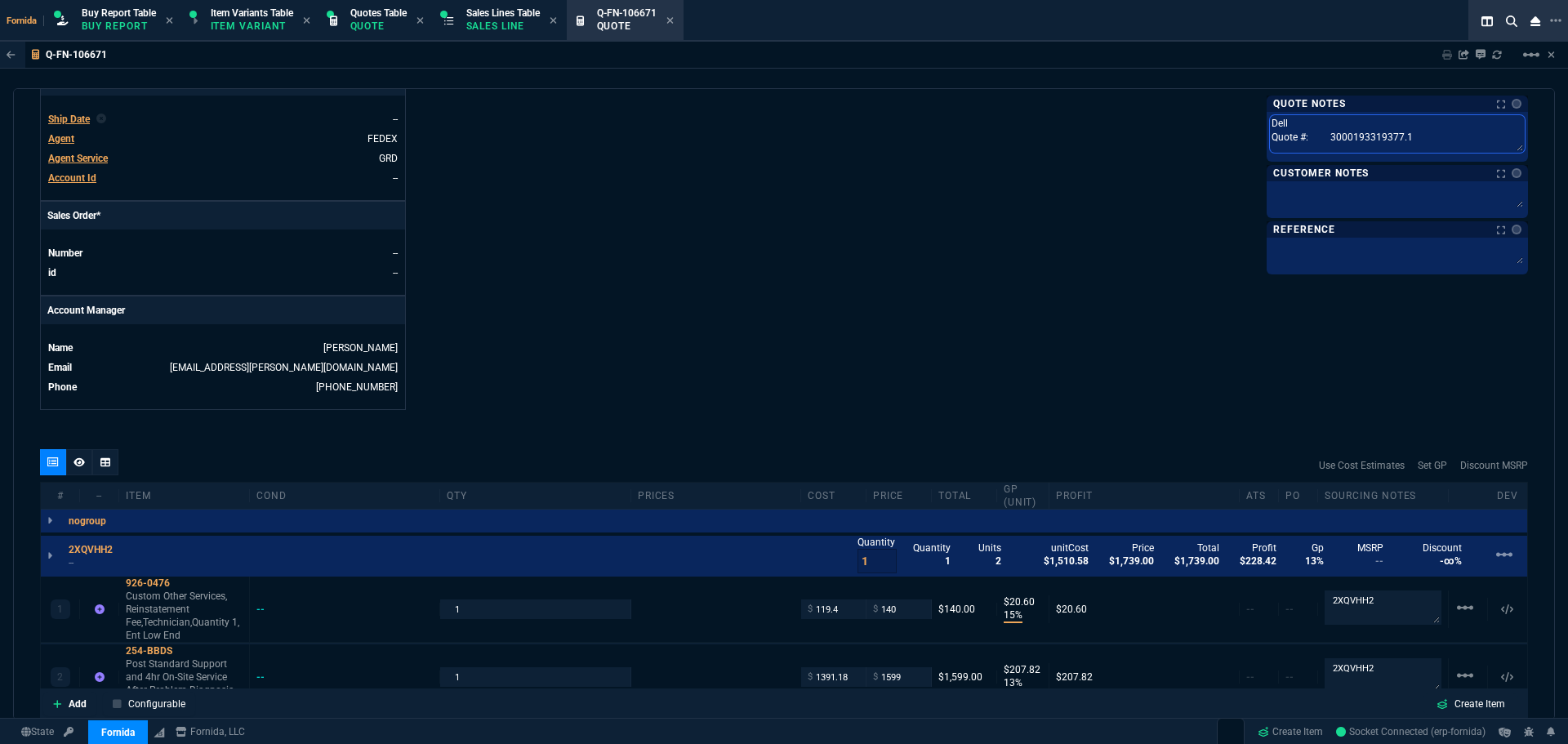
type textarea "Dell Quote #: 3000193319377.1"
click at [1319, 136] on textarea "Dell Quote #: 3000193319377.1" at bounding box center [1397, 133] width 255 height 38
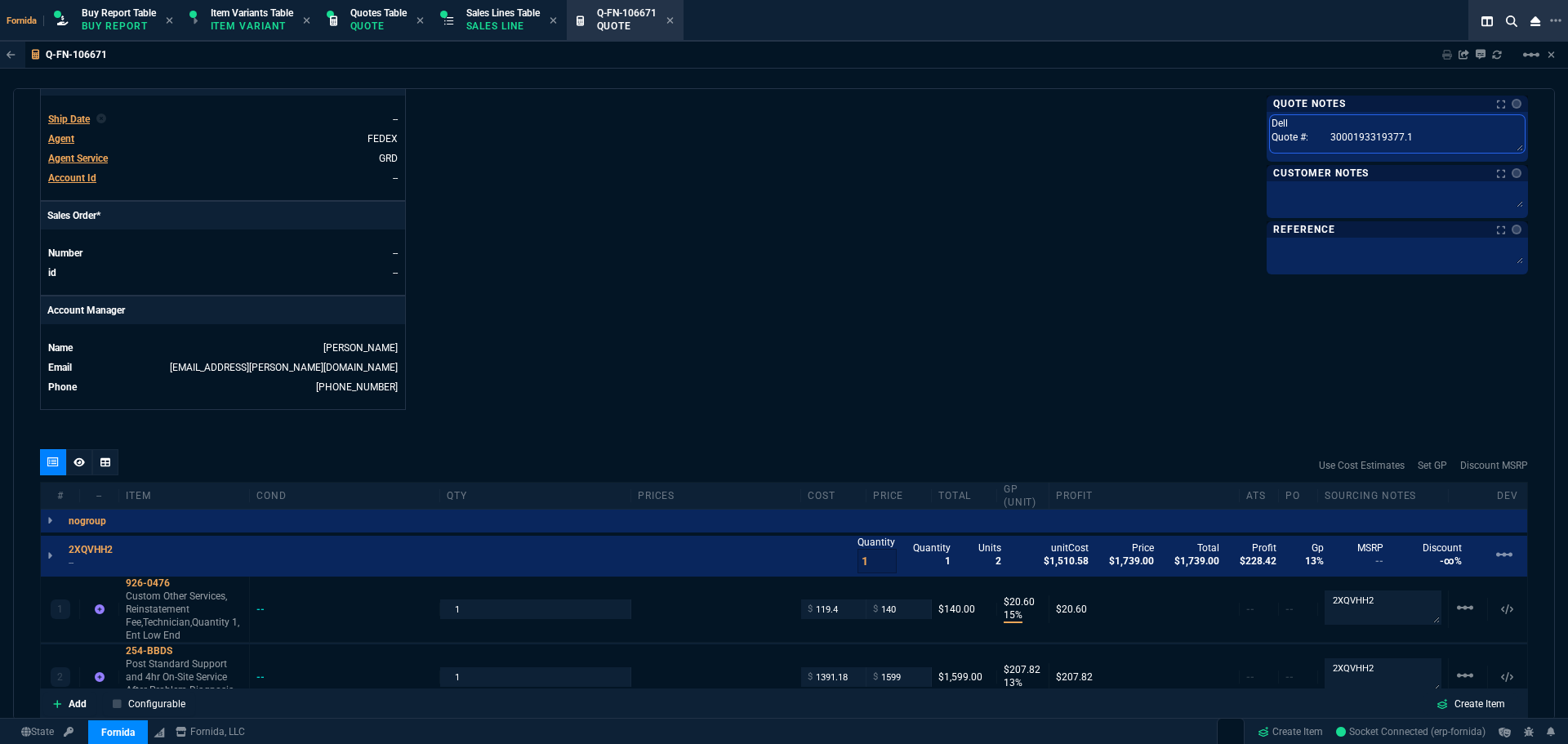
type textarea "Dell Quote #: 3000193319377.1"
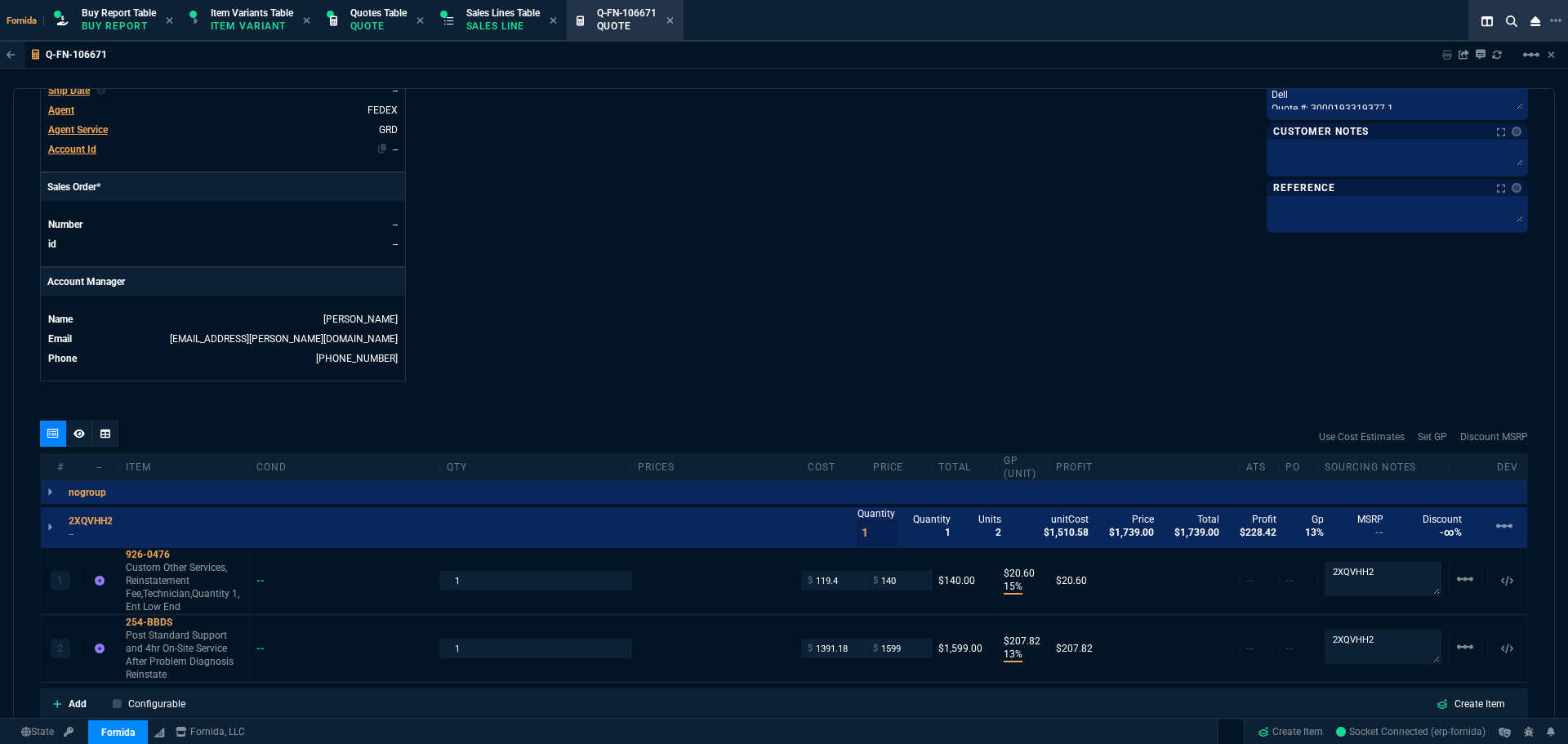
scroll to position [584, 0]
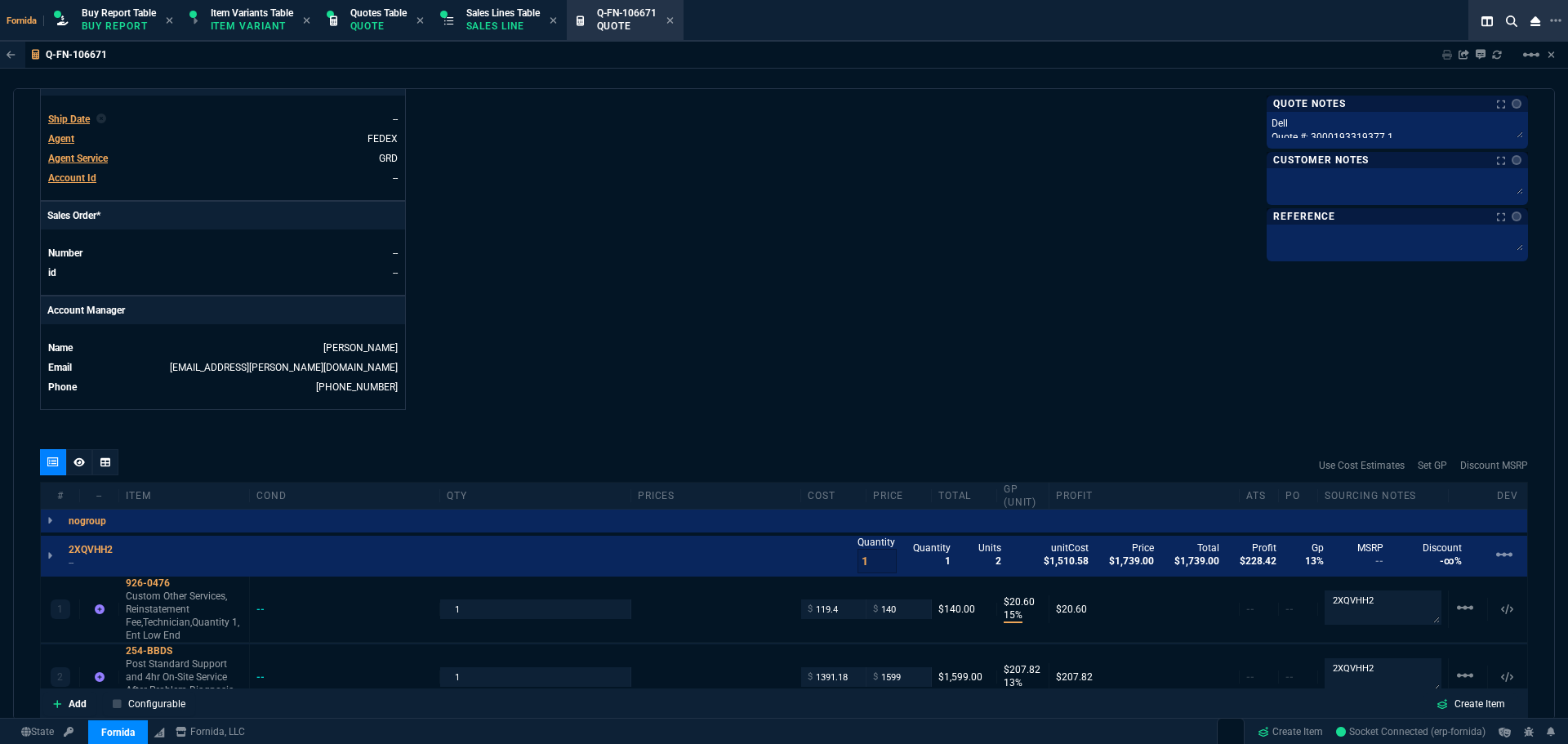
click at [92, 156] on span "Agent Service" at bounding box center [78, 158] width 59 height 11
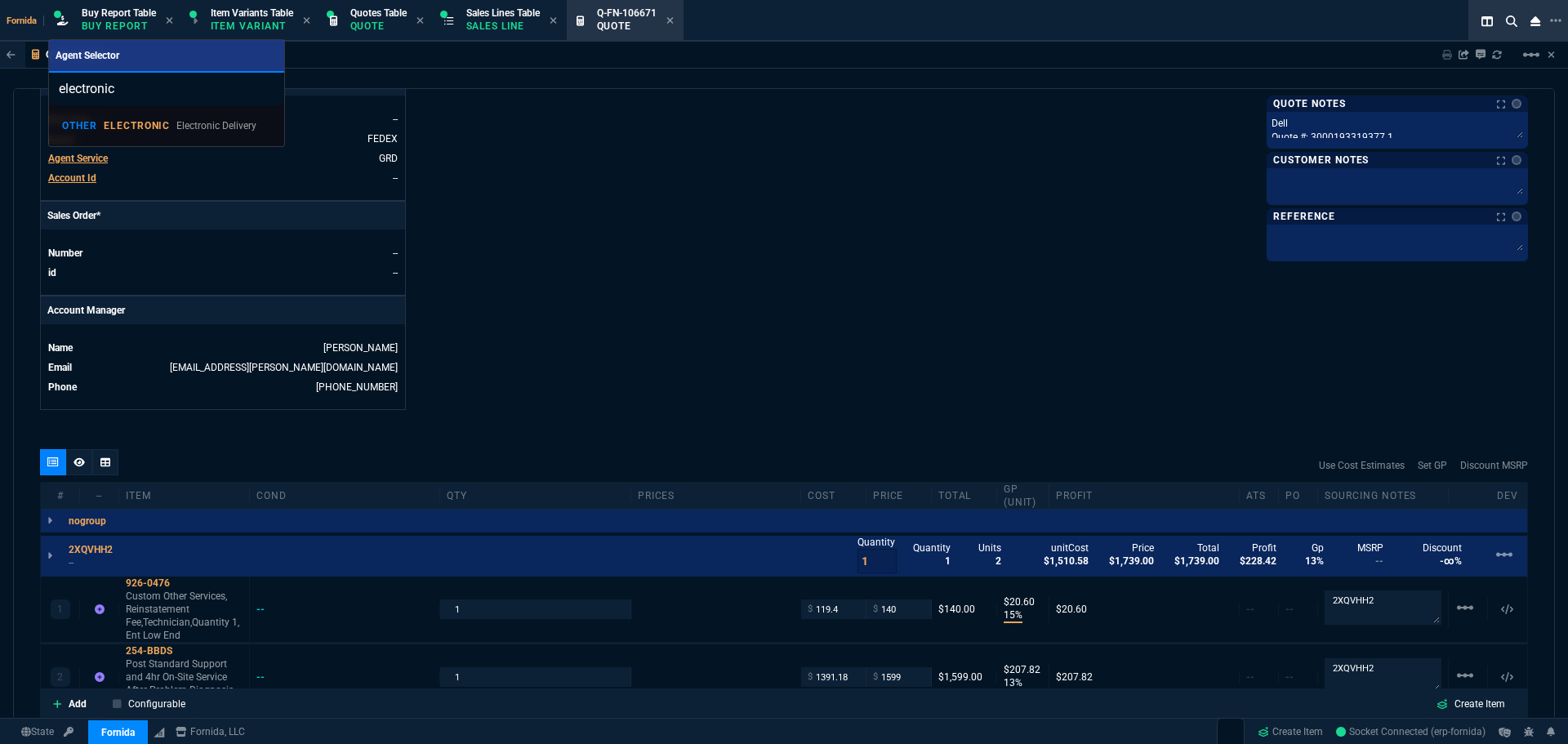
type input "electronic"
click at [213, 130] on p "Electronic Delivery" at bounding box center [216, 126] width 80 height 15
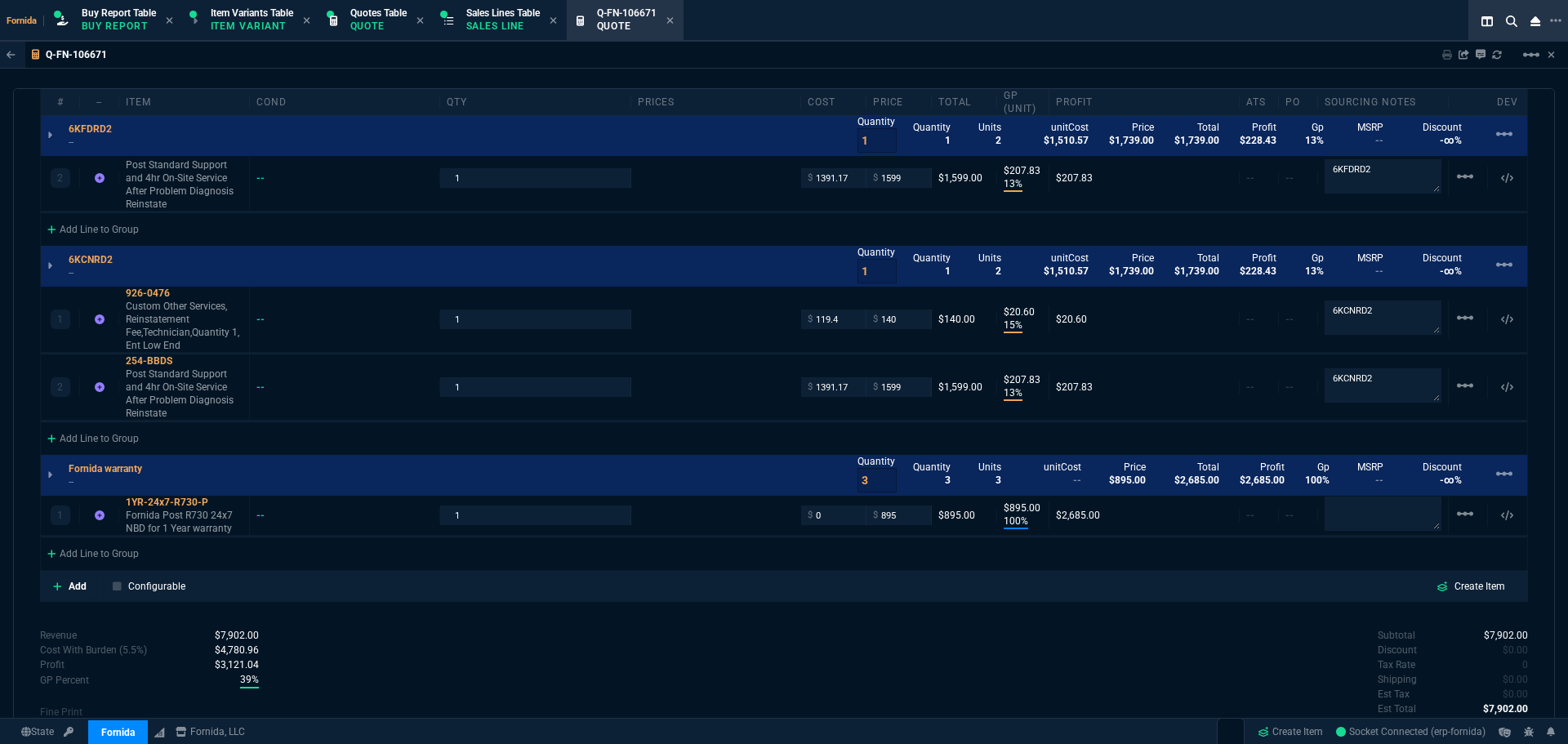
scroll to position [1319, 0]
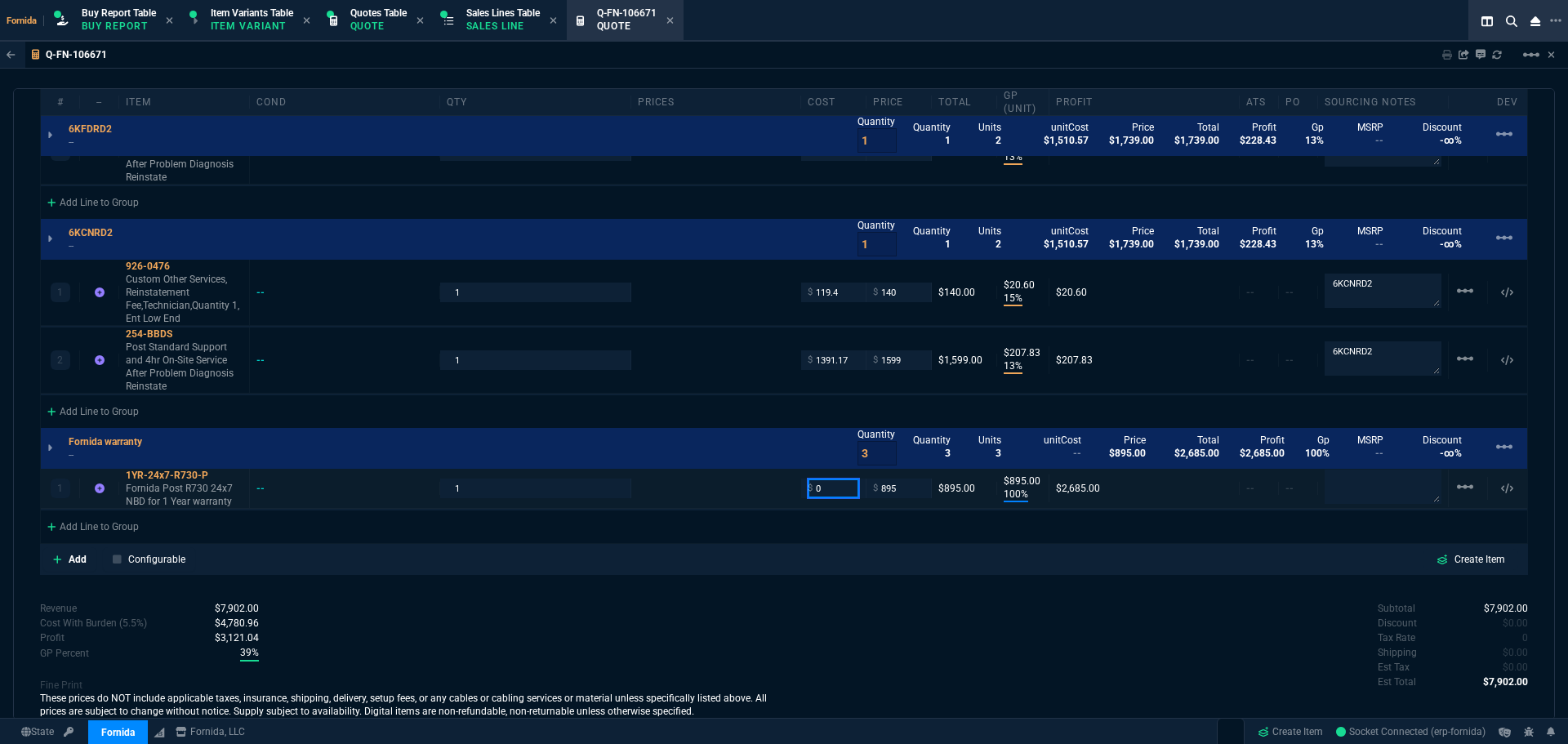
click at [837, 492] on input "0" at bounding box center [833, 488] width 51 height 19
type input "447.5"
type input "50"
type input "448"
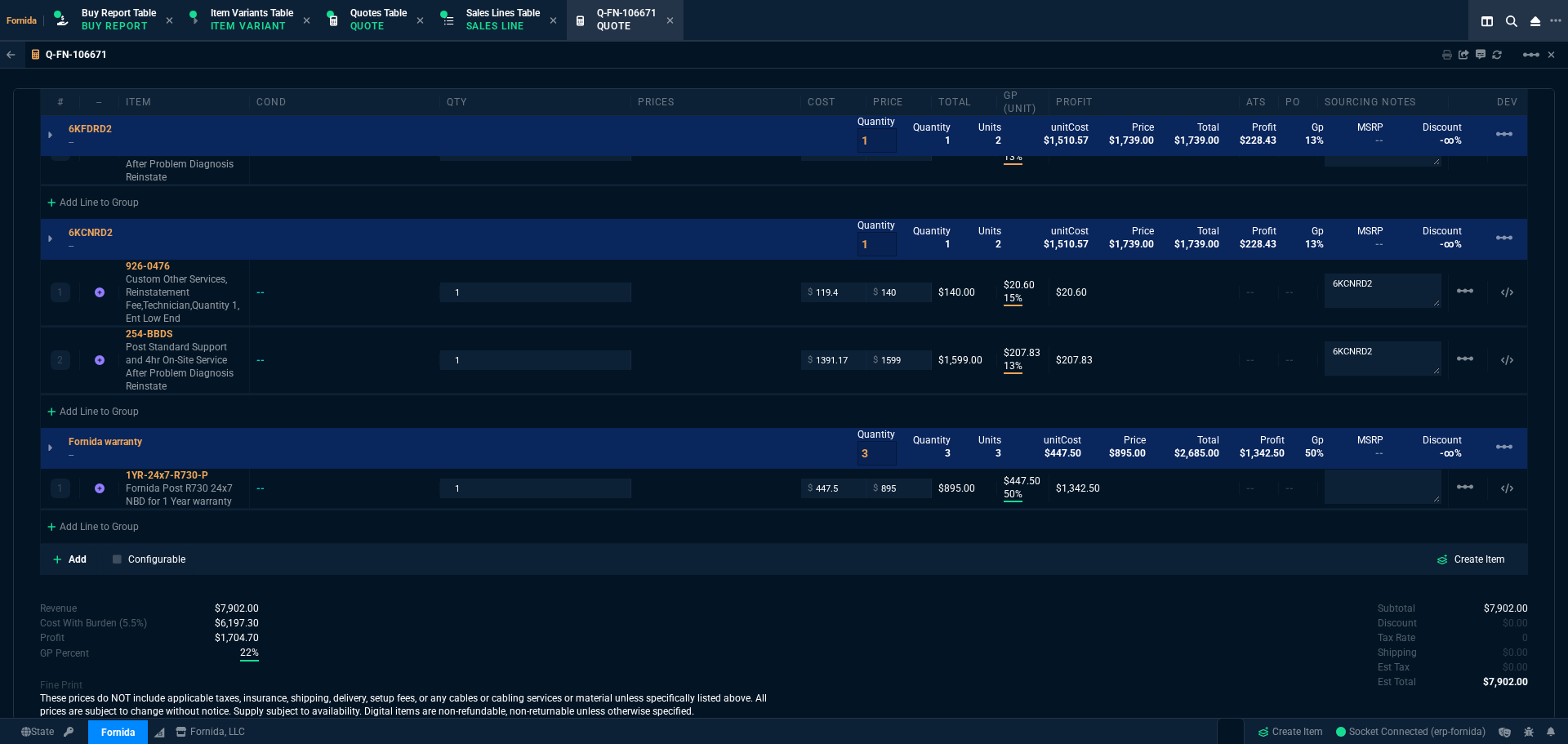
drag, startPoint x: 515, startPoint y: 13, endPoint x: 690, endPoint y: 37, distance: 176.6
click at [515, 13] on span "Sales Lines Table" at bounding box center [503, 12] width 73 height 11
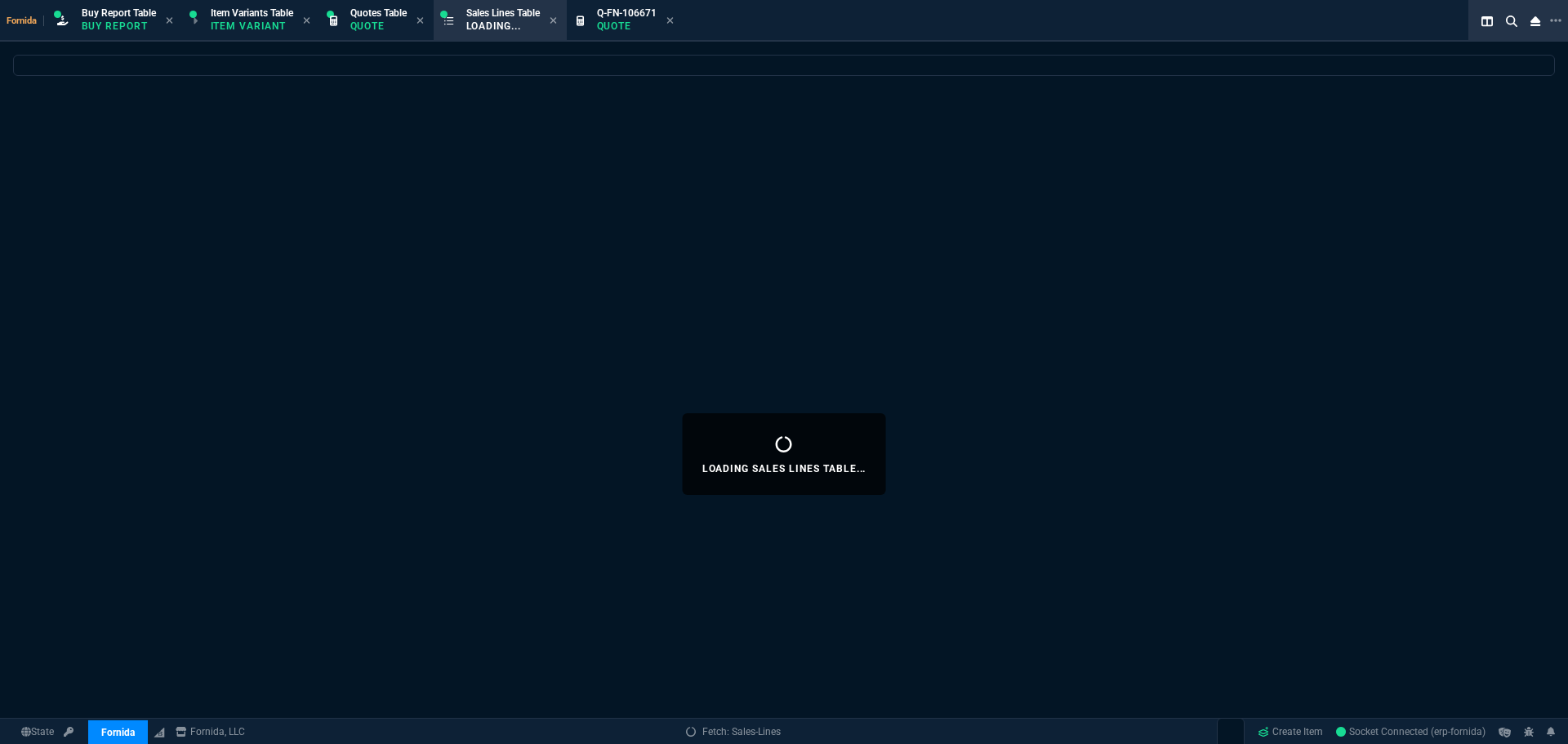
click at [673, 23] on icon at bounding box center [670, 20] width 7 height 10
select select
